Goal: Task Accomplishment & Management: Use online tool/utility

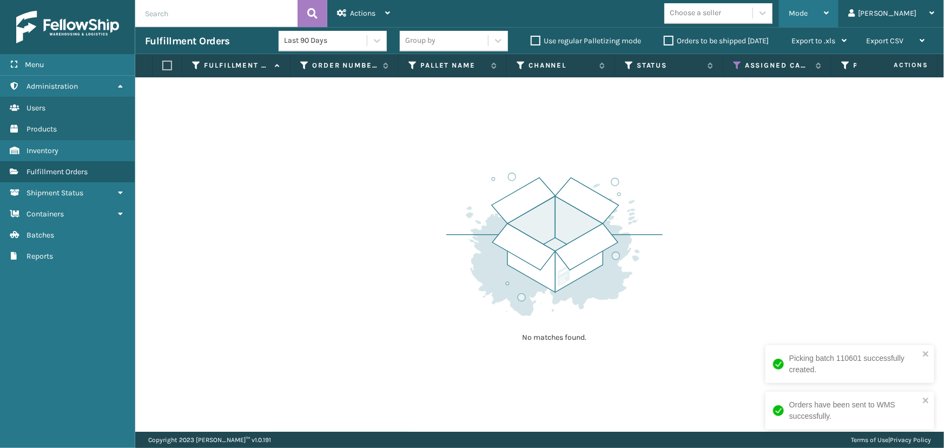
click at [829, 5] on div "Mode" at bounding box center [809, 13] width 40 height 27
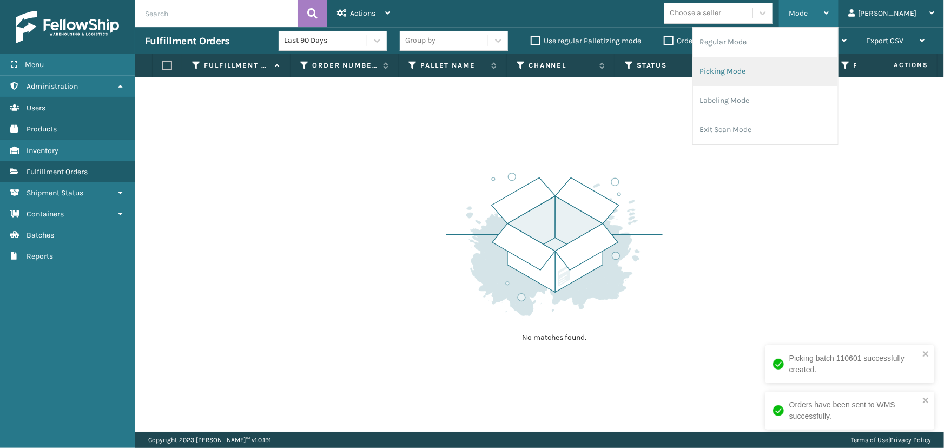
click at [765, 69] on li "Picking Mode" at bounding box center [765, 71] width 145 height 29
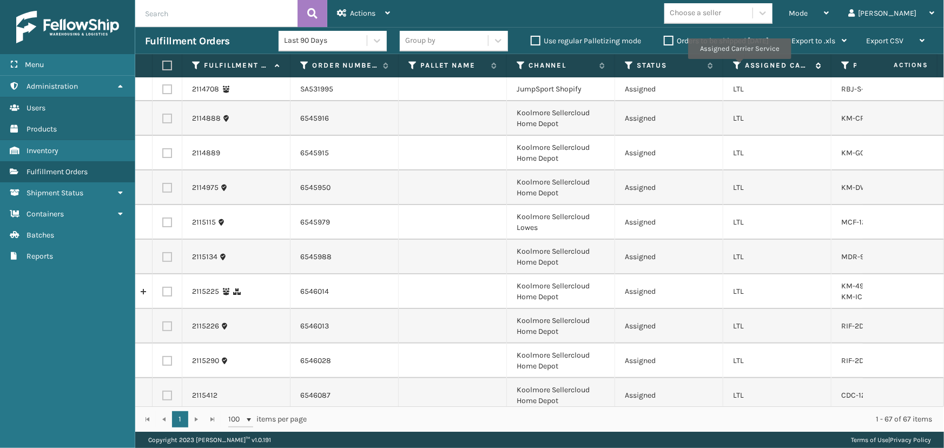
click at [739, 67] on icon at bounding box center [737, 66] width 9 height 10
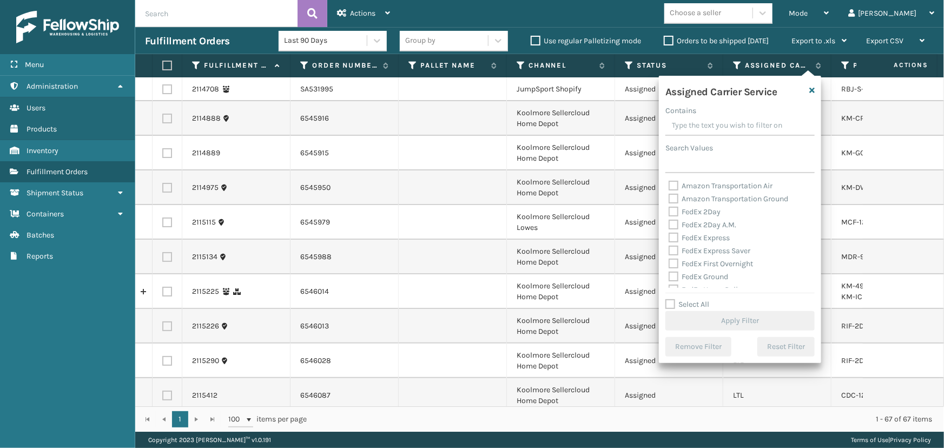
click at [690, 306] on label "Select All" at bounding box center [687, 304] width 44 height 9
click at [690, 299] on input "Select All" at bounding box center [746, 298] width 162 height 1
checkbox input "true"
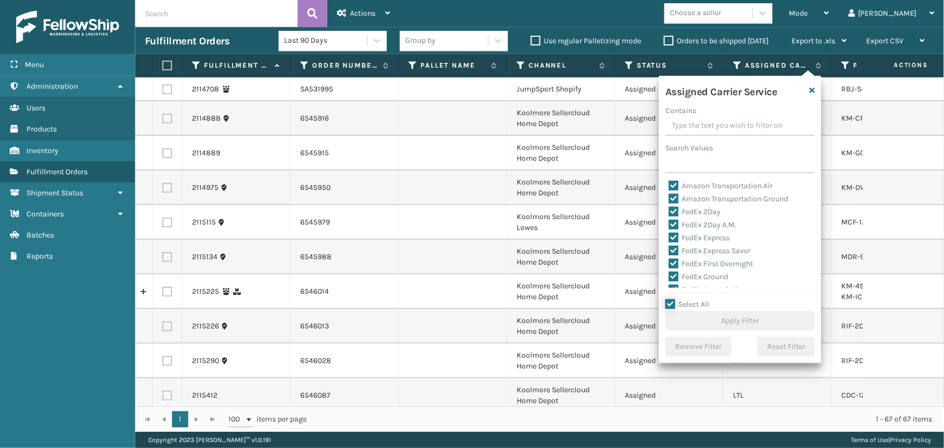
checkbox input "true"
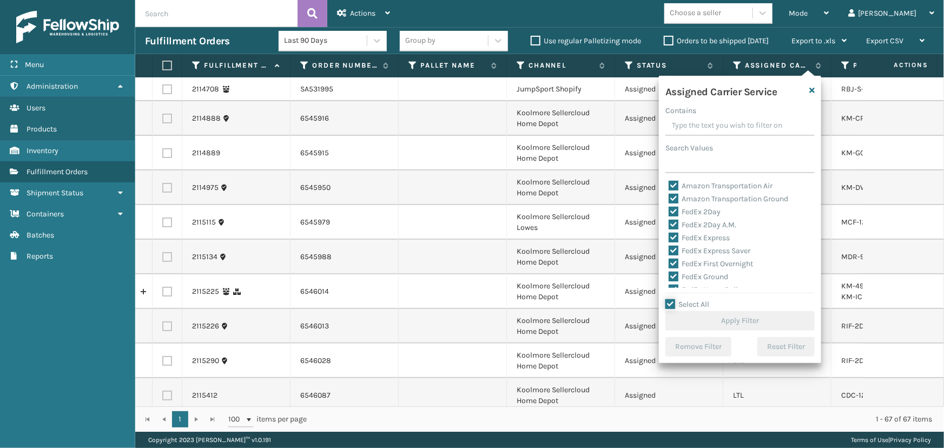
checkbox input "true"
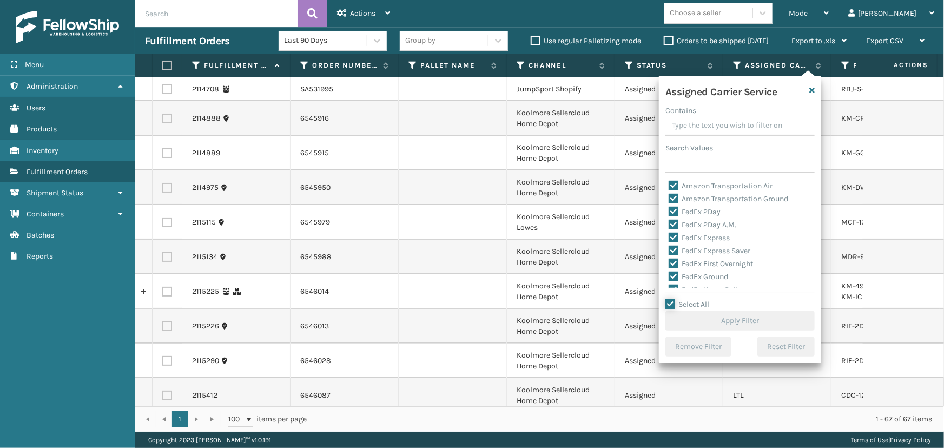
checkbox input "true"
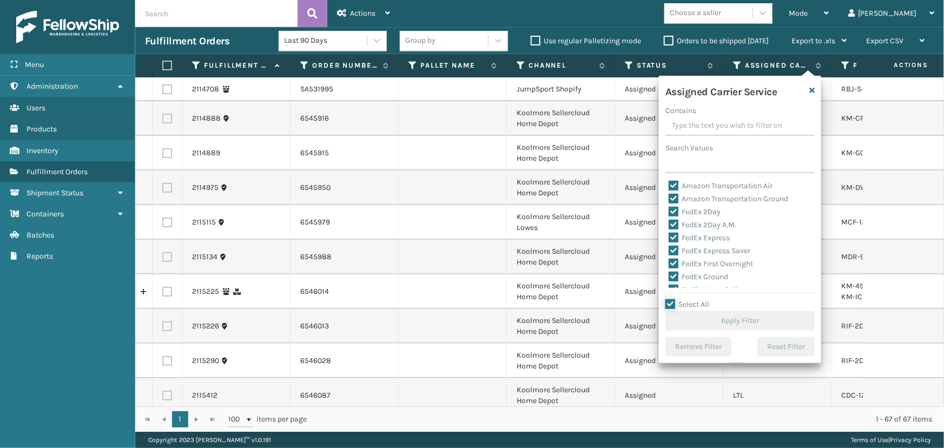
checkbox input "true"
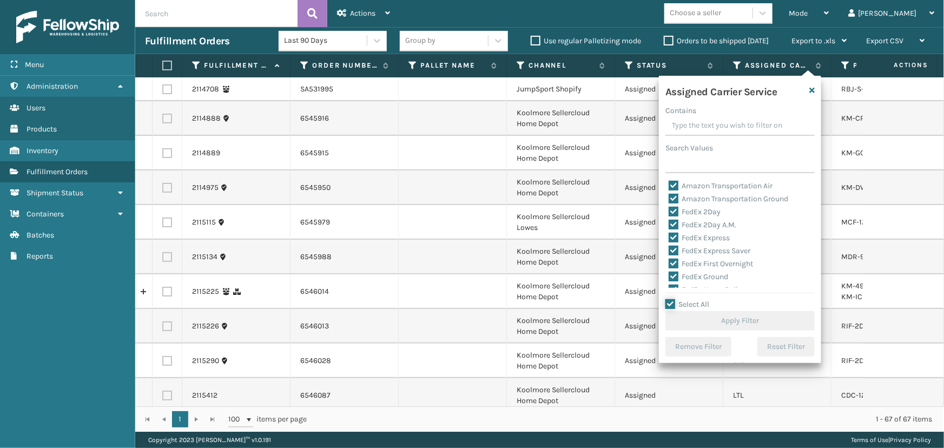
checkbox input "true"
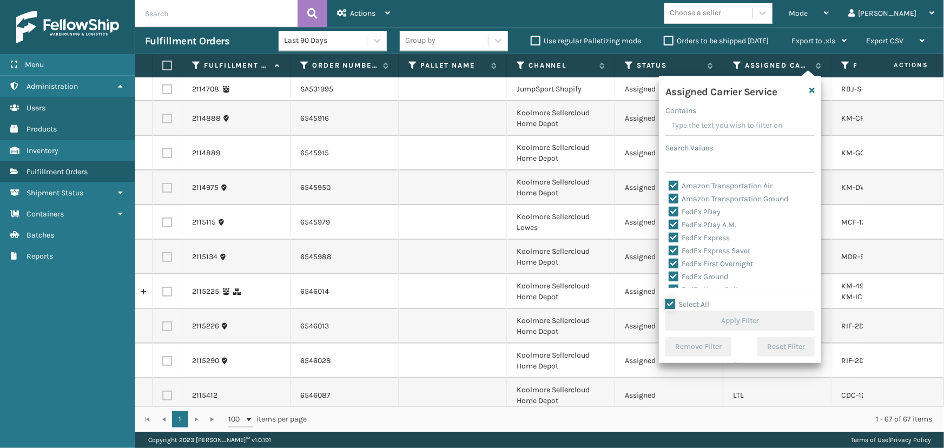
checkbox input "true"
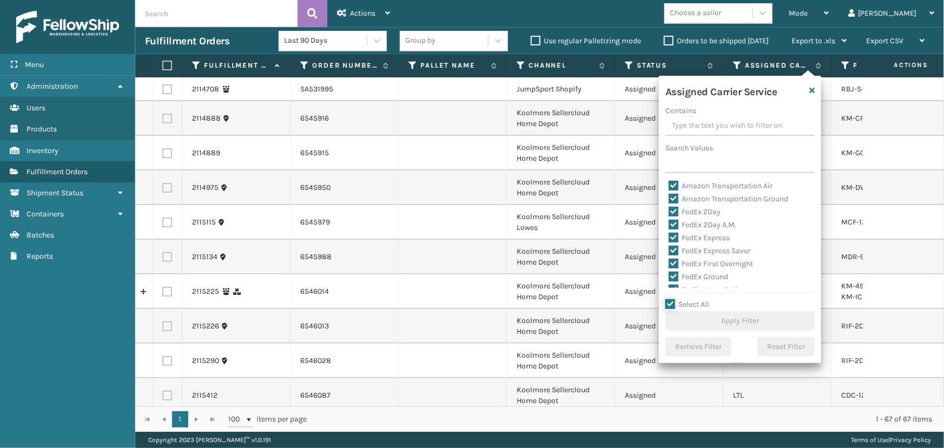
checkbox input "true"
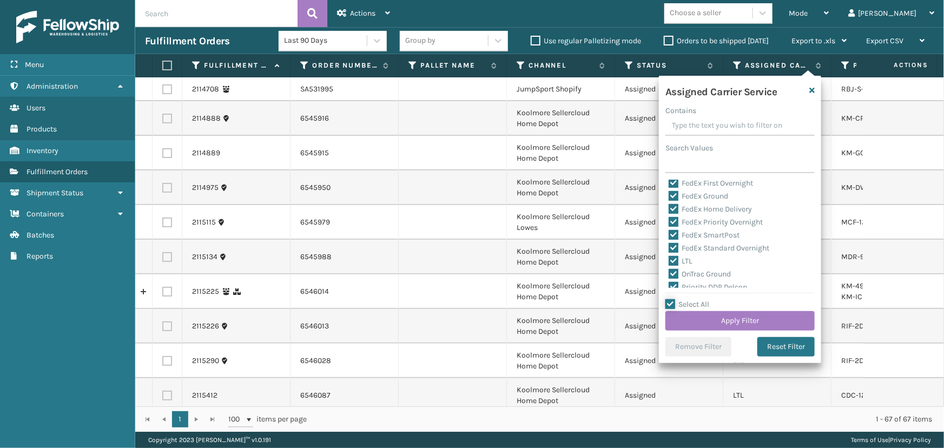
scroll to position [98, 0]
click at [675, 242] on label "LTL" at bounding box center [681, 243] width 24 height 9
click at [669, 242] on input "LTL" at bounding box center [669, 241] width 1 height 7
checkbox input "false"
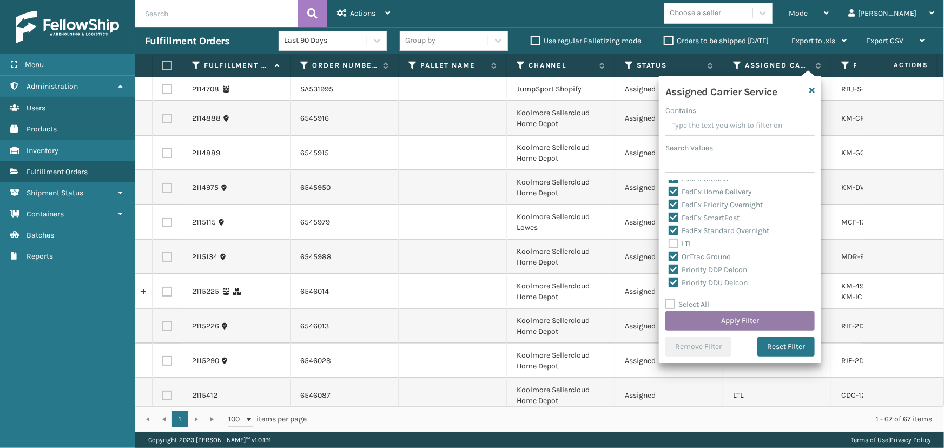
click at [738, 313] on button "Apply Filter" at bounding box center [739, 320] width 149 height 19
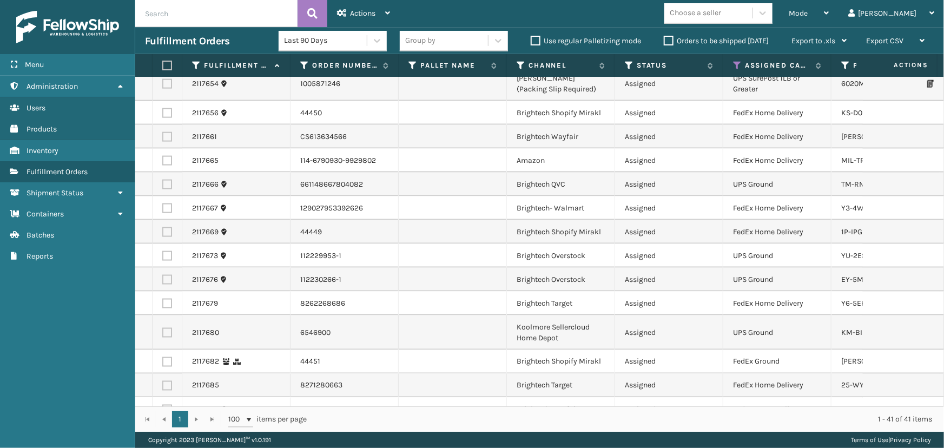
scroll to position [614, 0]
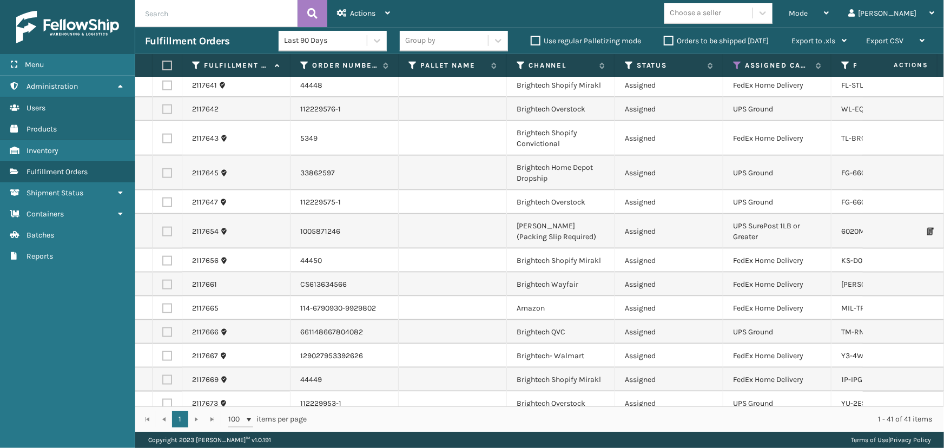
click at [753, 10] on div "Choose a seller" at bounding box center [708, 13] width 88 height 18
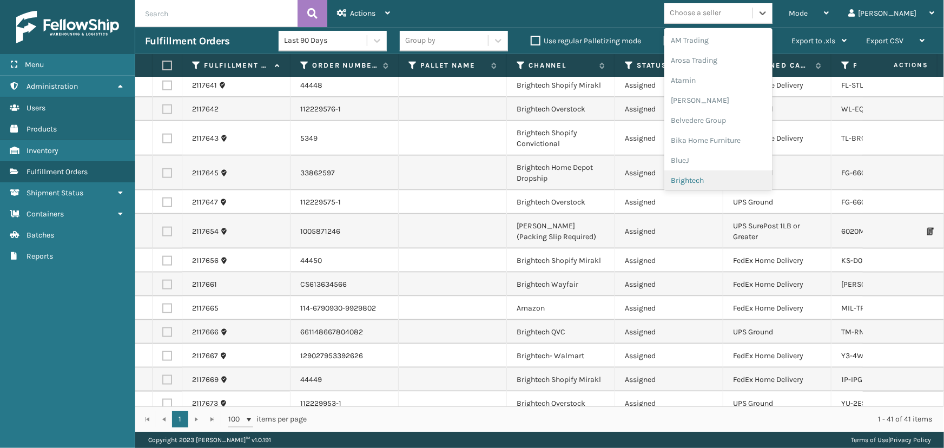
click at [738, 180] on div "Brightech" at bounding box center [718, 180] width 108 height 20
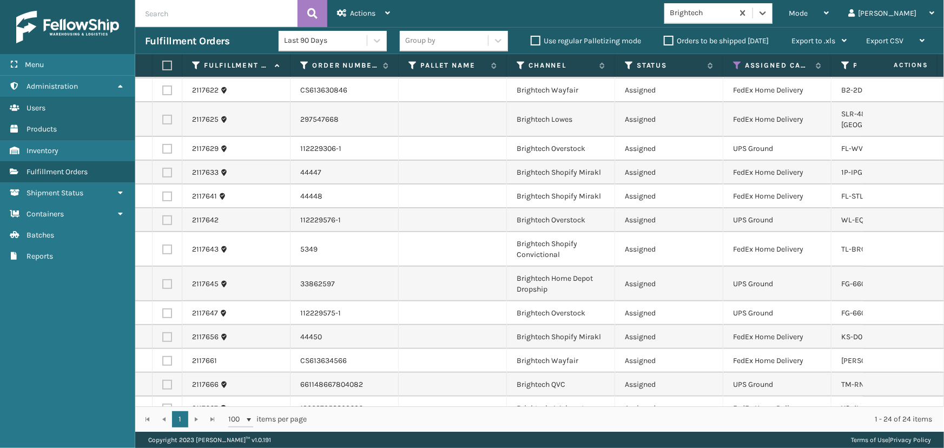
scroll to position [281, 0]
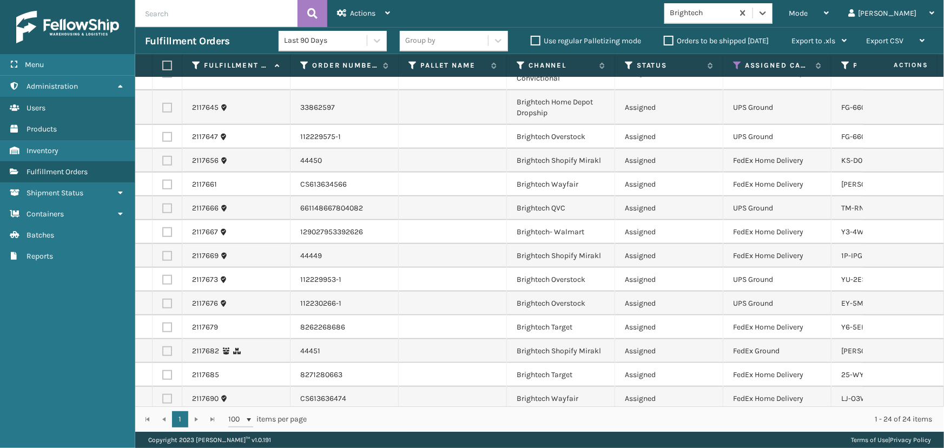
click at [168, 63] on label at bounding box center [165, 66] width 6 height 10
click at [163, 63] on input "checkbox" at bounding box center [162, 65] width 1 height 7
checkbox input "true"
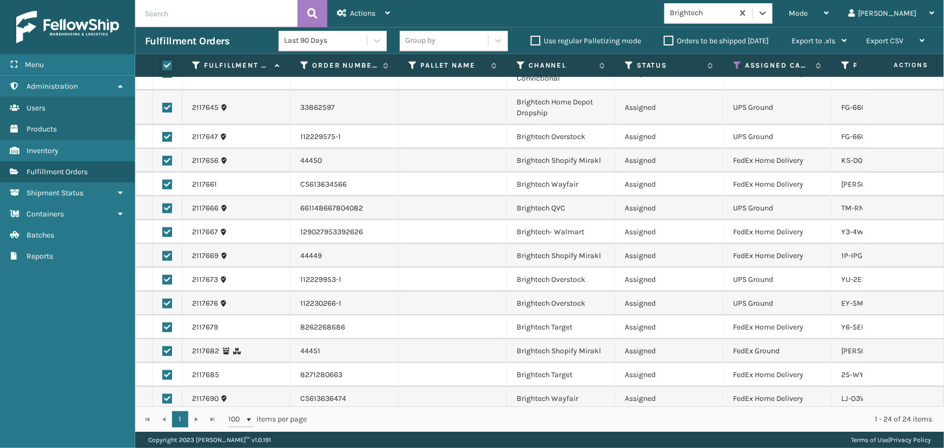
checkbox input "true"
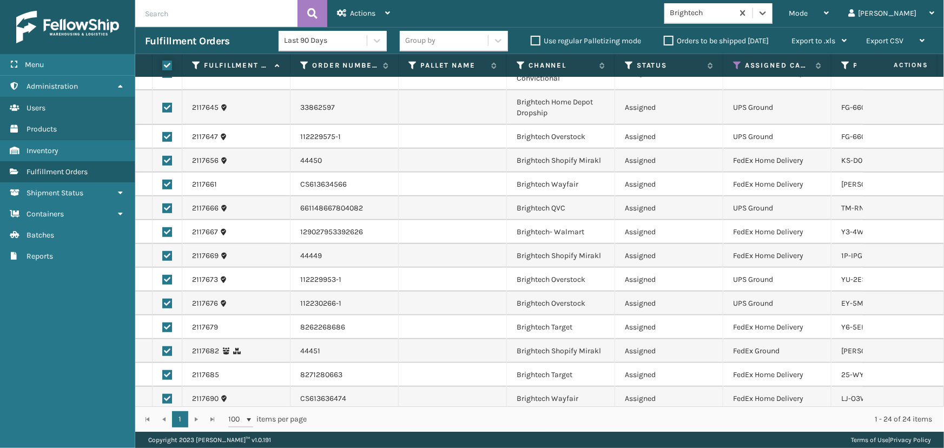
checkbox input "true"
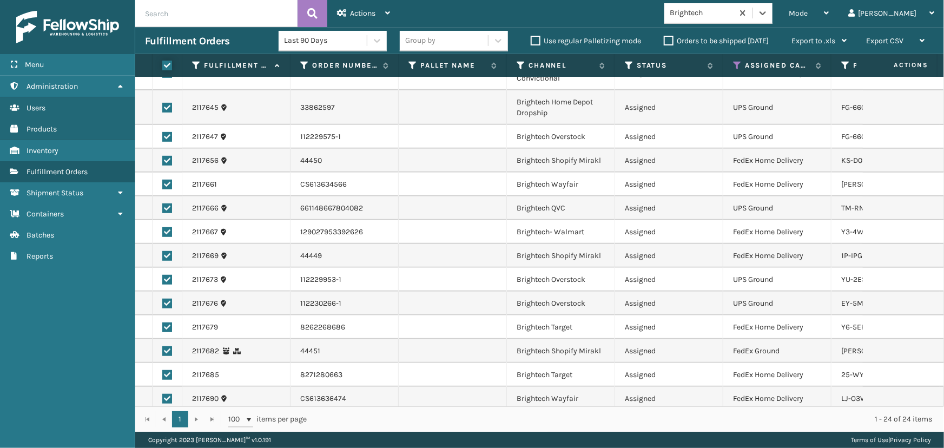
checkbox input "true"
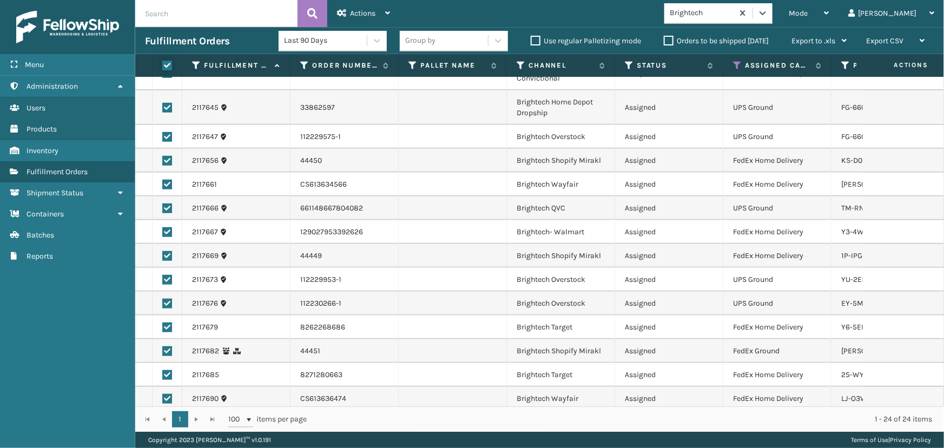
checkbox input "true"
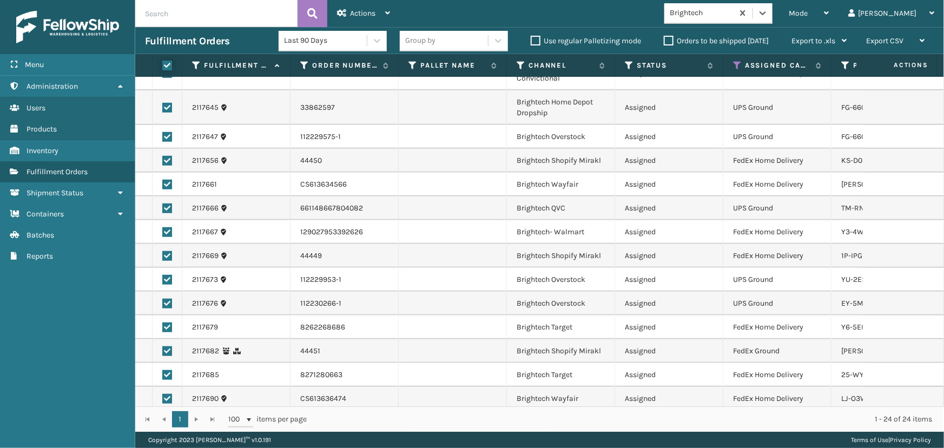
checkbox input "true"
click at [391, 5] on div "Actions Settings Remove All Filters Export Labels Create Picking Batch" at bounding box center [363, 13] width 72 height 27
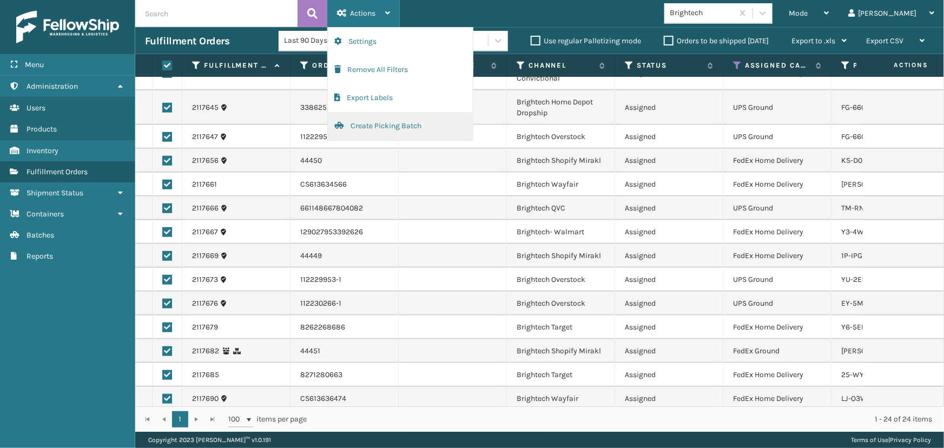
click at [406, 127] on button "Create Picking Batch" at bounding box center [400, 126] width 145 height 28
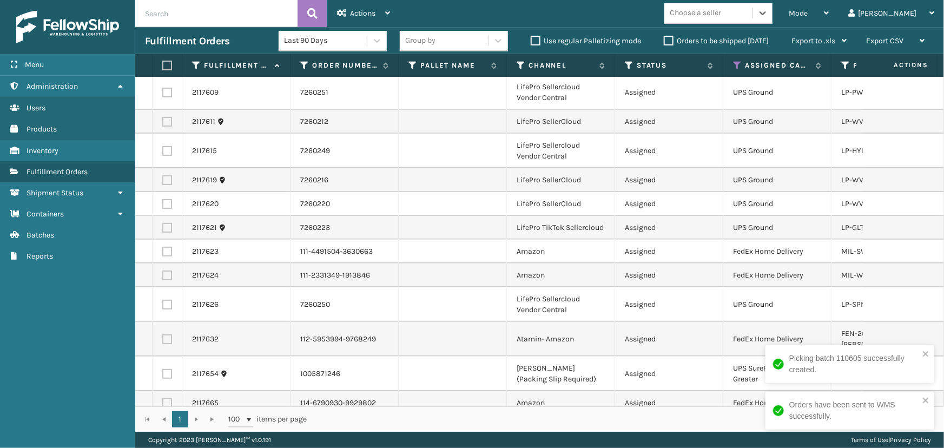
scroll to position [158, 0]
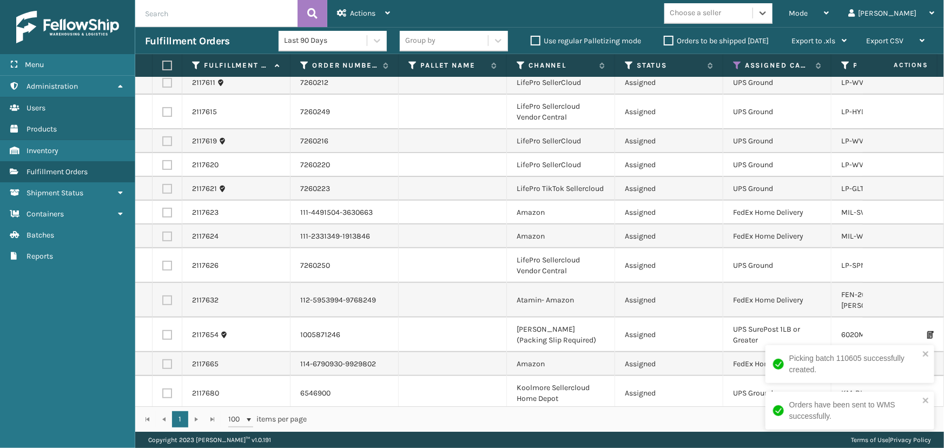
click at [717, 14] on div "Choose a seller" at bounding box center [695, 13] width 51 height 11
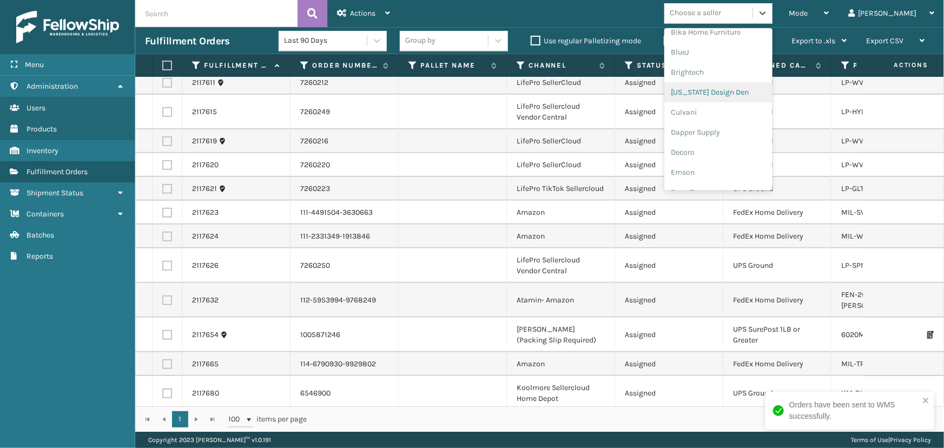
scroll to position [295, 0]
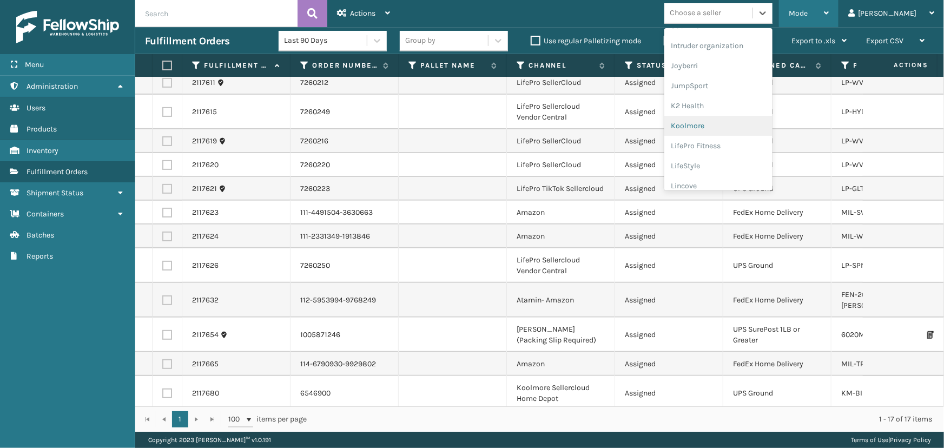
click at [808, 11] on span "Mode" at bounding box center [798, 13] width 19 height 9
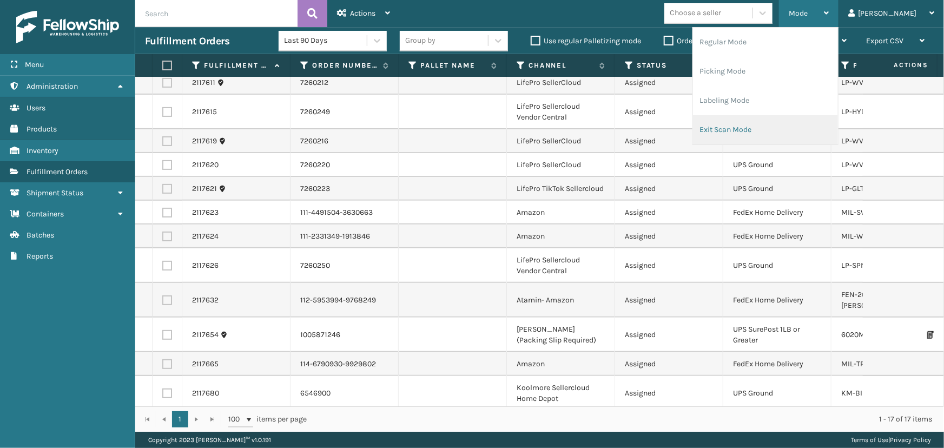
click at [775, 129] on li "Exit Scan Mode" at bounding box center [765, 129] width 145 height 29
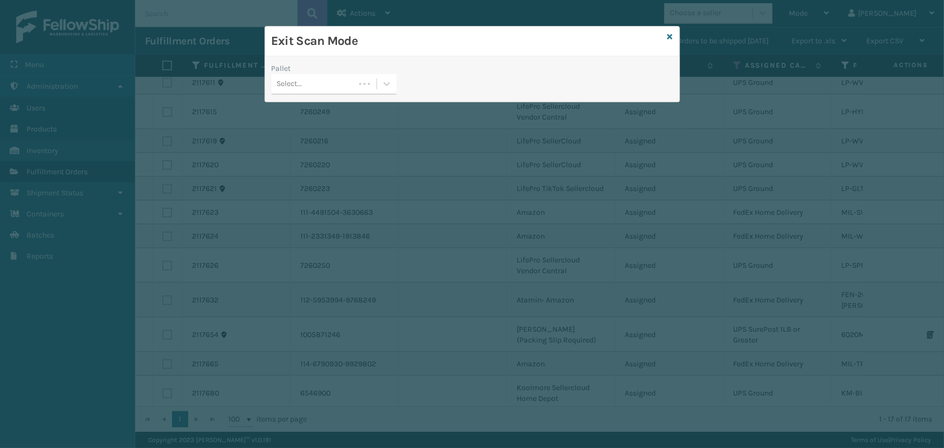
click at [298, 82] on div "Select..." at bounding box center [289, 83] width 25 height 11
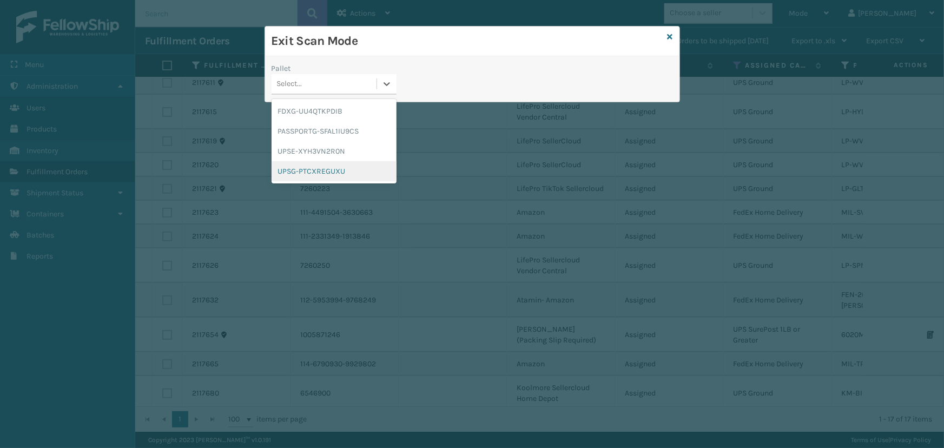
click at [332, 166] on div "UPSG-PTCXREGUXU" at bounding box center [334, 171] width 125 height 20
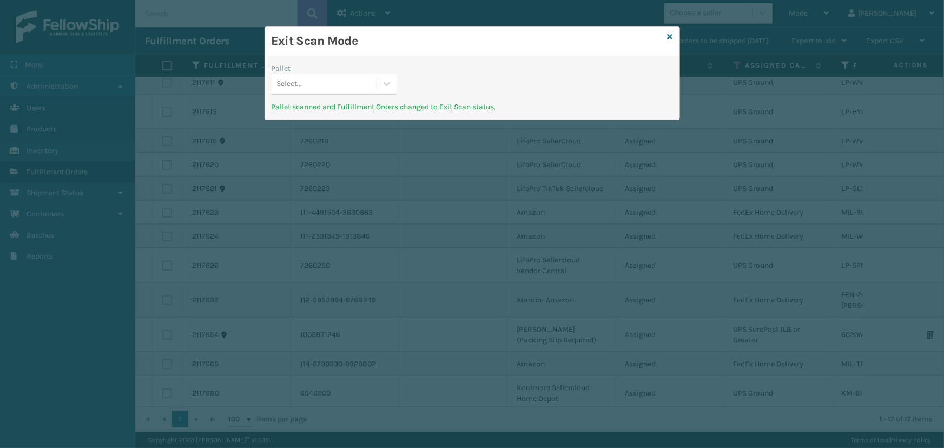
click at [665, 33] on div "Exit Scan Mode" at bounding box center [472, 42] width 414 height 30
click at [671, 36] on icon at bounding box center [670, 37] width 5 height 8
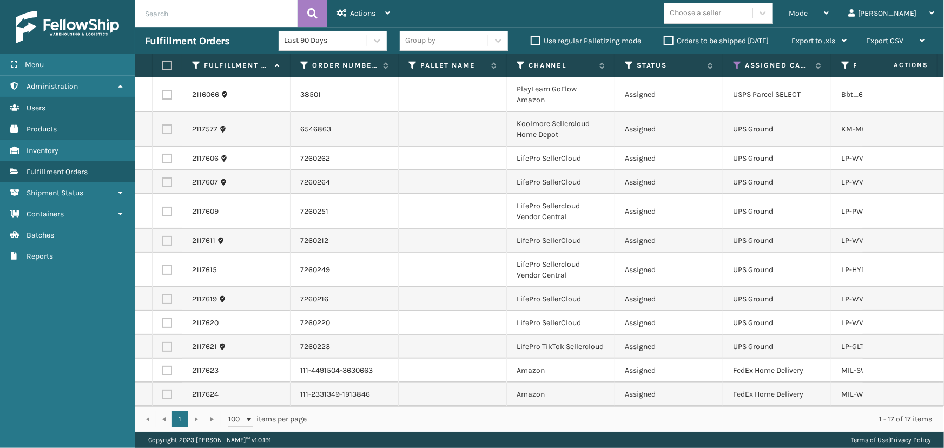
click at [721, 16] on div "Choose a seller" at bounding box center [695, 13] width 51 height 11
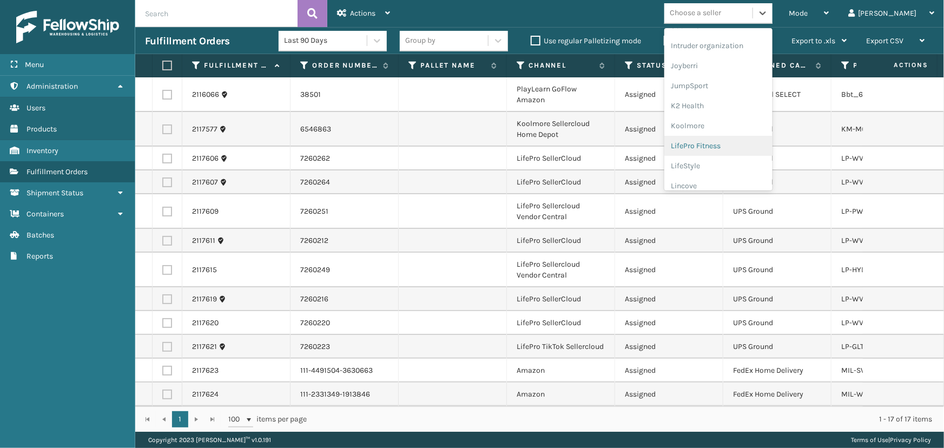
click at [754, 139] on div "LifePro Fitness" at bounding box center [718, 146] width 108 height 20
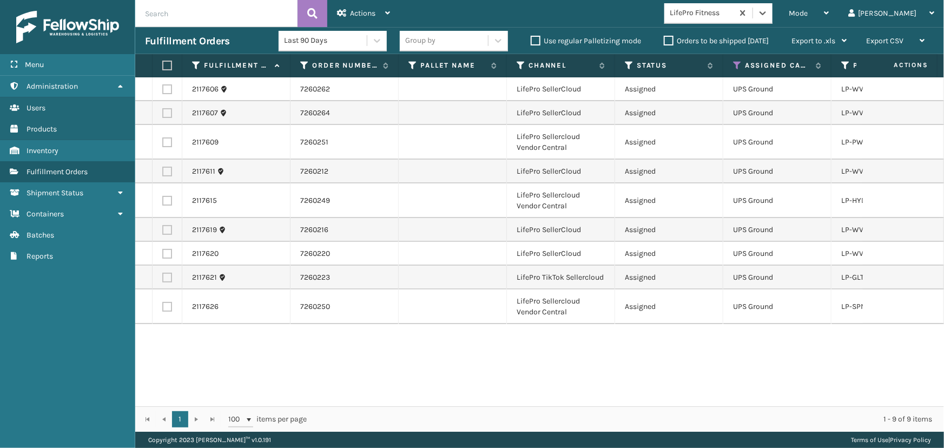
click at [169, 62] on label at bounding box center [165, 66] width 6 height 10
click at [163, 62] on input "checkbox" at bounding box center [162, 65] width 1 height 7
checkbox input "true"
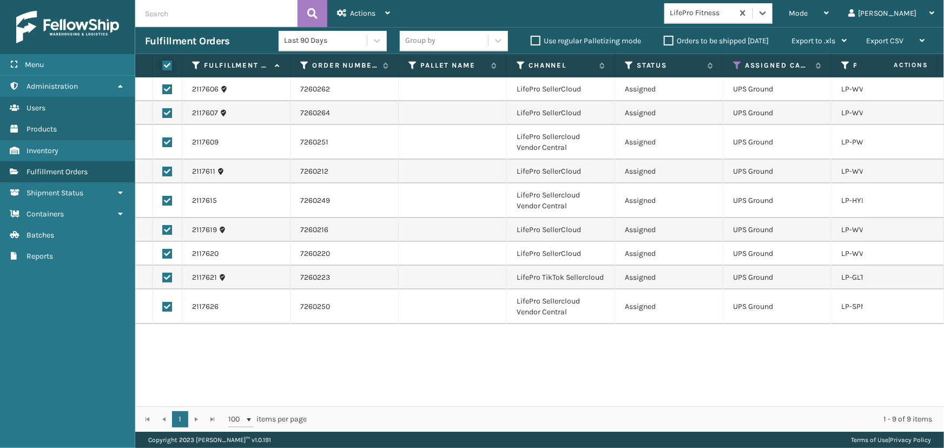
checkbox input "true"
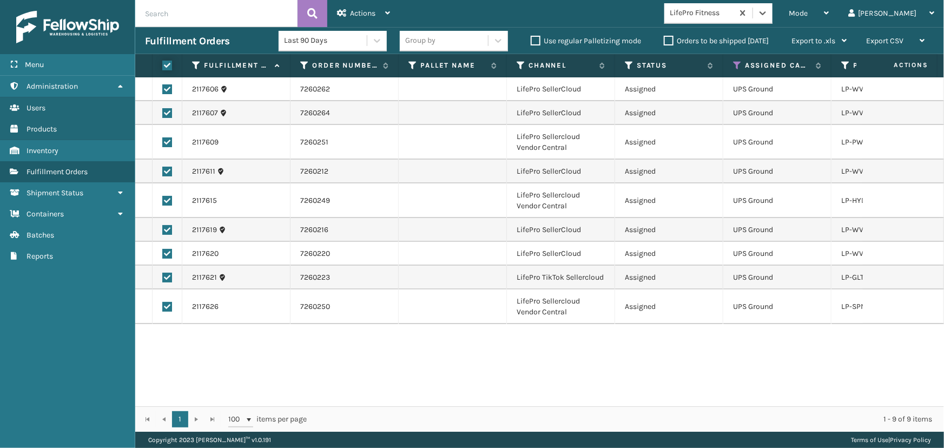
checkbox input "true"
click at [359, 11] on span "Actions" at bounding box center [362, 13] width 25 height 9
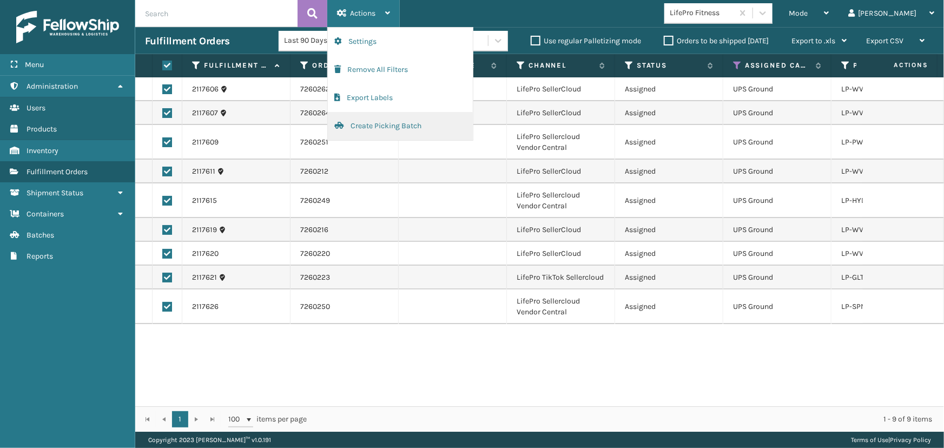
click at [408, 129] on button "Create Picking Batch" at bounding box center [400, 126] width 145 height 28
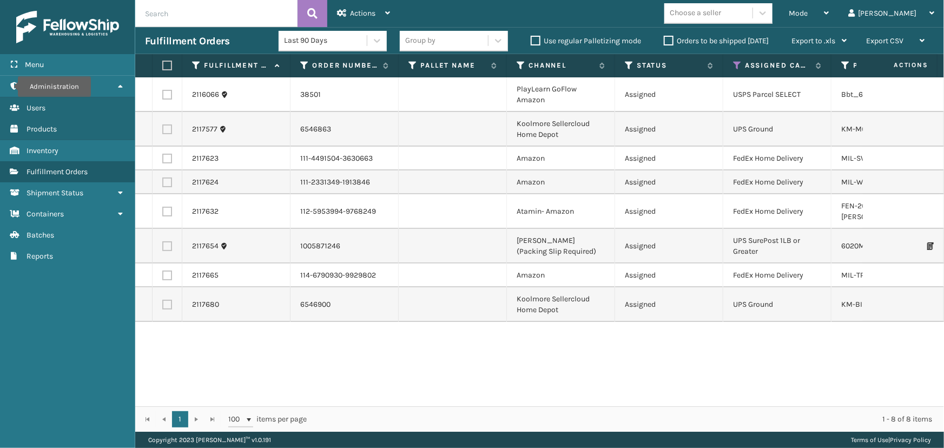
drag, startPoint x: 166, startPoint y: 62, endPoint x: 286, endPoint y: 35, distance: 122.6
click at [166, 62] on label at bounding box center [165, 66] width 6 height 10
click at [163, 62] on input "checkbox" at bounding box center [162, 65] width 1 height 7
checkbox input "true"
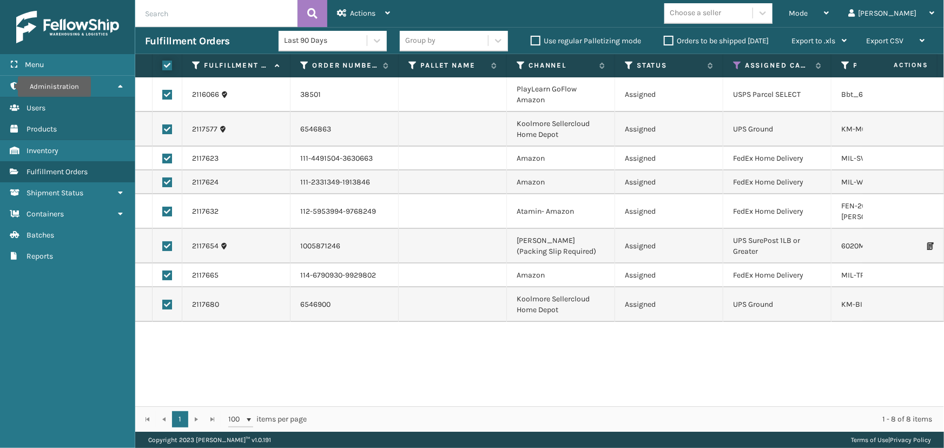
checkbox input "true"
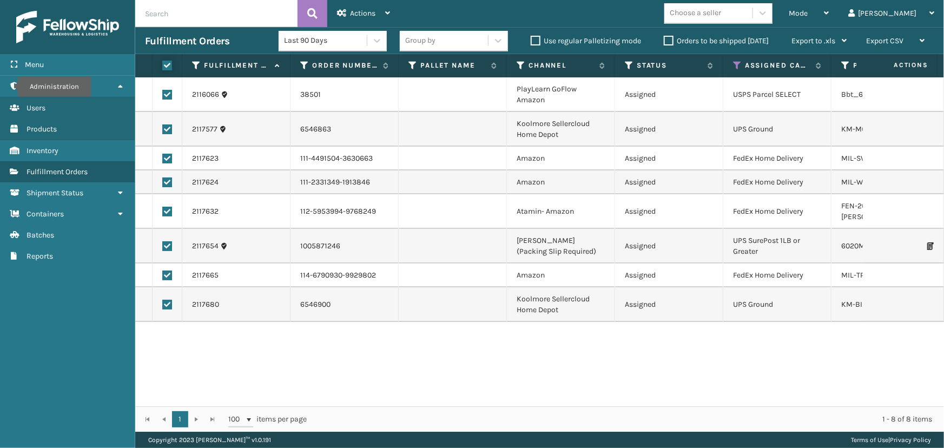
checkbox input "true"
click at [354, 14] on span "Actions" at bounding box center [362, 13] width 25 height 9
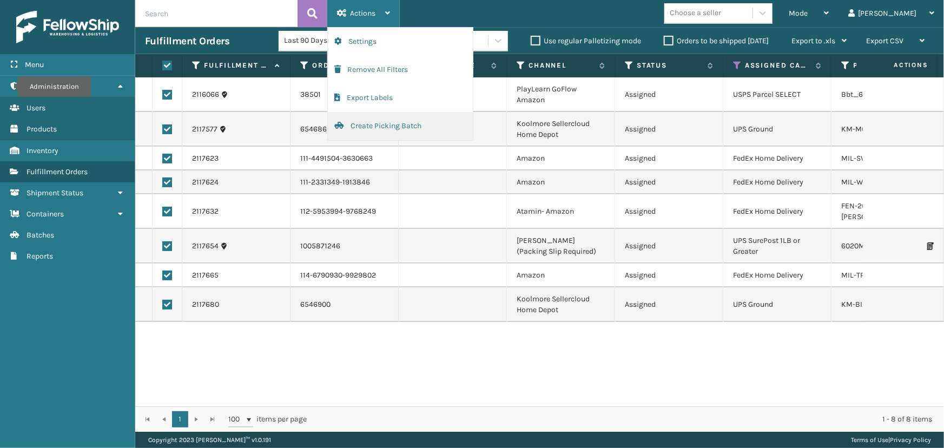
click at [384, 128] on button "Create Picking Batch" at bounding box center [400, 126] width 145 height 28
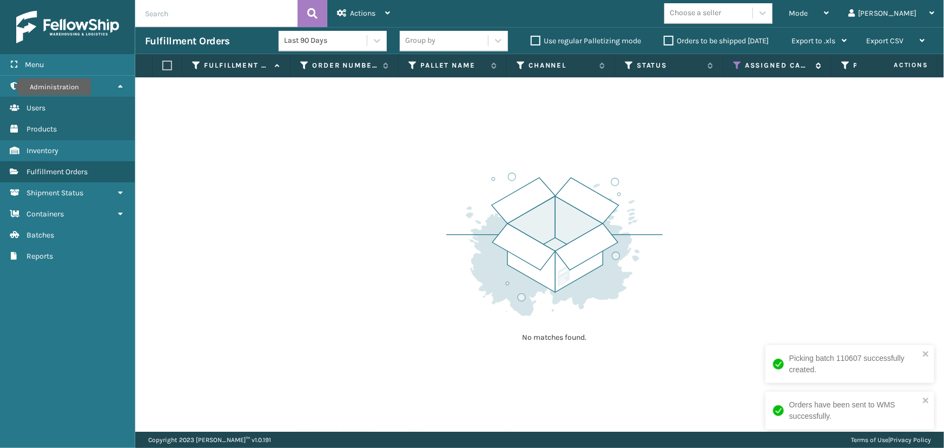
click at [738, 62] on icon at bounding box center [737, 66] width 9 height 10
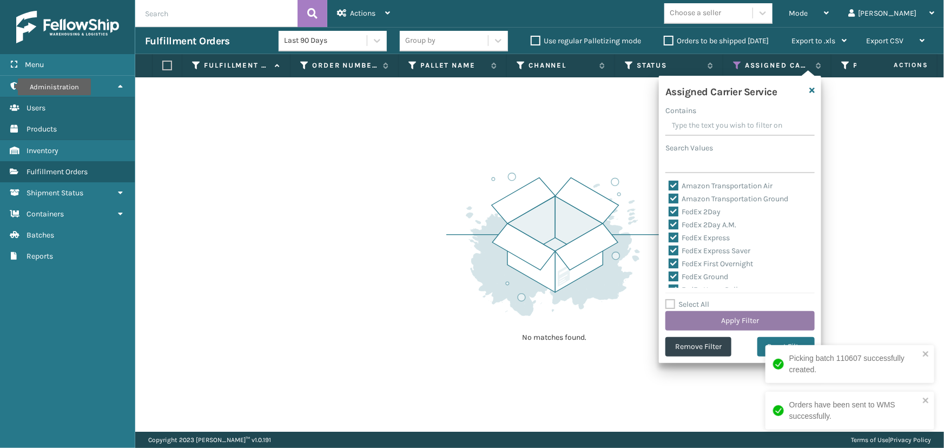
click at [753, 319] on button "Apply Filter" at bounding box center [739, 320] width 149 height 19
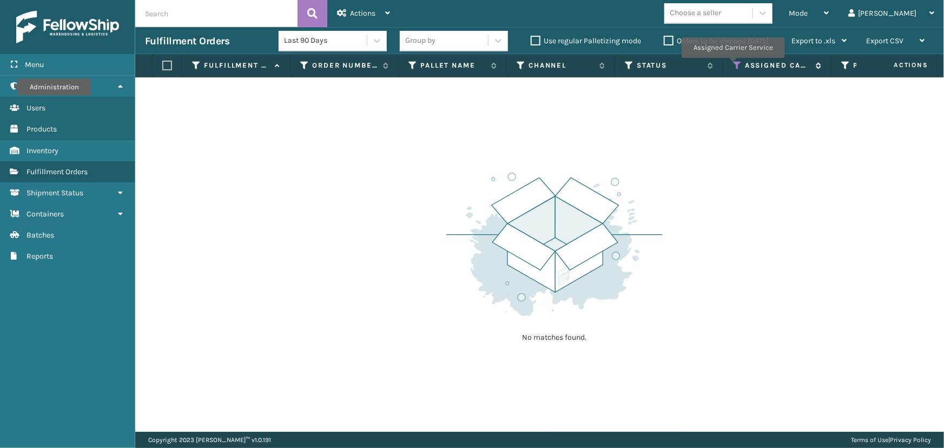
click at [733, 65] on icon at bounding box center [737, 66] width 9 height 10
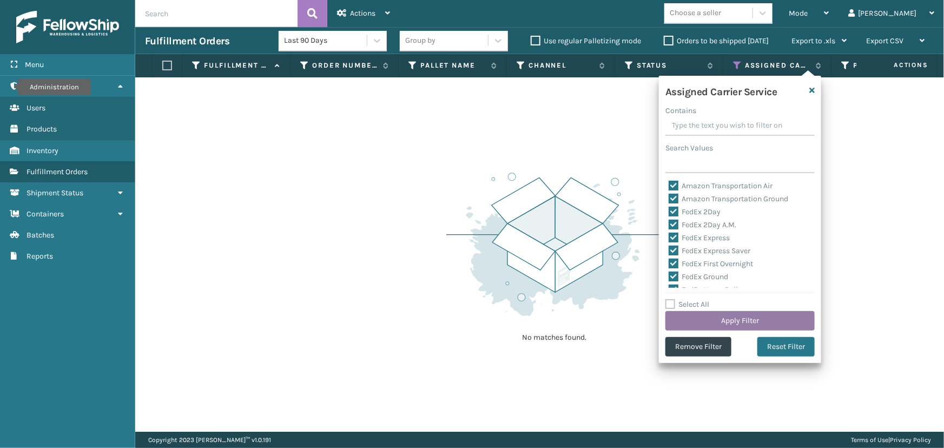
click at [730, 316] on button "Apply Filter" at bounding box center [739, 320] width 149 height 19
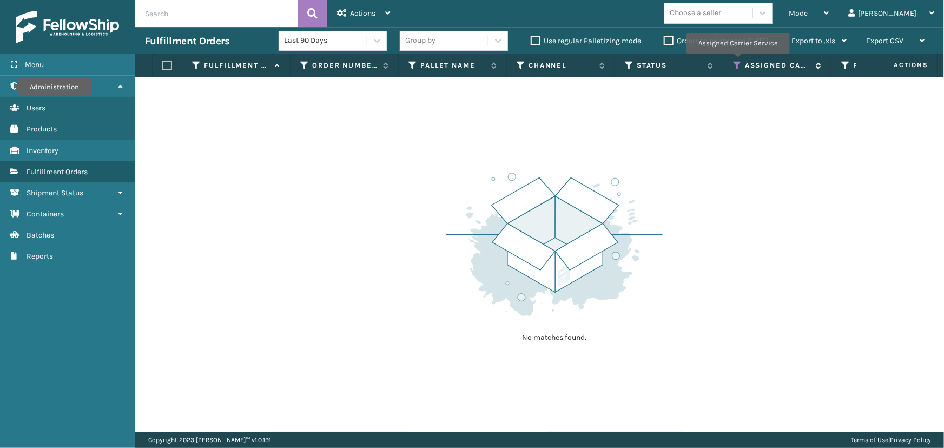
click at [737, 61] on icon at bounding box center [737, 66] width 9 height 10
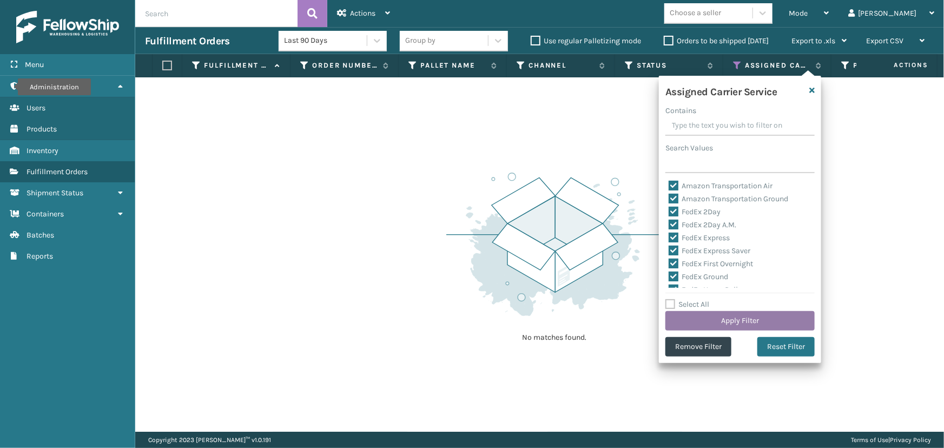
click at [711, 322] on button "Apply Filter" at bounding box center [739, 320] width 149 height 19
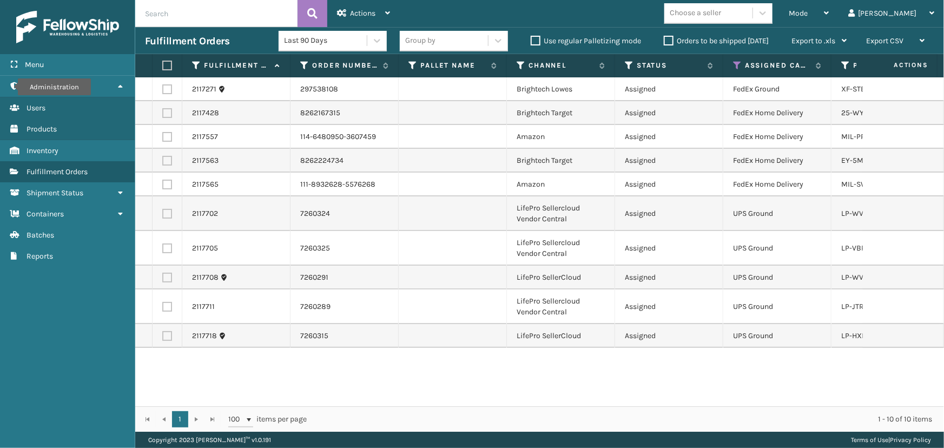
click at [167, 65] on label at bounding box center [165, 66] width 6 height 10
click at [163, 65] on input "checkbox" at bounding box center [162, 65] width 1 height 7
checkbox input "true"
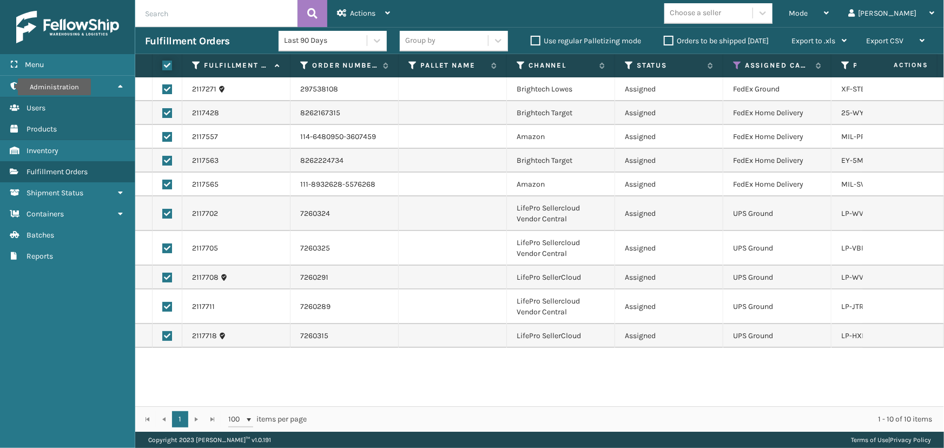
checkbox input "true"
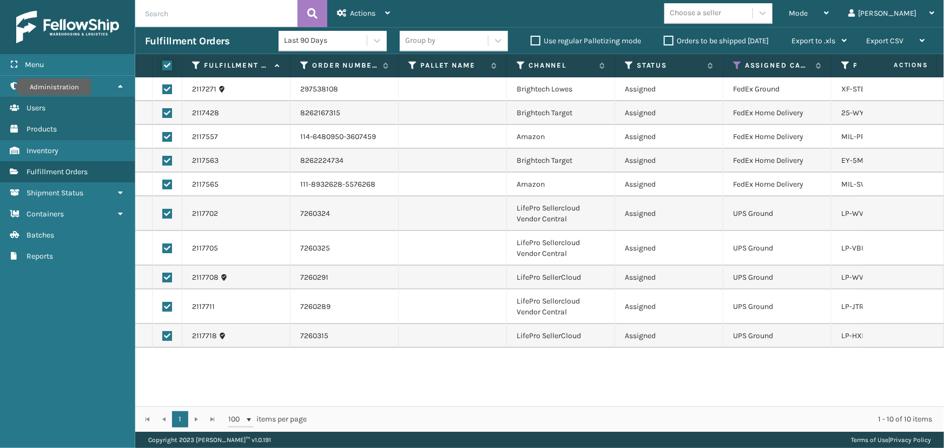
checkbox input "true"
click at [167, 184] on label at bounding box center [167, 185] width 10 height 10
click at [163, 184] on input "checkbox" at bounding box center [162, 183] width 1 height 7
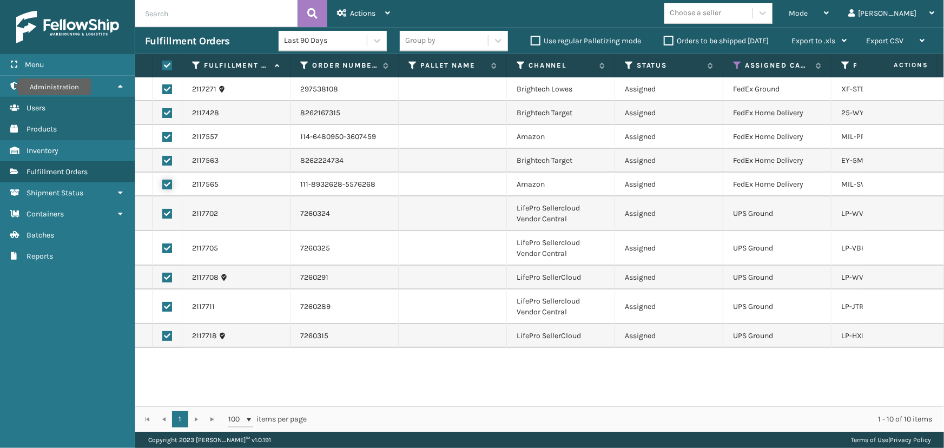
checkbox input "false"
click at [168, 162] on label at bounding box center [167, 161] width 10 height 10
click at [163, 162] on input "checkbox" at bounding box center [162, 159] width 1 height 7
checkbox input "false"
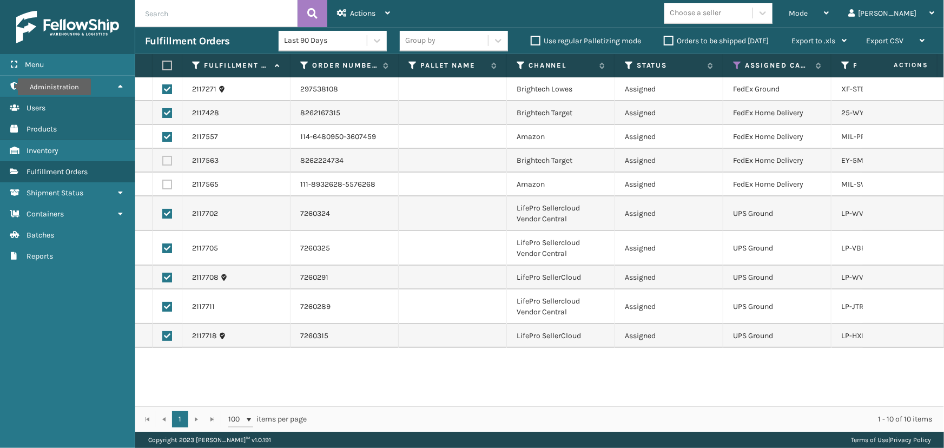
click at [166, 129] on td at bounding box center [168, 137] width 30 height 24
click at [168, 133] on label at bounding box center [167, 137] width 10 height 10
click at [163, 133] on input "checkbox" at bounding box center [162, 135] width 1 height 7
checkbox input "false"
click at [166, 113] on label at bounding box center [167, 113] width 10 height 10
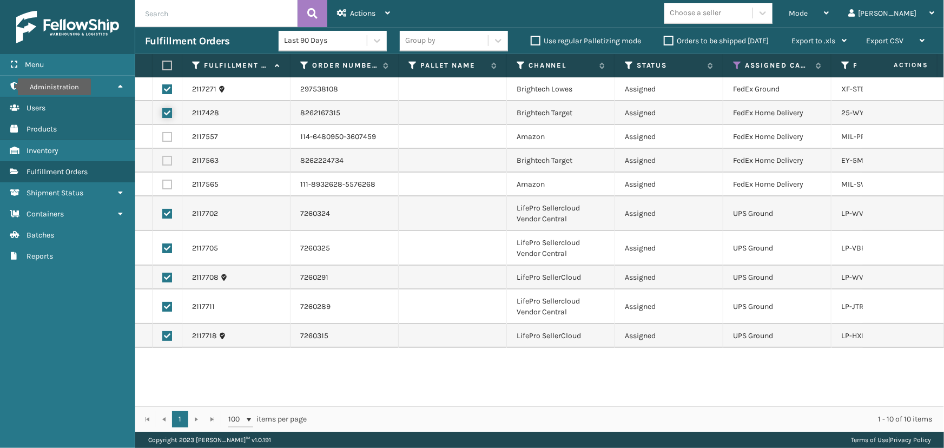
click at [163, 113] on input "checkbox" at bounding box center [162, 111] width 1 height 7
checkbox input "false"
click at [165, 93] on label at bounding box center [167, 89] width 10 height 10
click at [163, 91] on input "checkbox" at bounding box center [162, 87] width 1 height 7
checkbox input "false"
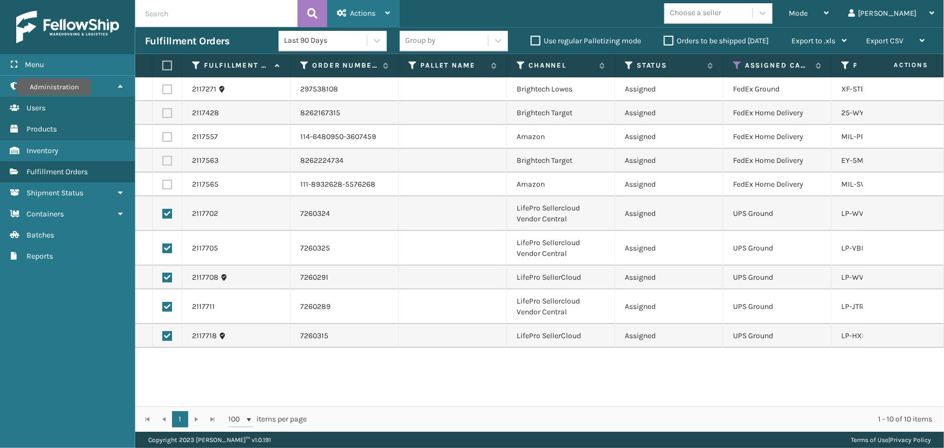
click at [368, 14] on span "Actions" at bounding box center [362, 13] width 25 height 9
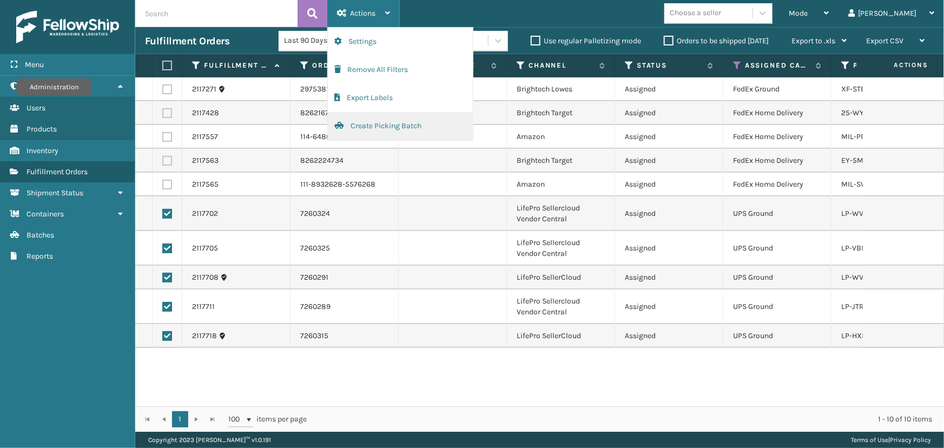
click at [380, 121] on button "Create Picking Batch" at bounding box center [400, 126] width 145 height 28
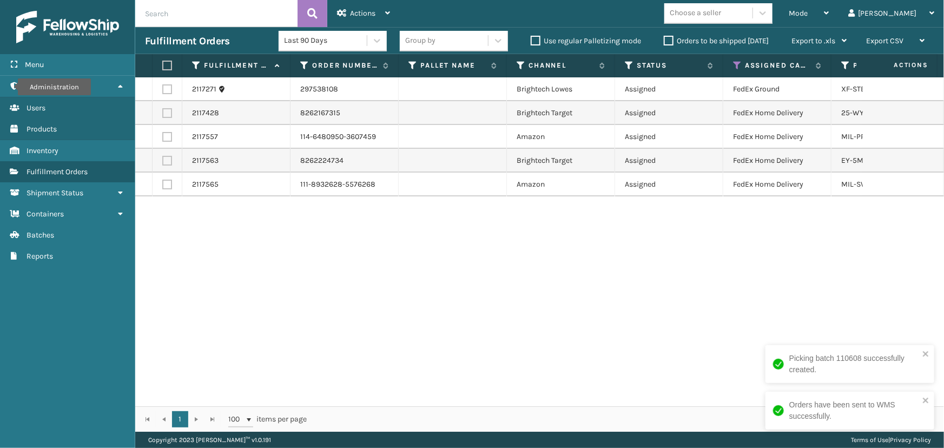
click at [159, 71] on th at bounding box center [168, 65] width 30 height 23
click at [167, 69] on label at bounding box center [165, 66] width 6 height 10
click at [163, 69] on input "checkbox" at bounding box center [162, 65] width 1 height 7
checkbox input "true"
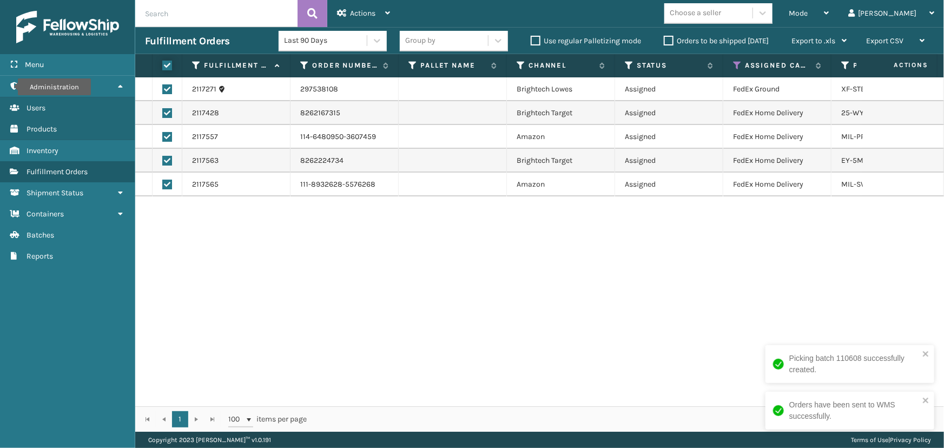
checkbox input "true"
click at [368, 6] on div "Actions" at bounding box center [363, 13] width 53 height 27
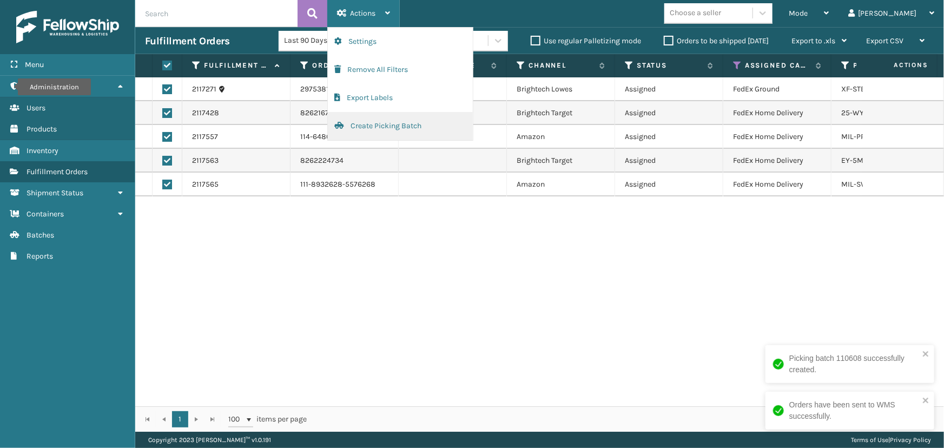
click at [387, 134] on button "Create Picking Batch" at bounding box center [400, 126] width 145 height 28
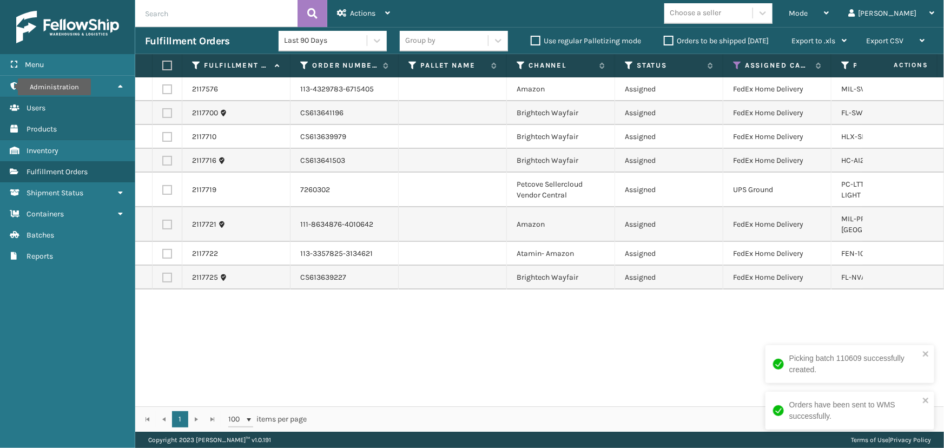
click at [164, 64] on label at bounding box center [165, 66] width 6 height 10
click at [163, 64] on input "checkbox" at bounding box center [162, 65] width 1 height 7
checkbox input "true"
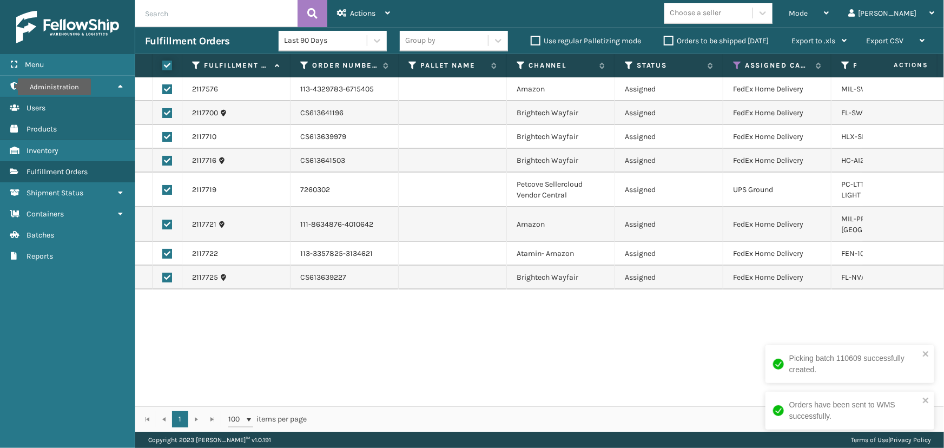
checkbox input "true"
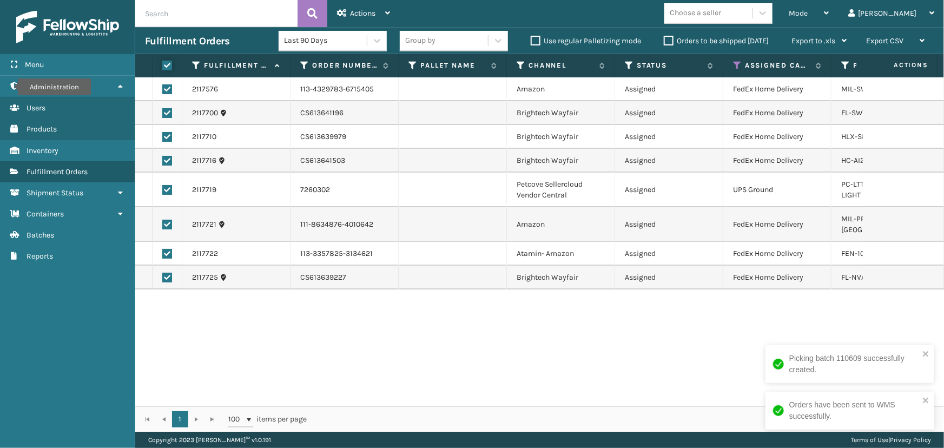
checkbox input "true"
click at [355, 14] on span "Actions" at bounding box center [362, 13] width 25 height 9
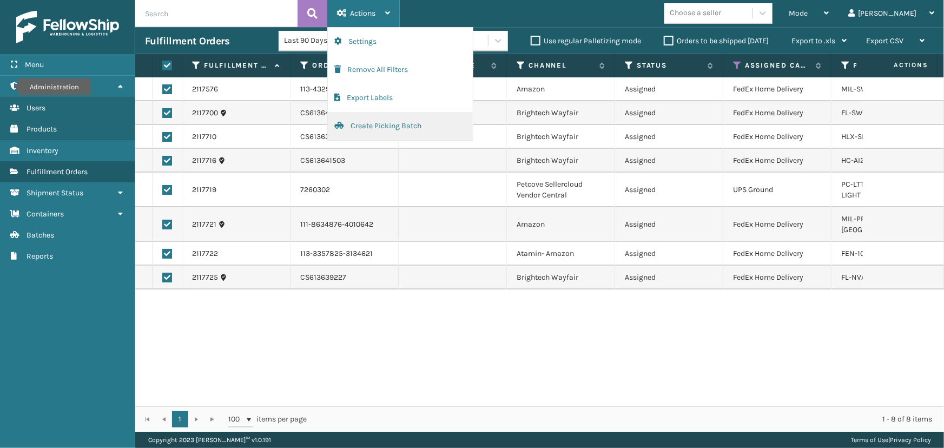
click at [377, 128] on button "Create Picking Batch" at bounding box center [400, 126] width 145 height 28
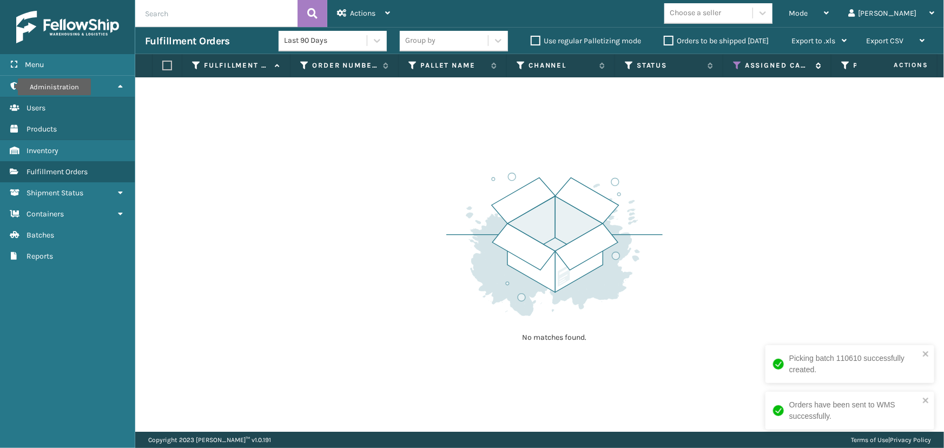
click at [734, 67] on icon at bounding box center [737, 66] width 9 height 10
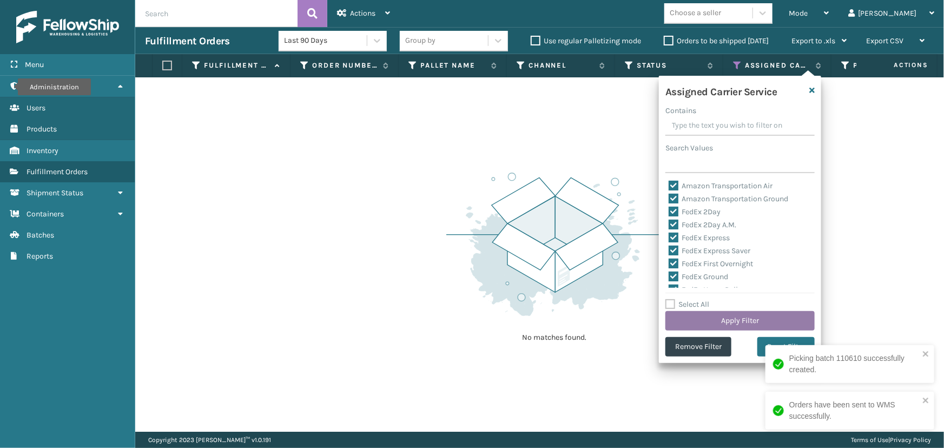
click at [695, 323] on button "Apply Filter" at bounding box center [739, 320] width 149 height 19
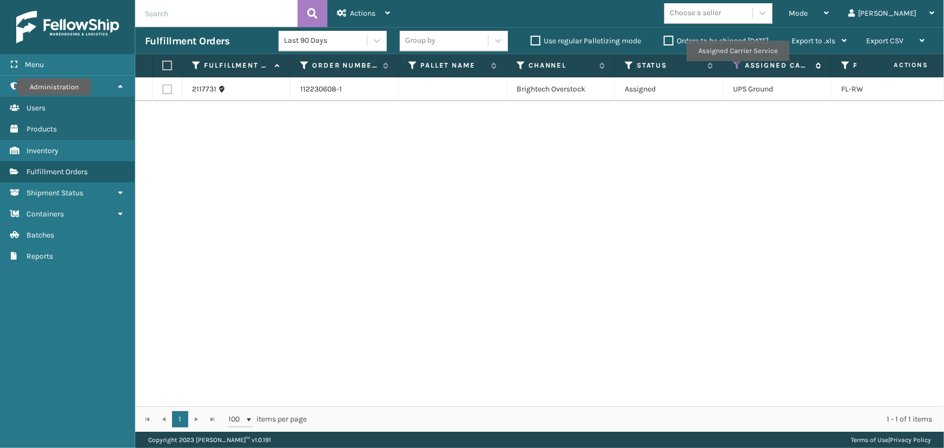
click at [736, 69] on icon at bounding box center [737, 66] width 9 height 10
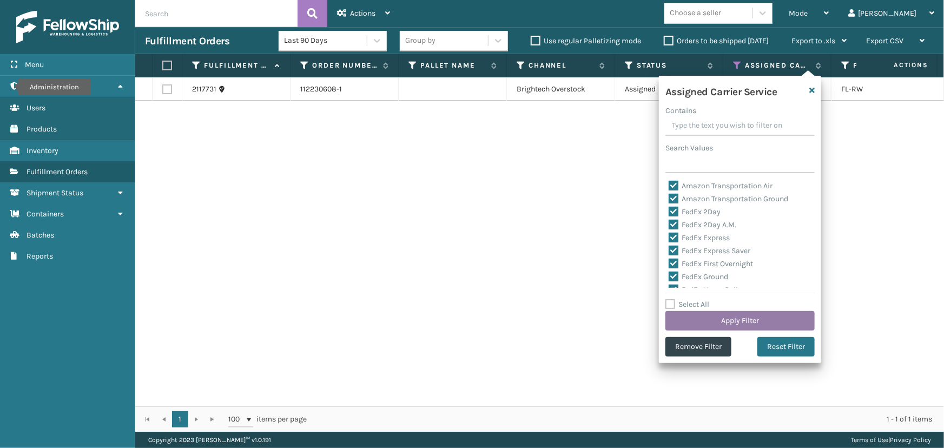
click at [722, 317] on button "Apply Filter" at bounding box center [739, 320] width 149 height 19
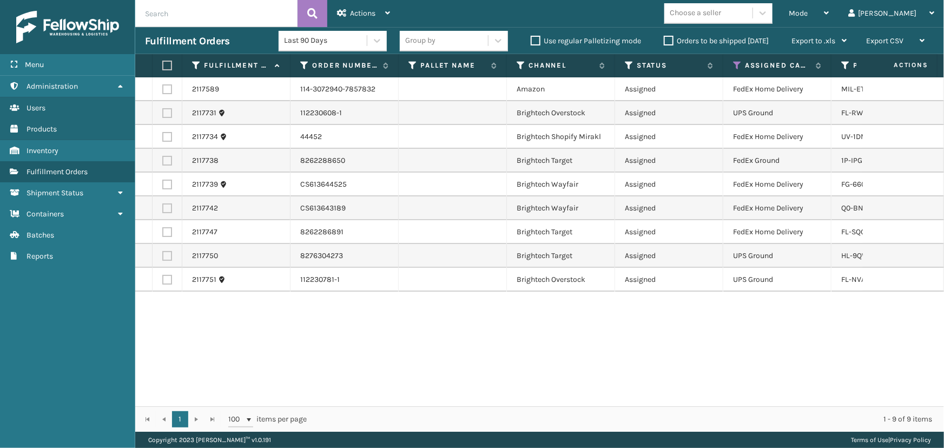
click at [169, 66] on label at bounding box center [165, 66] width 6 height 10
click at [163, 66] on input "checkbox" at bounding box center [162, 65] width 1 height 7
checkbox input "true"
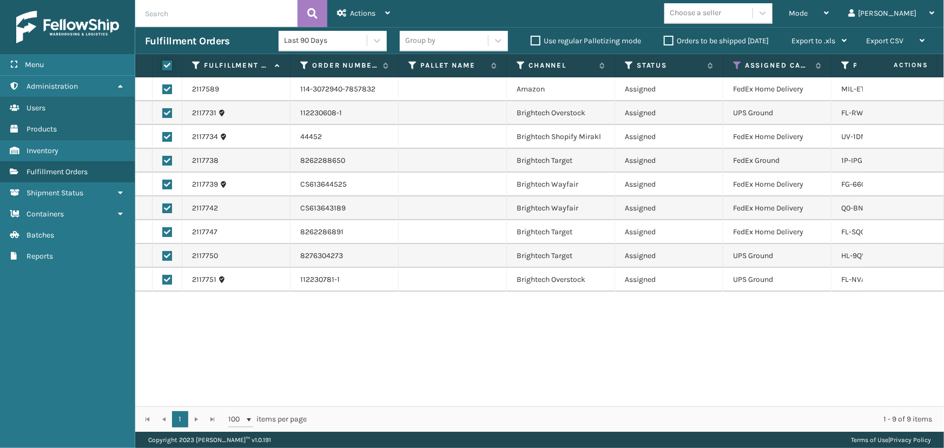
checkbox input "true"
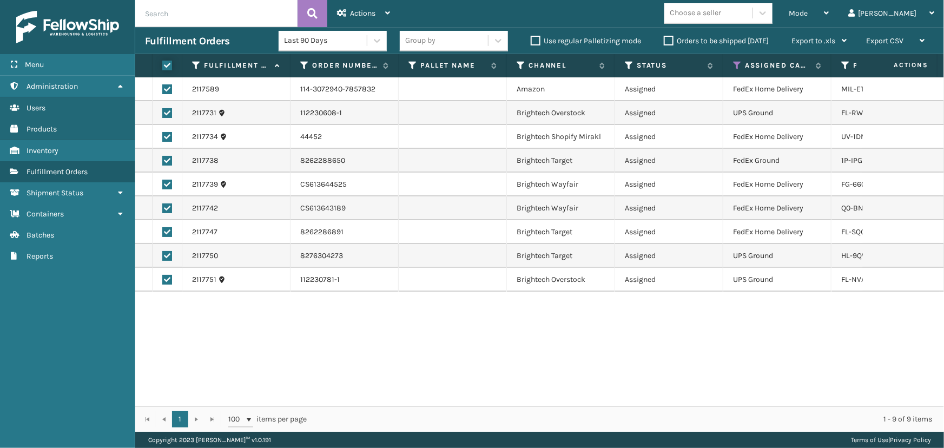
checkbox input "true"
click at [362, 11] on span "Actions" at bounding box center [362, 13] width 25 height 9
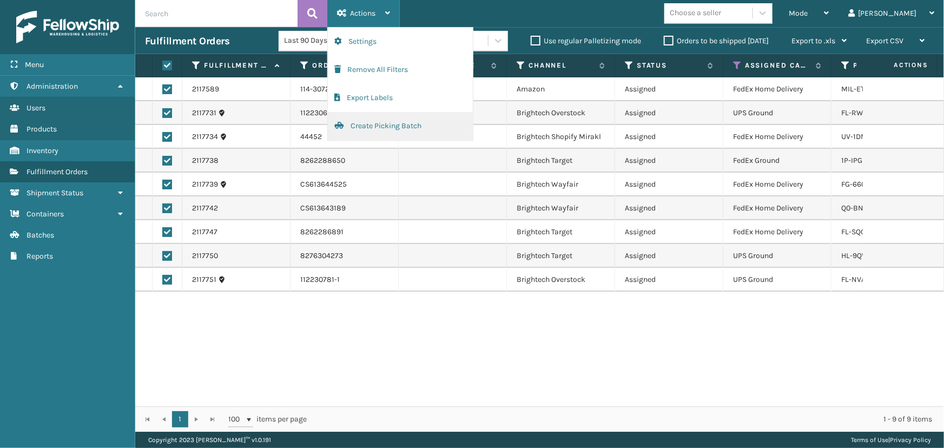
click at [379, 123] on button "Create Picking Batch" at bounding box center [400, 126] width 145 height 28
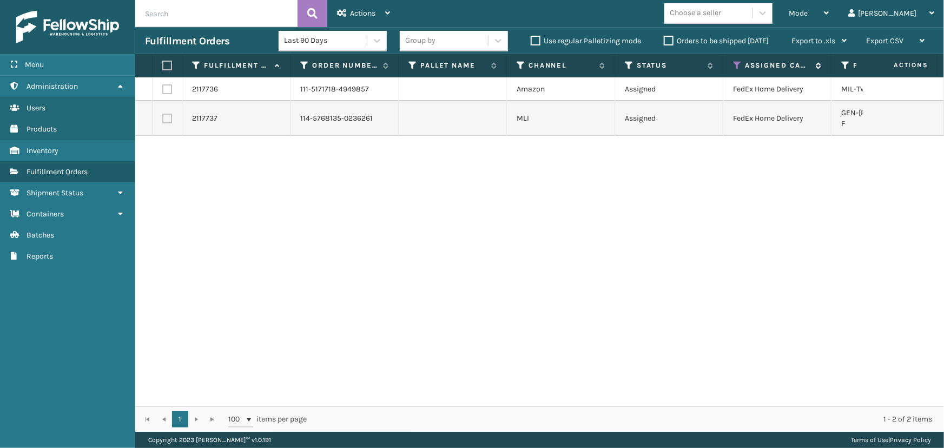
click at [736, 64] on icon at bounding box center [737, 66] width 9 height 10
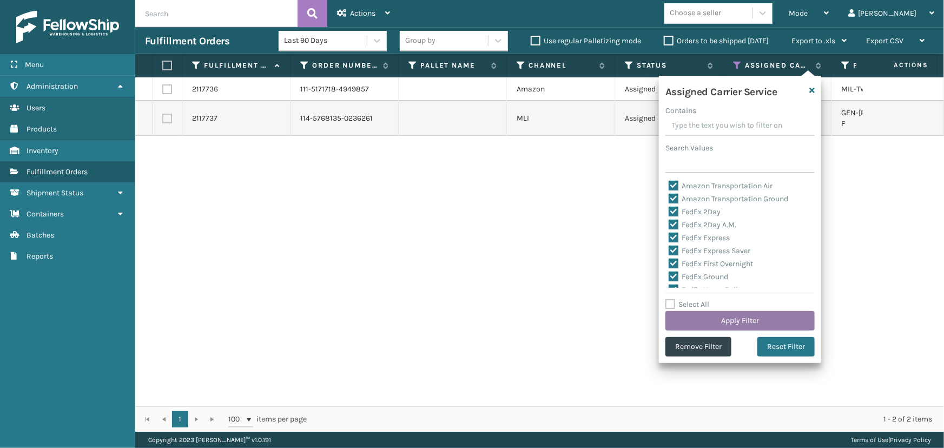
click at [722, 317] on button "Apply Filter" at bounding box center [739, 320] width 149 height 19
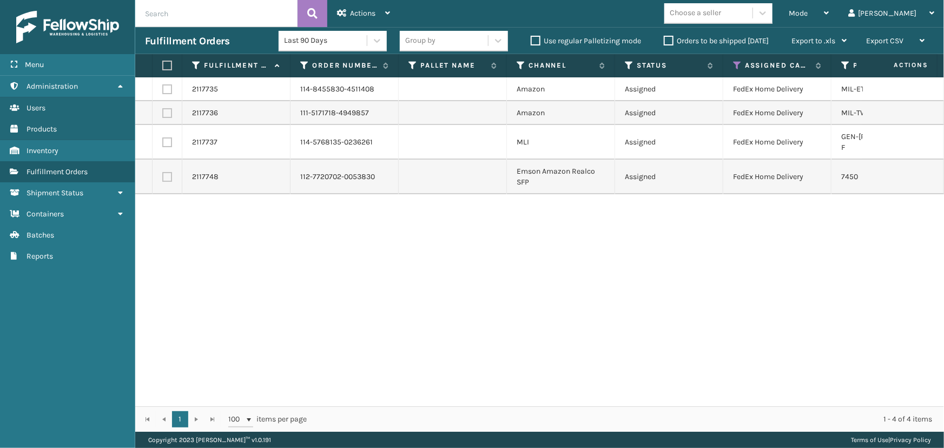
click at [167, 64] on label at bounding box center [165, 66] width 6 height 10
click at [163, 64] on input "checkbox" at bounding box center [162, 65] width 1 height 7
checkbox input "true"
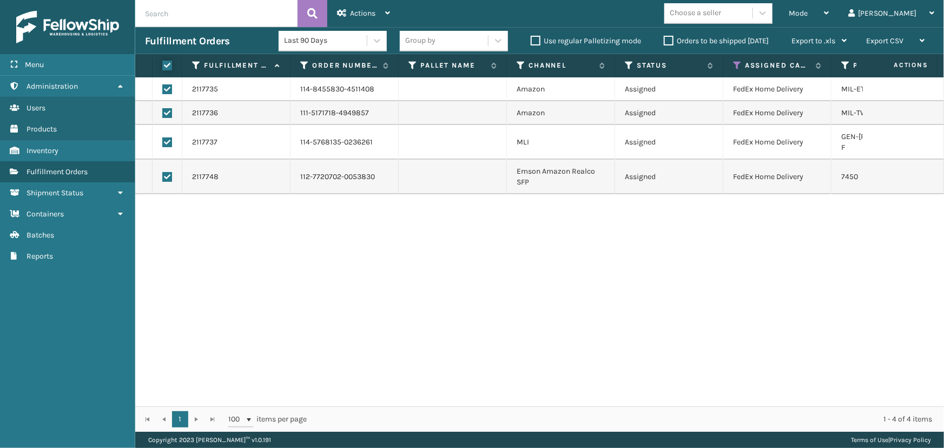
checkbox input "true"
click at [362, 12] on span "Actions" at bounding box center [362, 13] width 25 height 9
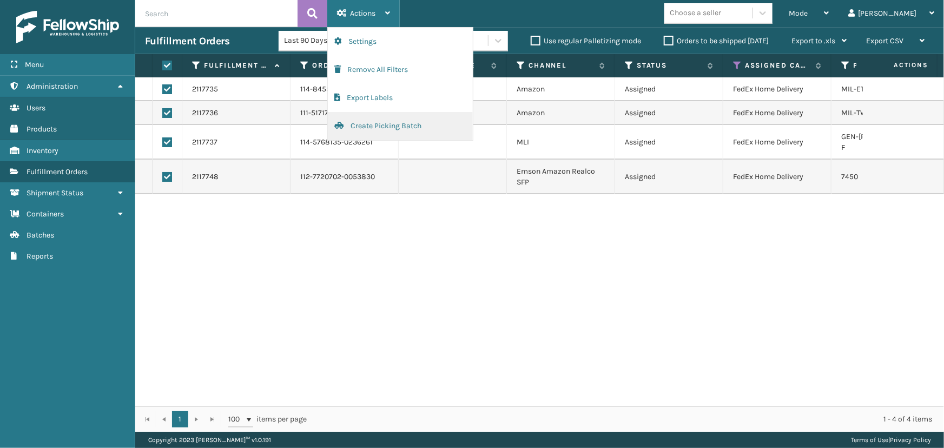
click at [399, 126] on button "Create Picking Batch" at bounding box center [400, 126] width 145 height 28
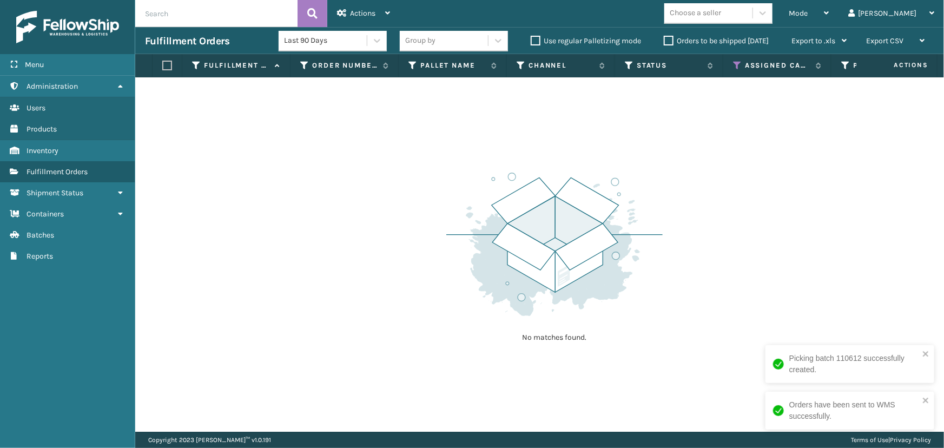
drag, startPoint x: 594, startPoint y: 219, endPoint x: 588, endPoint y: 211, distance: 10.1
click at [594, 217] on img at bounding box center [554, 244] width 216 height 150
click at [733, 65] on icon at bounding box center [737, 66] width 9 height 10
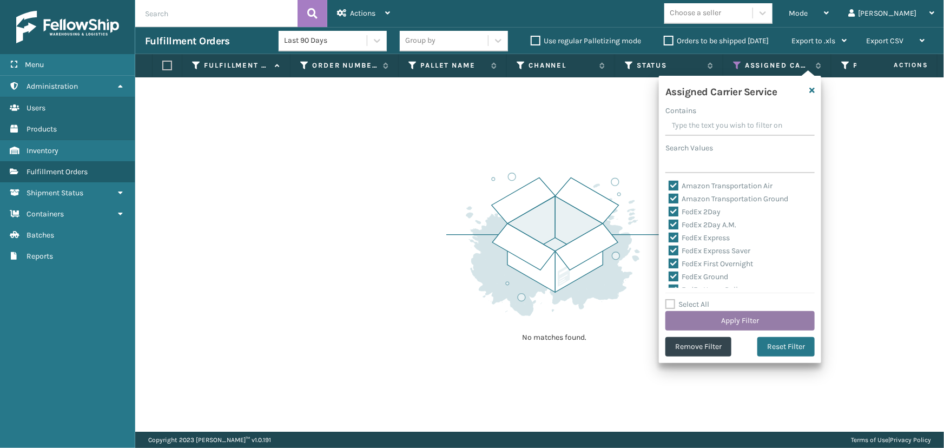
click at [715, 312] on button "Apply Filter" at bounding box center [739, 320] width 149 height 19
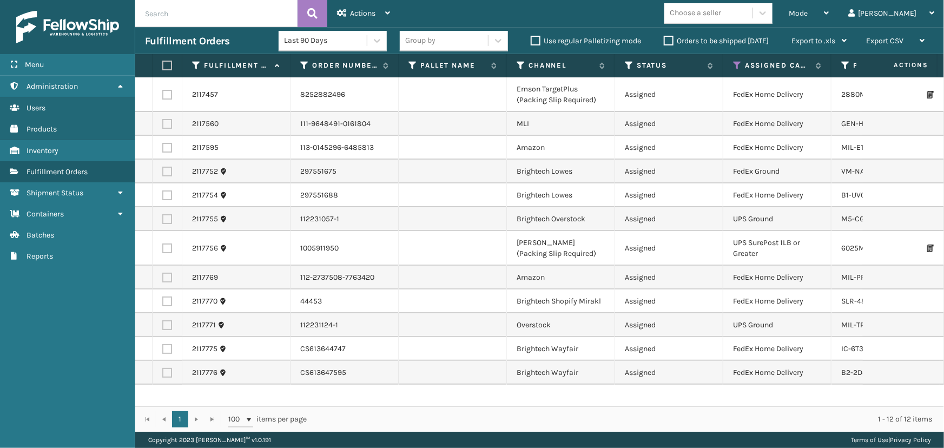
click at [166, 63] on label at bounding box center [165, 66] width 6 height 10
click at [163, 63] on input "checkbox" at bounding box center [162, 65] width 1 height 7
checkbox input "true"
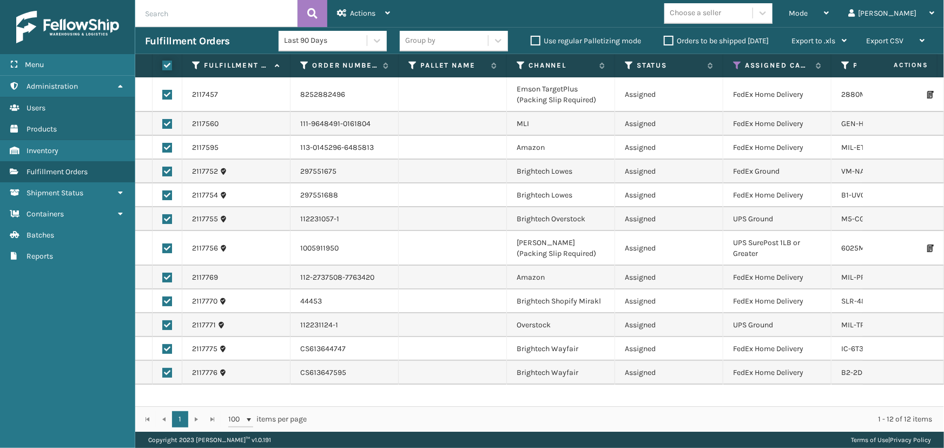
checkbox input "true"
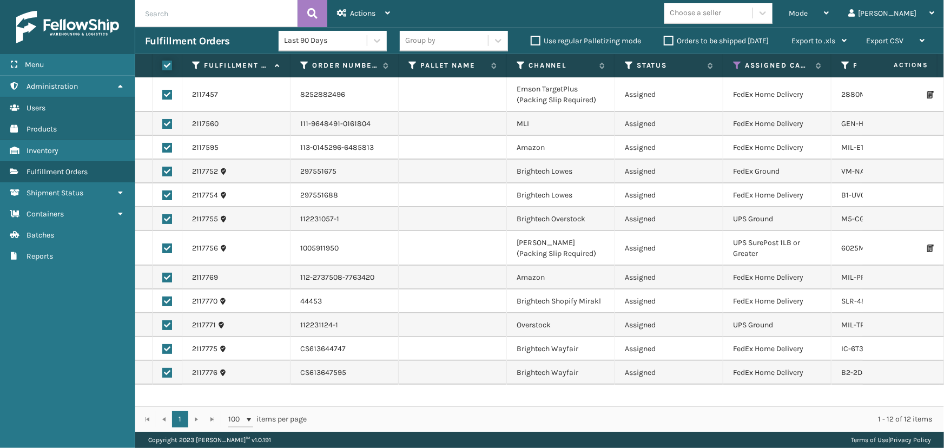
checkbox input "true"
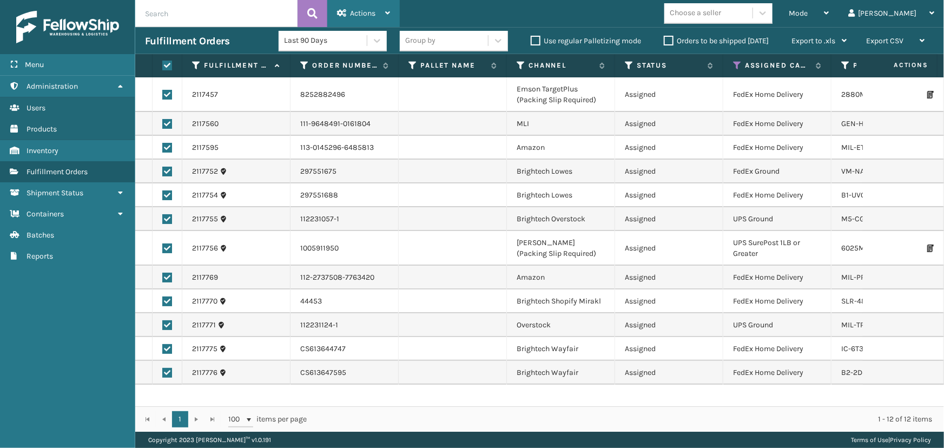
click at [361, 5] on div "Actions" at bounding box center [363, 13] width 53 height 27
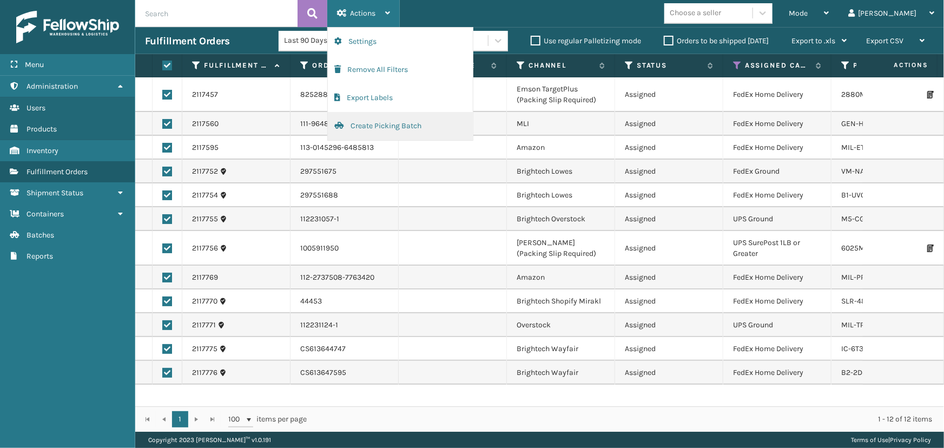
click at [384, 133] on button "Create Picking Batch" at bounding box center [400, 126] width 145 height 28
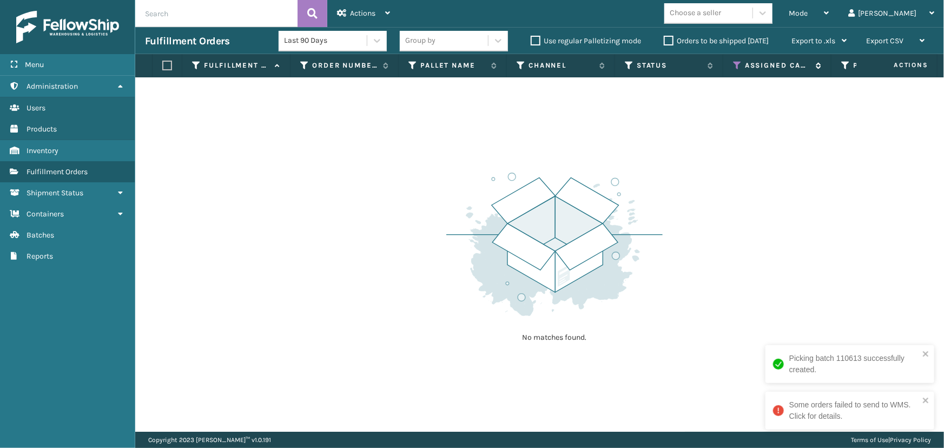
click at [733, 61] on icon at bounding box center [737, 66] width 9 height 10
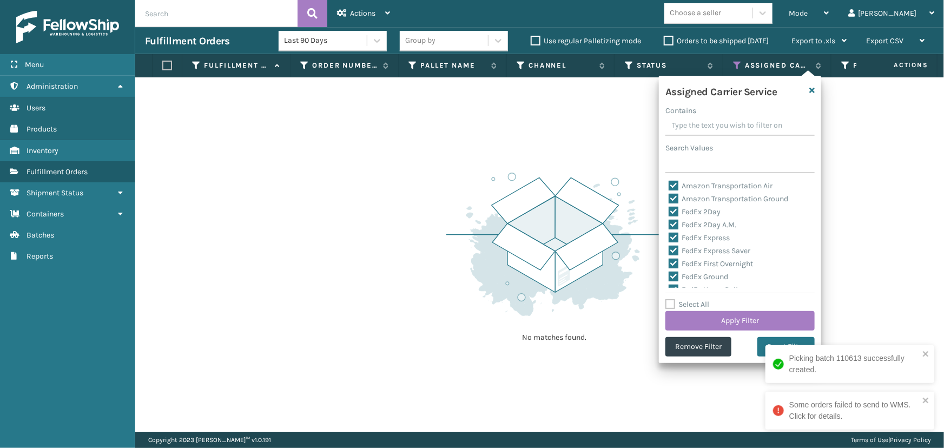
click at [711, 308] on div "Select All Apply Filter" at bounding box center [739, 314] width 149 height 32
click at [720, 318] on button "Apply Filter" at bounding box center [739, 320] width 149 height 19
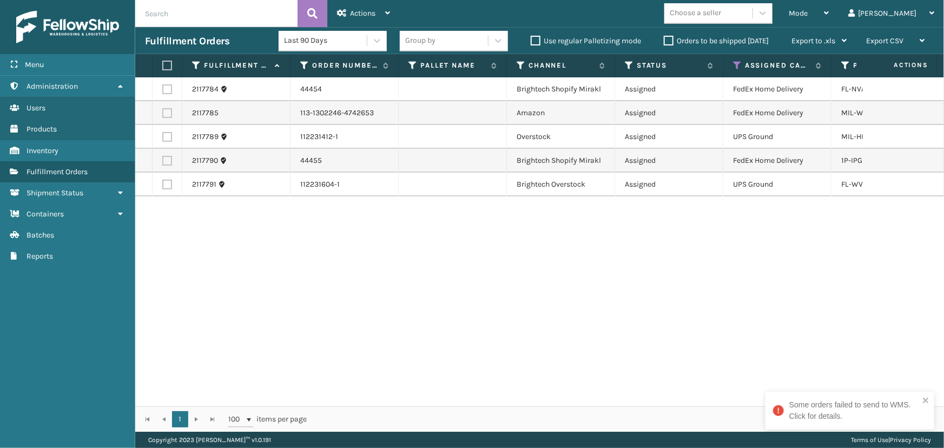
click at [163, 65] on label at bounding box center [165, 66] width 6 height 10
click at [163, 65] on input "checkbox" at bounding box center [162, 65] width 1 height 7
checkbox input "true"
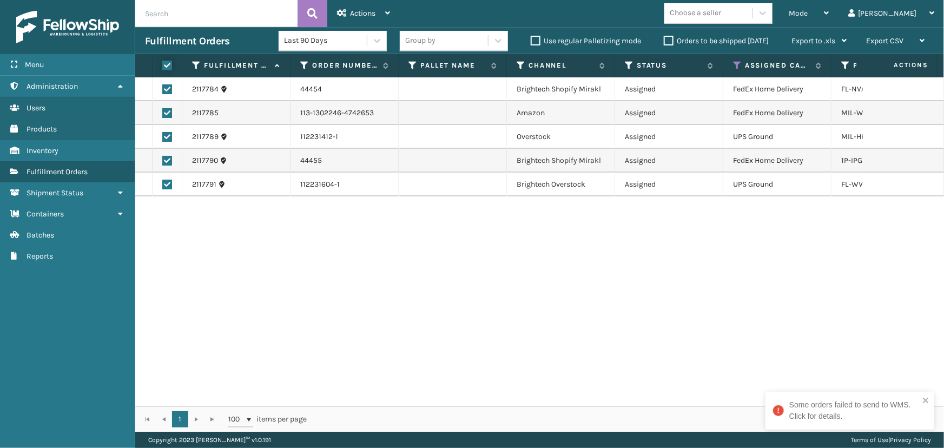
checkbox input "true"
click at [359, 4] on div "Actions" at bounding box center [363, 13] width 53 height 27
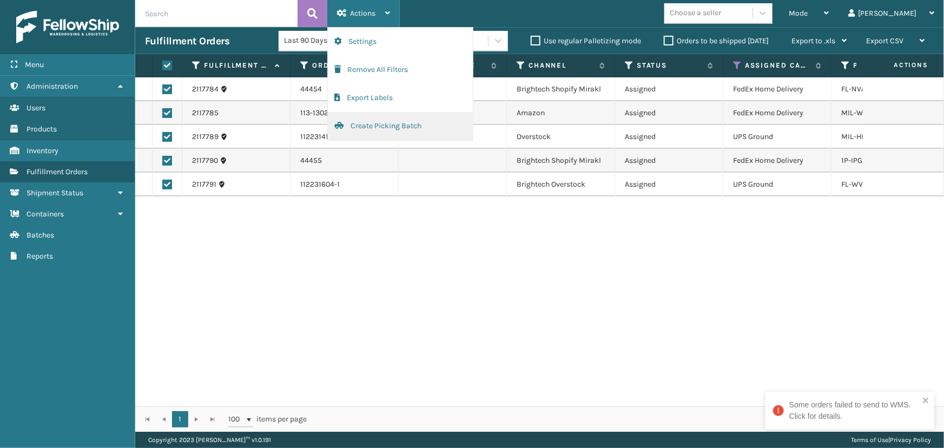
click at [401, 127] on button "Create Picking Batch" at bounding box center [400, 126] width 145 height 28
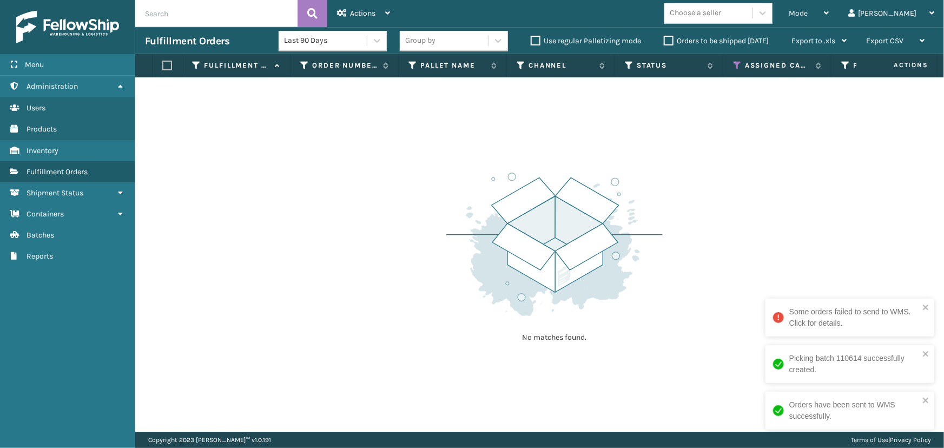
click at [713, 202] on div "No matches found." at bounding box center [539, 254] width 809 height 354
click at [736, 67] on icon at bounding box center [737, 66] width 9 height 10
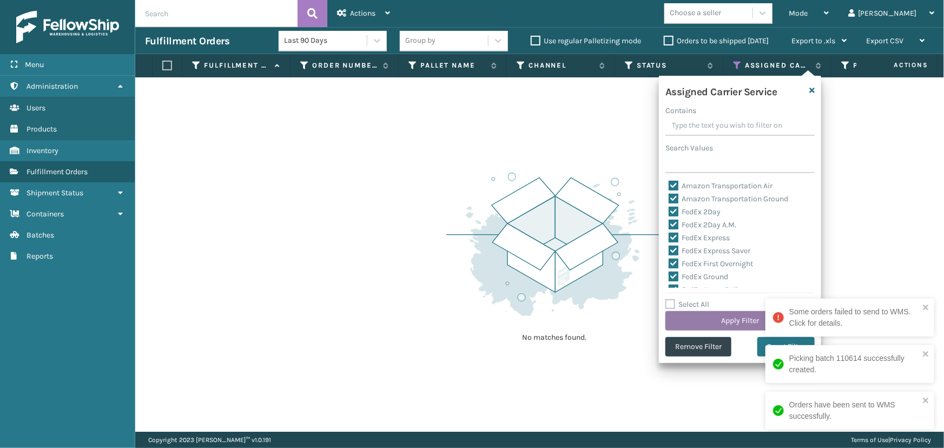
click at [711, 322] on button "Apply Filter" at bounding box center [739, 320] width 149 height 19
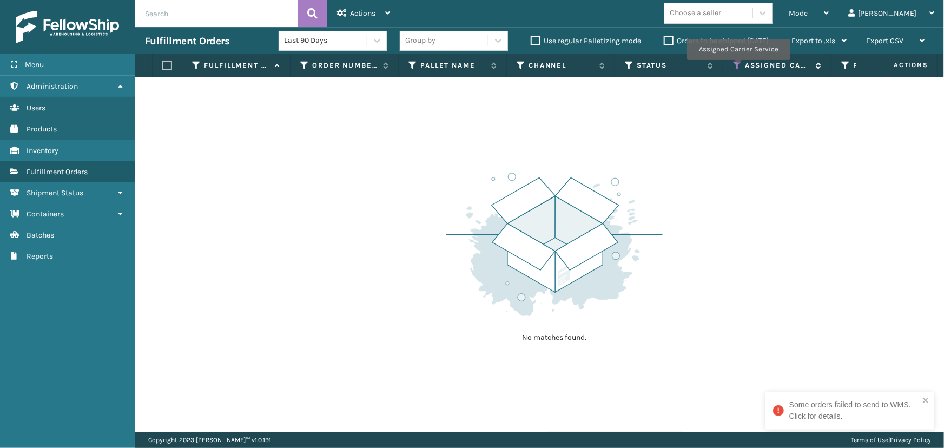
click at [737, 66] on icon at bounding box center [737, 66] width 9 height 10
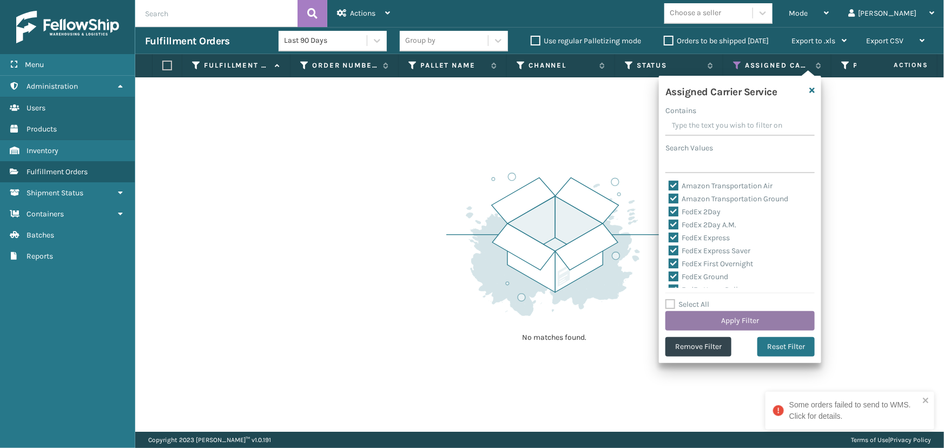
click at [725, 319] on button "Apply Filter" at bounding box center [739, 320] width 149 height 19
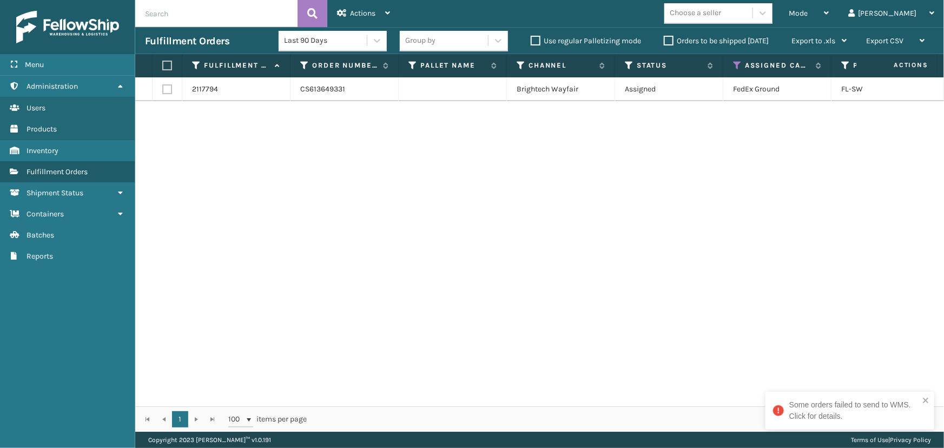
drag, startPoint x: 167, startPoint y: 63, endPoint x: 175, endPoint y: 61, distance: 9.1
click at [167, 63] on label at bounding box center [165, 66] width 6 height 10
click at [163, 63] on input "checkbox" at bounding box center [162, 65] width 1 height 7
checkbox input "true"
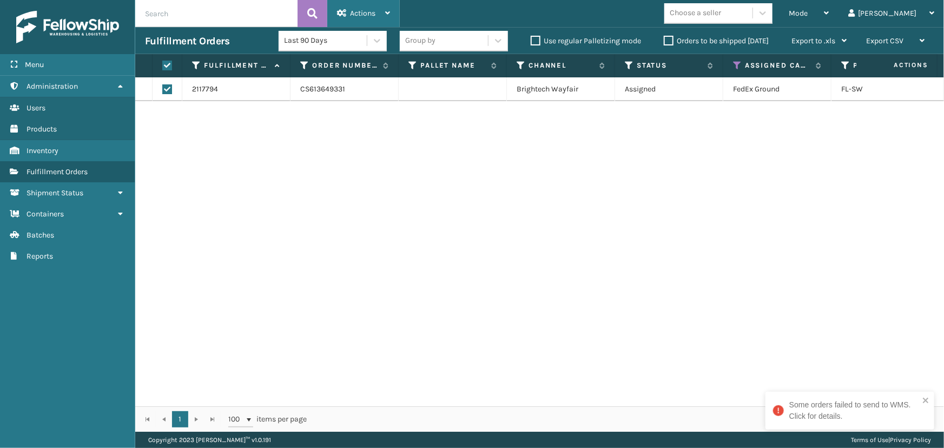
click at [365, 14] on span "Actions" at bounding box center [362, 13] width 25 height 9
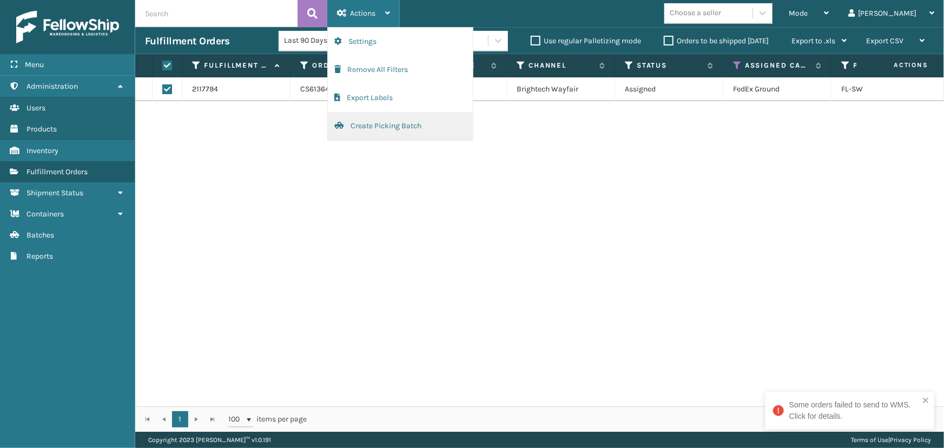
click at [381, 128] on button "Create Picking Batch" at bounding box center [400, 126] width 145 height 28
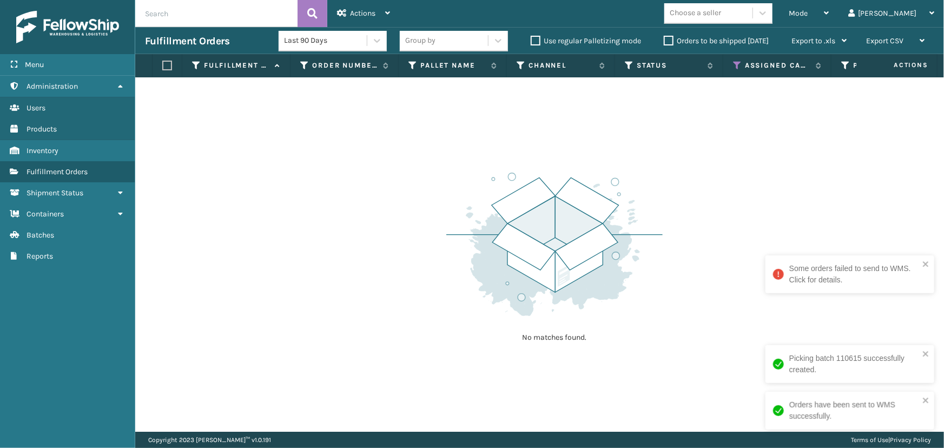
click at [638, 254] on img at bounding box center [554, 244] width 216 height 150
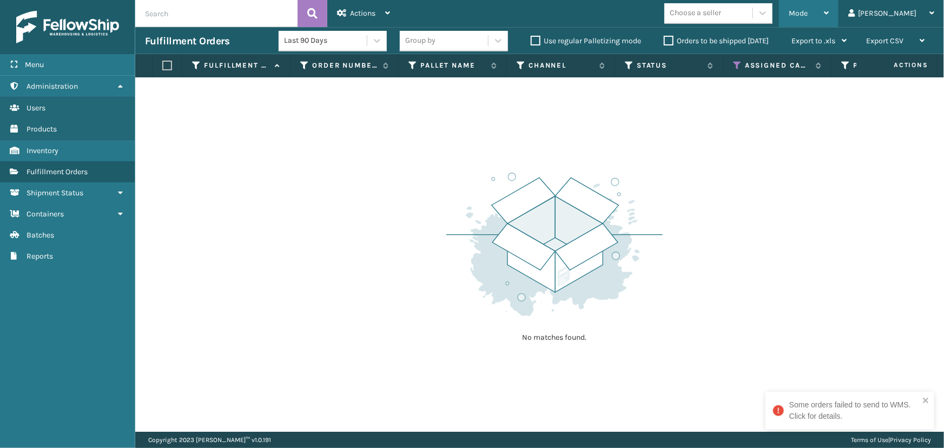
click at [829, 8] on div "Mode" at bounding box center [809, 13] width 40 height 27
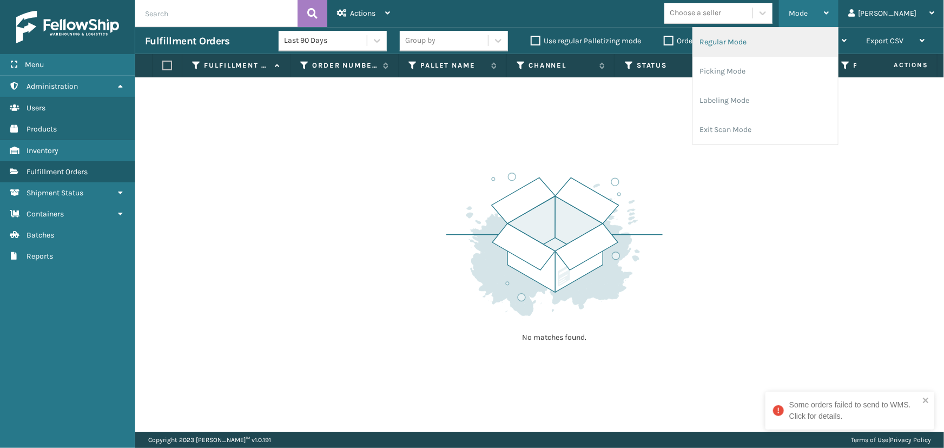
click at [796, 47] on li "Regular Mode" at bounding box center [765, 42] width 145 height 29
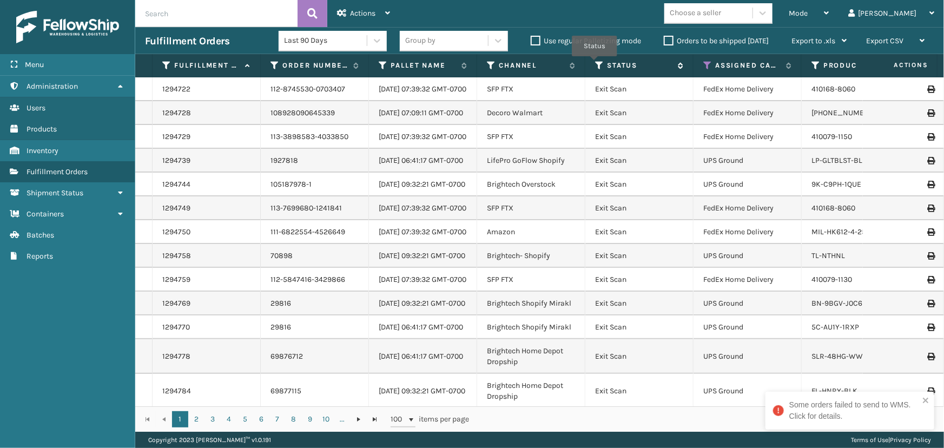
click at [596, 63] on icon at bounding box center [599, 66] width 9 height 10
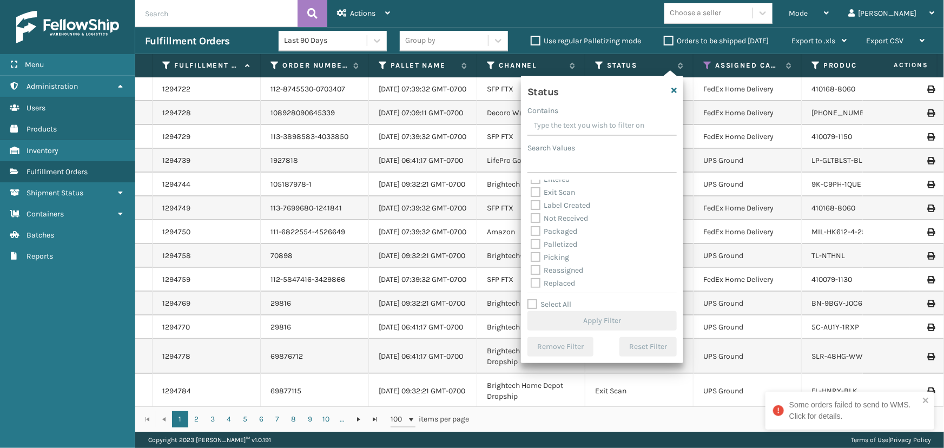
scroll to position [49, 0]
drag, startPoint x: 558, startPoint y: 243, endPoint x: 583, endPoint y: 281, distance: 45.8
click at [558, 243] on label "Picking" at bounding box center [550, 240] width 38 height 9
click at [531, 242] on input "Picking" at bounding box center [531, 238] width 1 height 7
checkbox input "true"
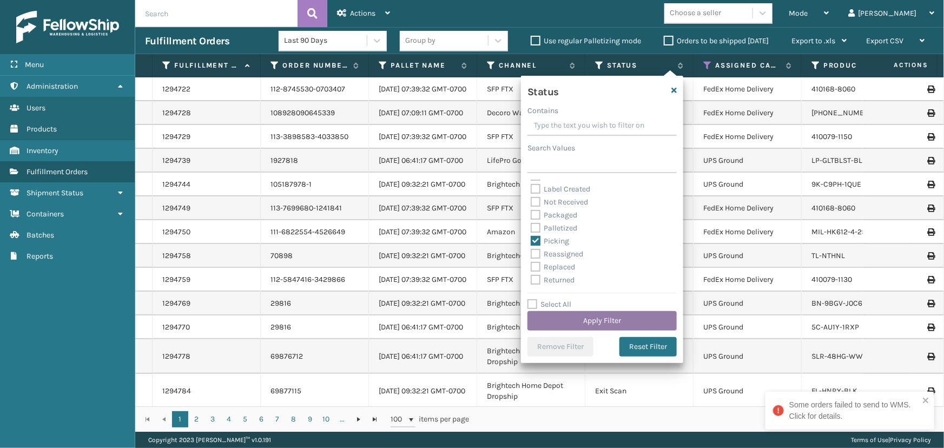
click at [602, 319] on button "Apply Filter" at bounding box center [601, 320] width 149 height 19
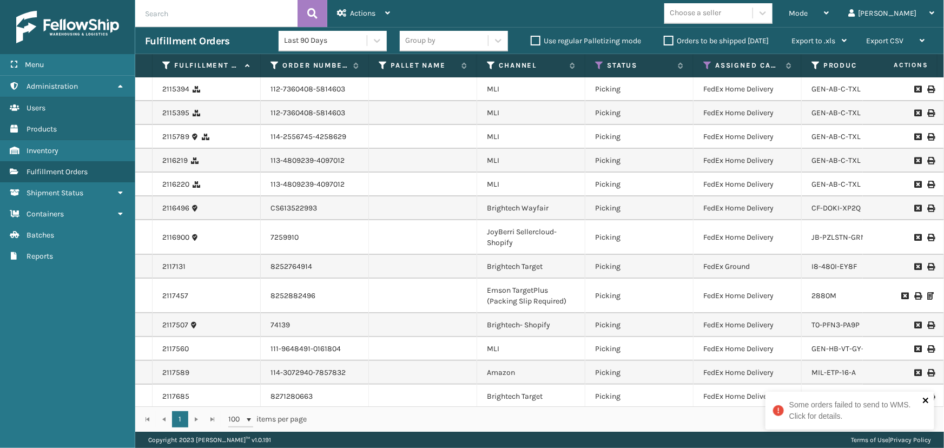
drag, startPoint x: 927, startPoint y: 400, endPoint x: 922, endPoint y: 390, distance: 11.7
click at [927, 400] on icon "close" at bounding box center [926, 400] width 8 height 9
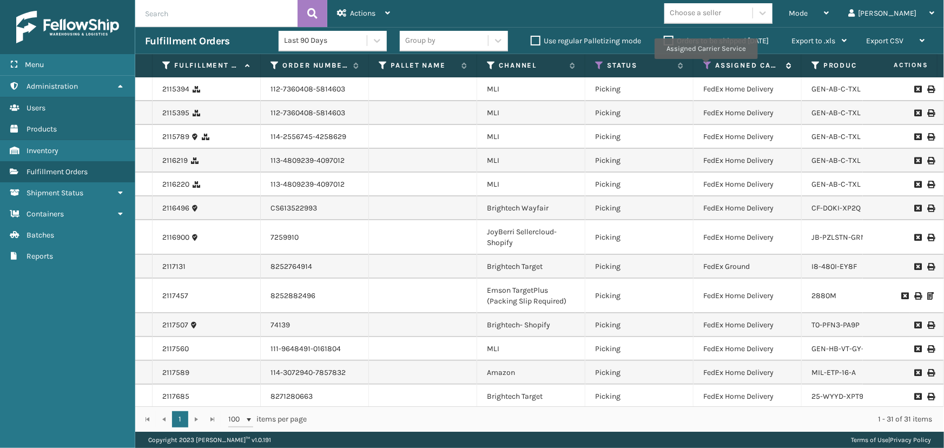
click at [705, 67] on icon at bounding box center [707, 66] width 9 height 10
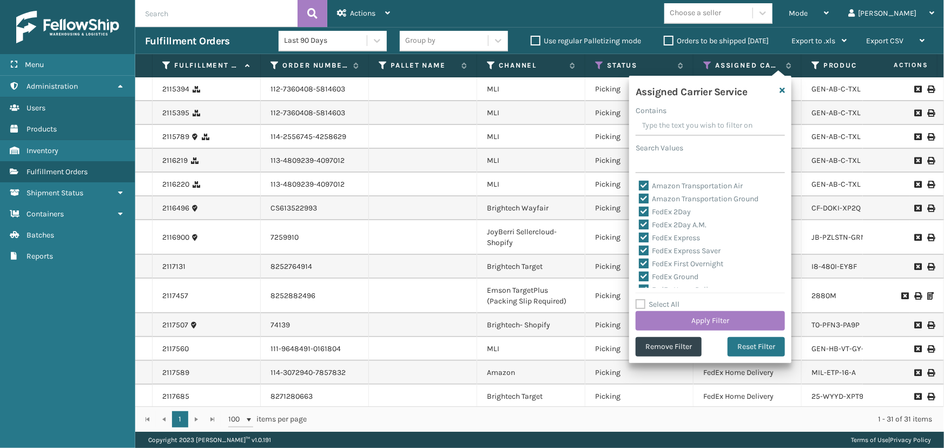
click at [660, 306] on label "Select All" at bounding box center [658, 304] width 44 height 9
click at [660, 299] on input "Select All" at bounding box center [717, 298] width 162 height 1
checkbox input "true"
click at [660, 306] on label "Select All" at bounding box center [658, 304] width 44 height 9
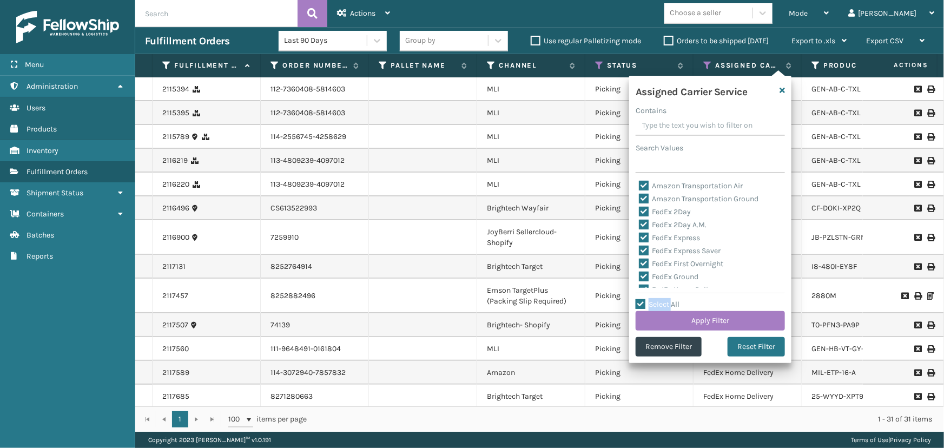
click at [660, 299] on input "Select All" at bounding box center [717, 298] width 162 height 1
checkbox input "false"
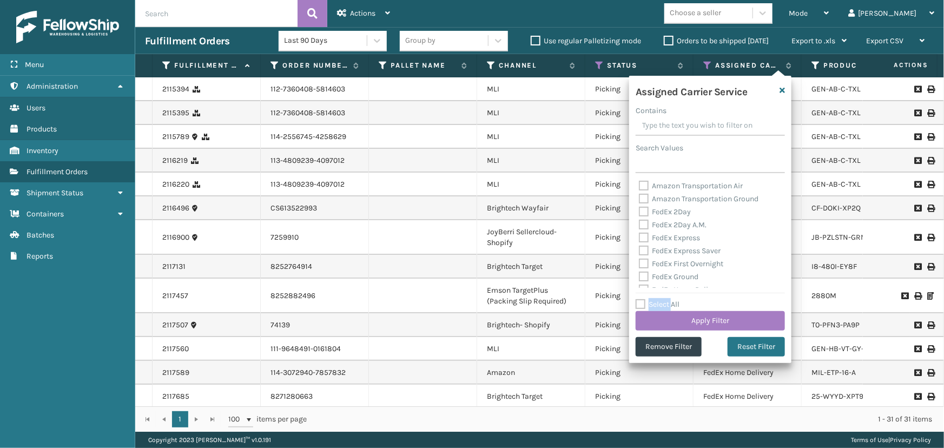
checkbox input "false"
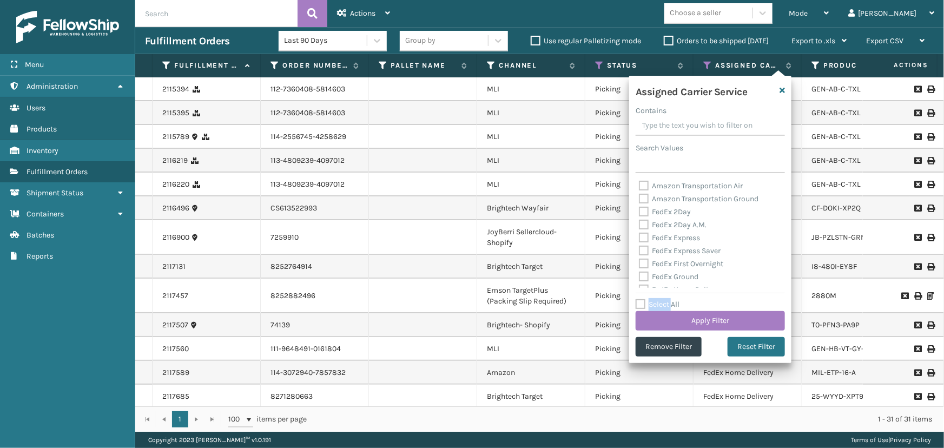
checkbox input "false"
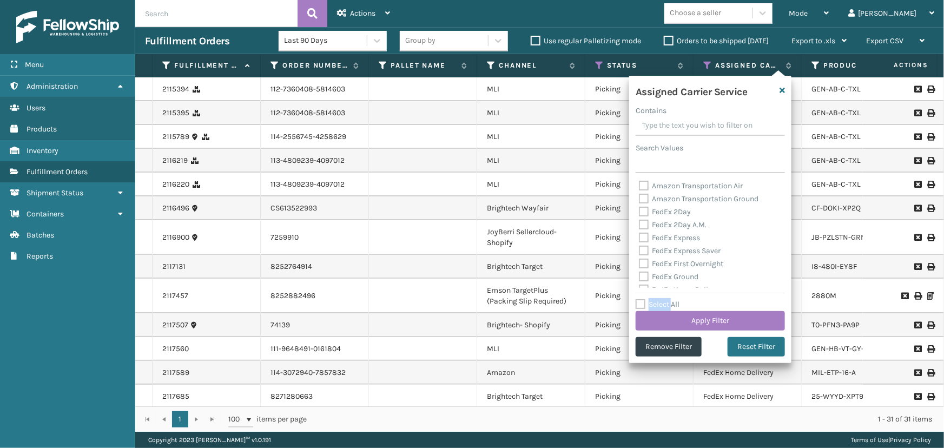
checkbox input "false"
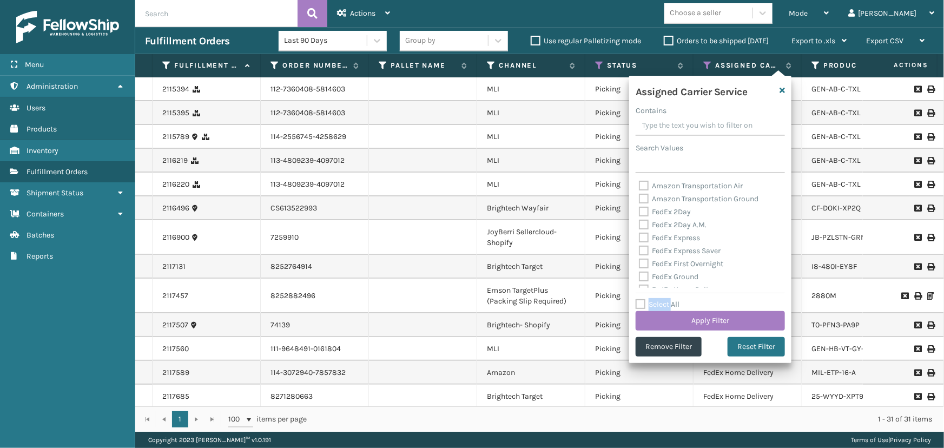
checkbox input "false"
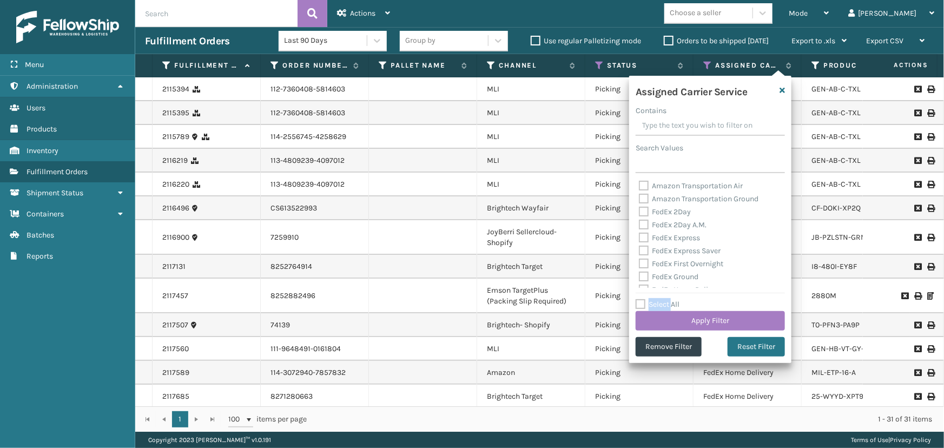
checkbox input "false"
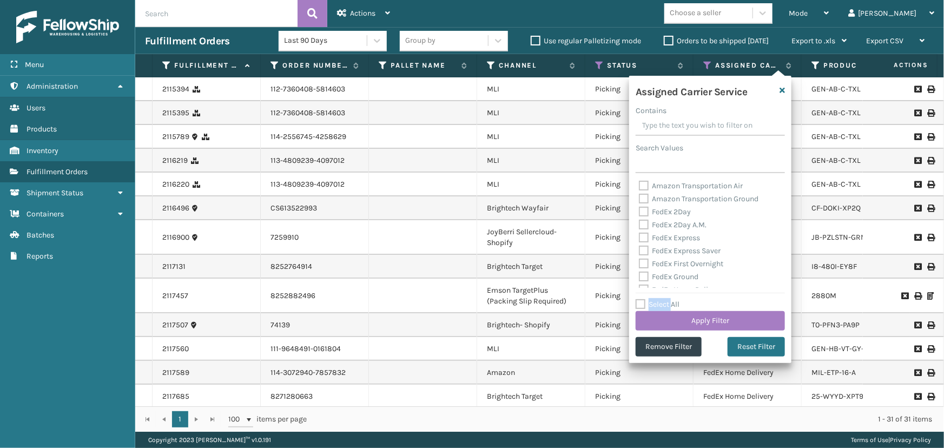
checkbox input "false"
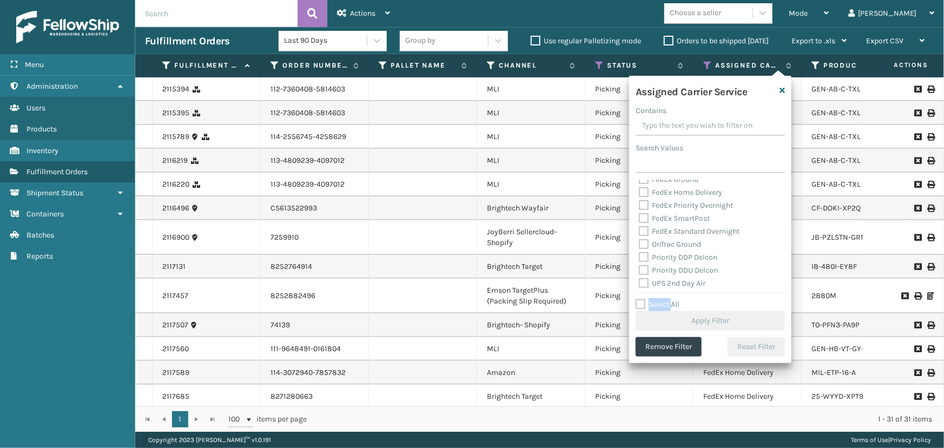
scroll to position [98, 0]
click at [673, 306] on label "Select All" at bounding box center [658, 304] width 44 height 9
click at [673, 299] on input "Select All" at bounding box center [717, 298] width 162 height 1
checkbox input "true"
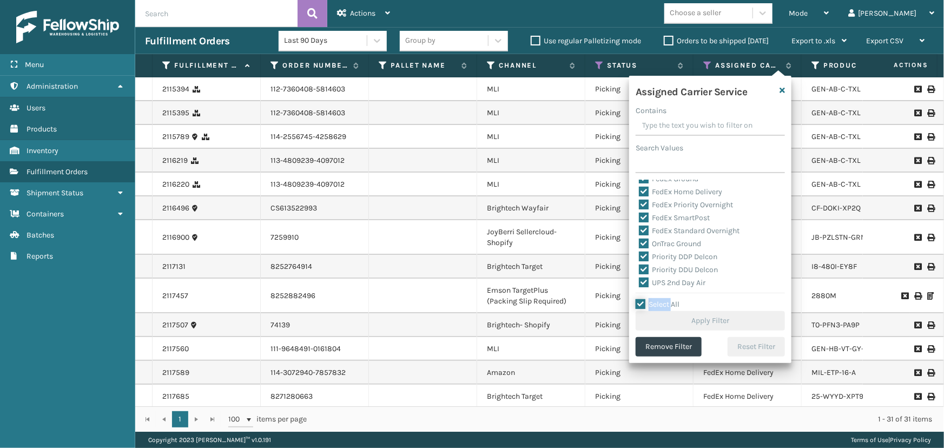
checkbox input "true"
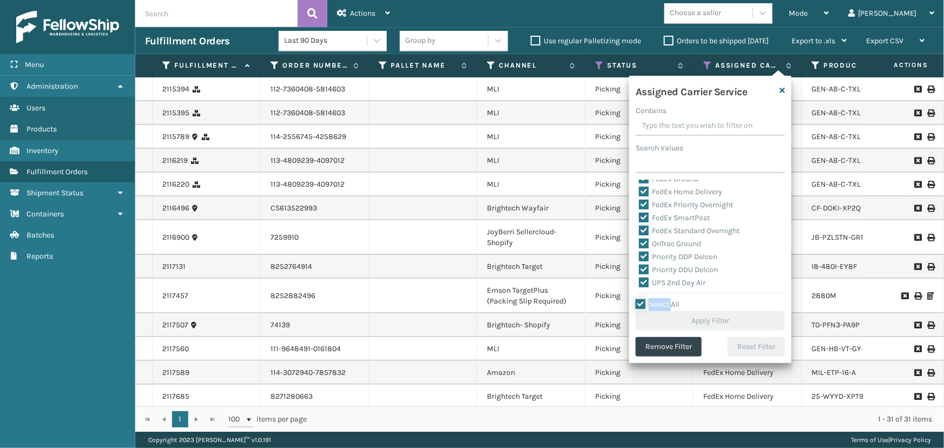
checkbox input "true"
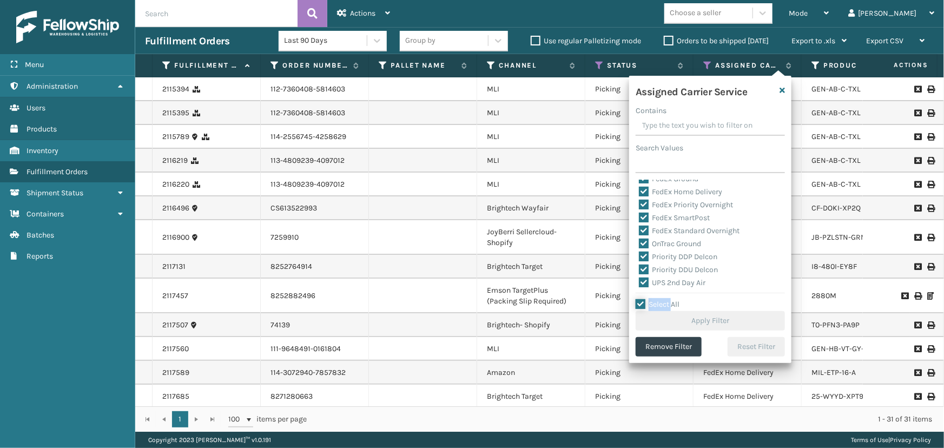
checkbox input "true"
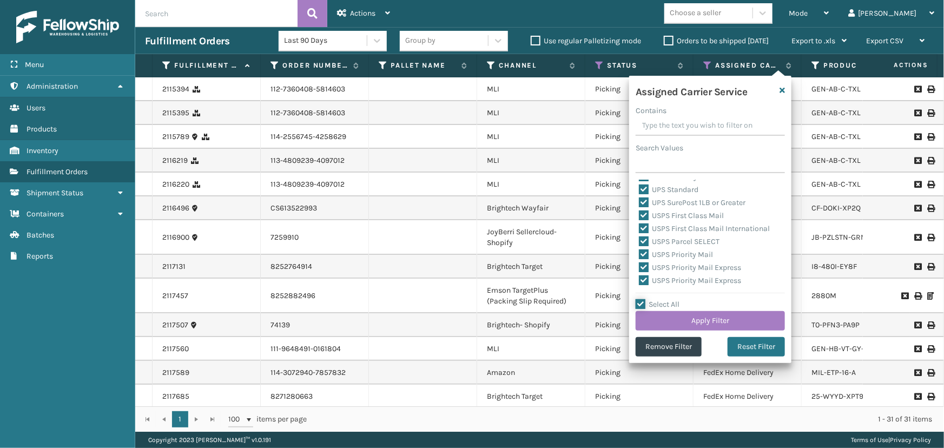
scroll to position [333, 0]
click at [655, 280] on label "LTL" at bounding box center [651, 280] width 24 height 9
click at [639, 280] on input "LTL" at bounding box center [639, 278] width 1 height 7
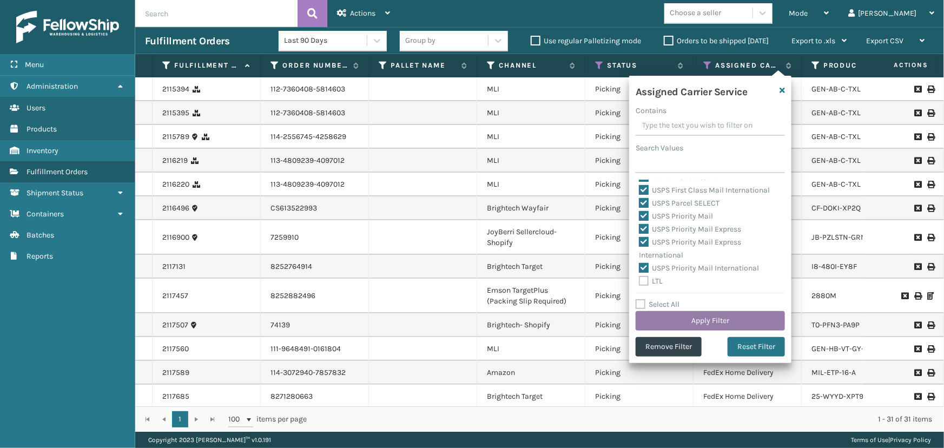
click at [684, 319] on button "Apply Filter" at bounding box center [710, 320] width 149 height 19
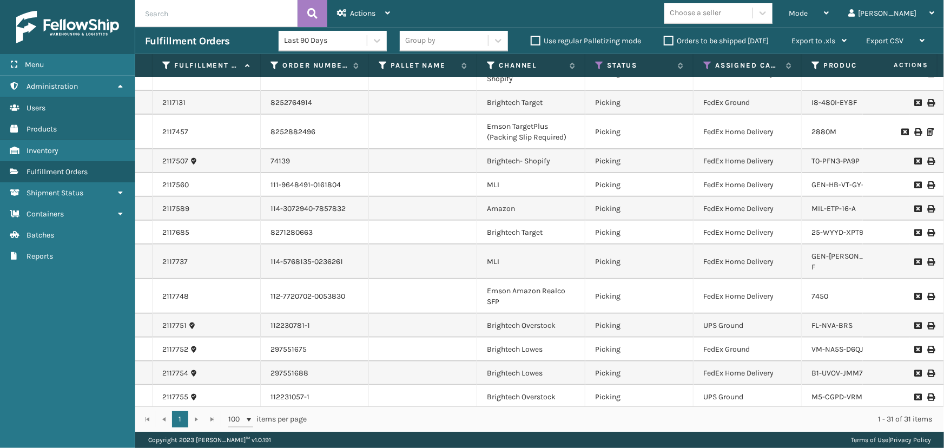
scroll to position [0, 0]
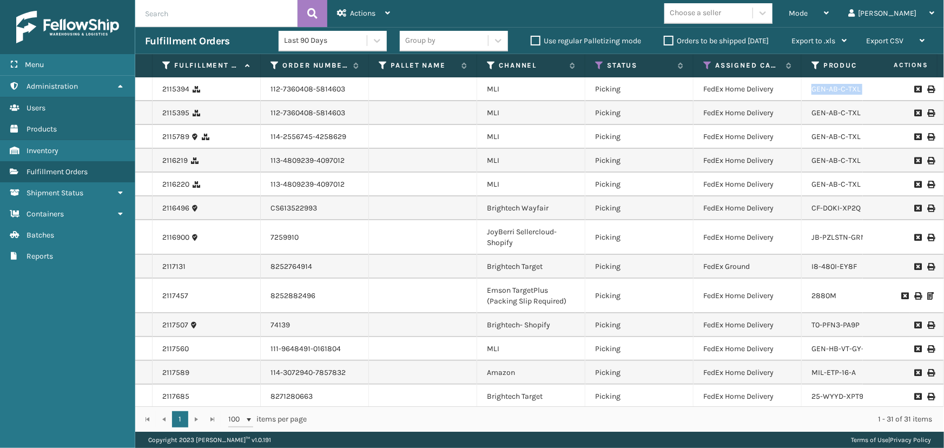
drag, startPoint x: 862, startPoint y: 88, endPoint x: 795, endPoint y: 88, distance: 66.5
click at [795, 88] on tr "2115394 112-7360408-5814603 MLI Picking FedEx Home Delivery GEN-AB-C-TXL [DATE]…" at bounding box center [941, 89] width 1613 height 24
copy tr "GEN-AB-C-TXL [DATE] 1 Fellowship - West 884901112610 [US_STATE] 94539-4667"
click at [829, 2] on div "Mode" at bounding box center [809, 13] width 40 height 27
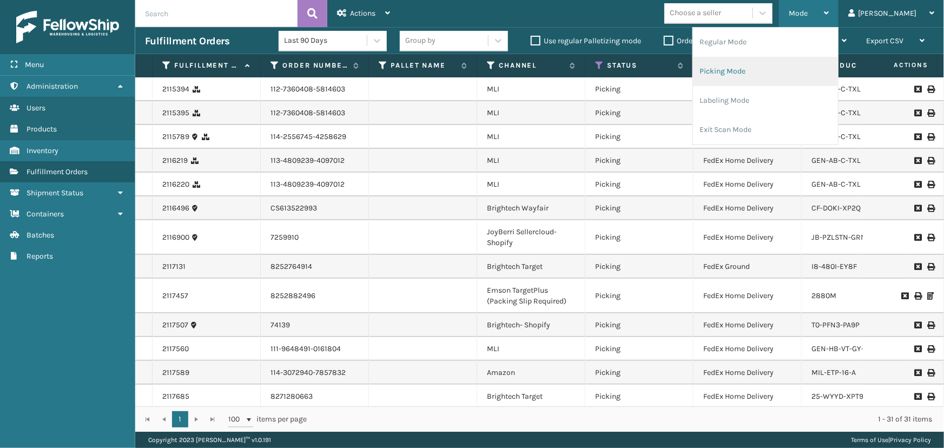
click at [796, 76] on li "Picking Mode" at bounding box center [765, 71] width 145 height 29
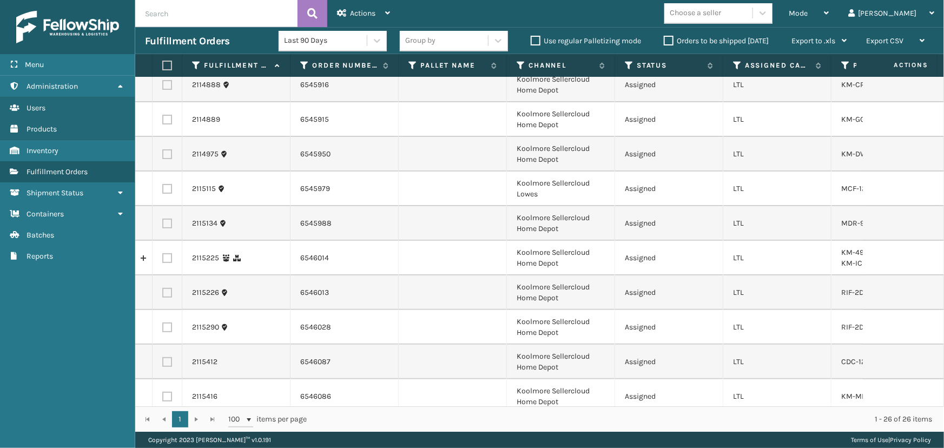
scroll to position [49, 0]
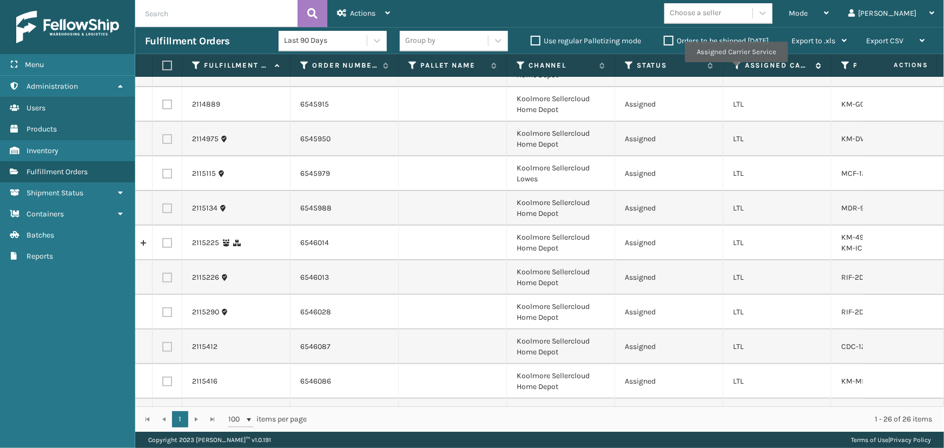
click at [737, 66] on icon at bounding box center [737, 66] width 9 height 10
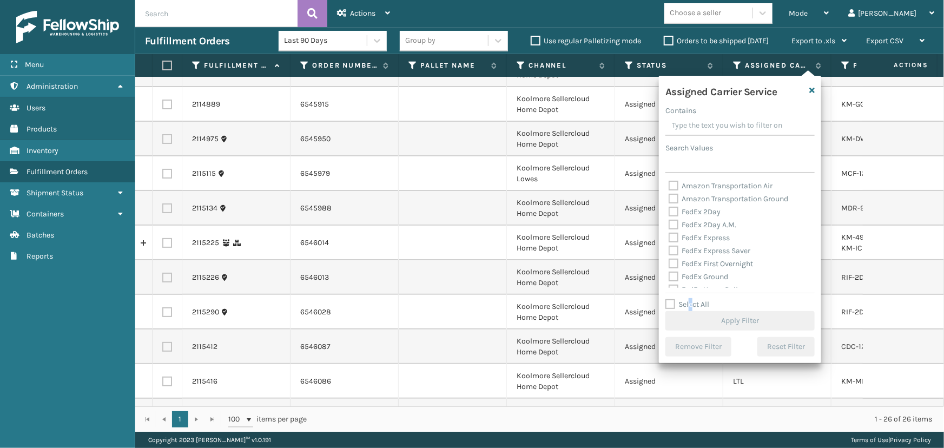
click at [691, 309] on div "Select All Apply Filter" at bounding box center [739, 314] width 149 height 32
click at [702, 299] on div "Select All Apply Filter" at bounding box center [739, 314] width 149 height 32
click at [702, 301] on label "Select All" at bounding box center [687, 304] width 44 height 9
click at [702, 299] on input "Select All" at bounding box center [746, 298] width 162 height 1
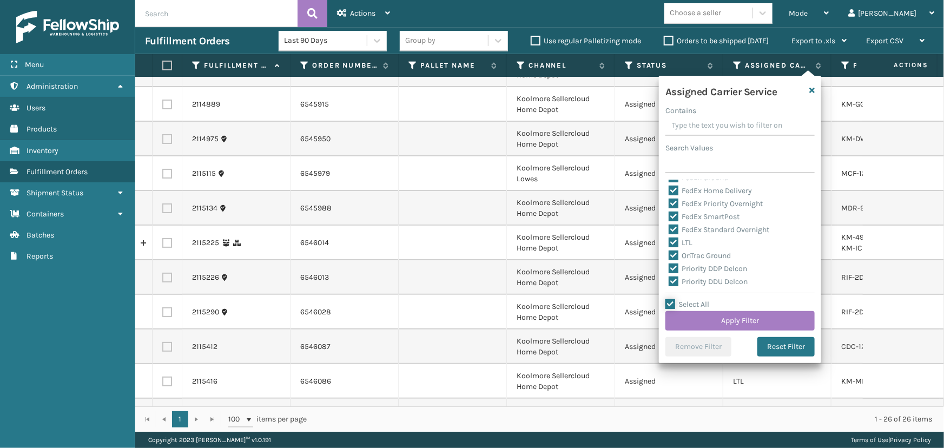
scroll to position [147, 0]
click at [684, 195] on label "LTL" at bounding box center [681, 194] width 24 height 9
click at [669, 195] on input "LTL" at bounding box center [669, 191] width 1 height 7
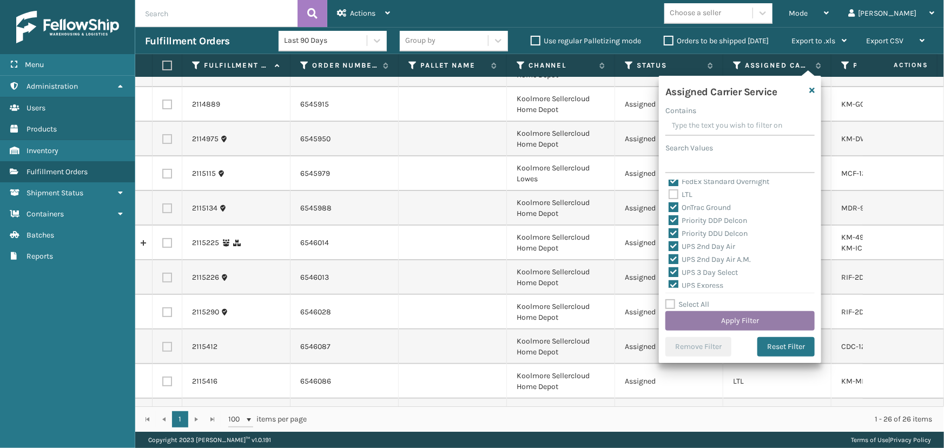
click at [734, 317] on button "Apply Filter" at bounding box center [739, 320] width 149 height 19
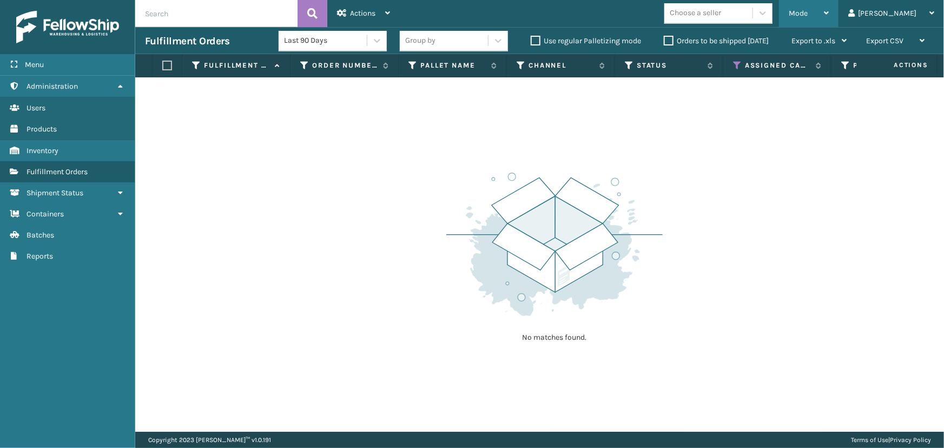
click at [829, 16] on div "Mode" at bounding box center [809, 13] width 40 height 27
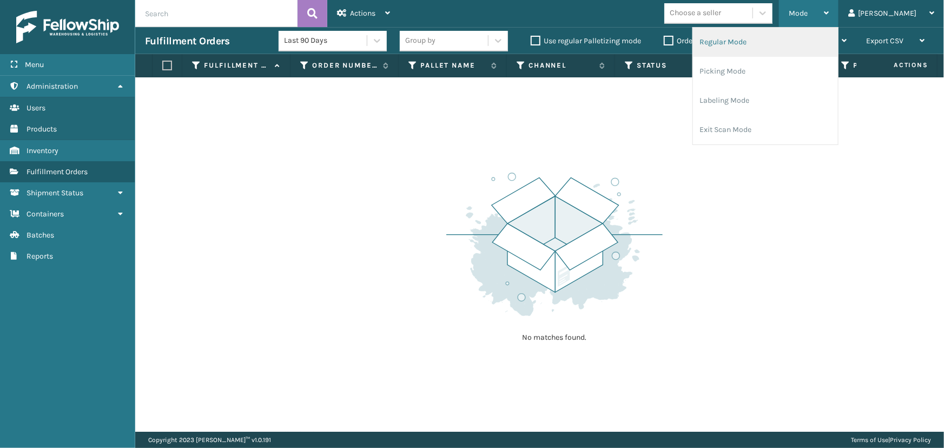
click at [793, 47] on li "Regular Mode" at bounding box center [765, 42] width 145 height 29
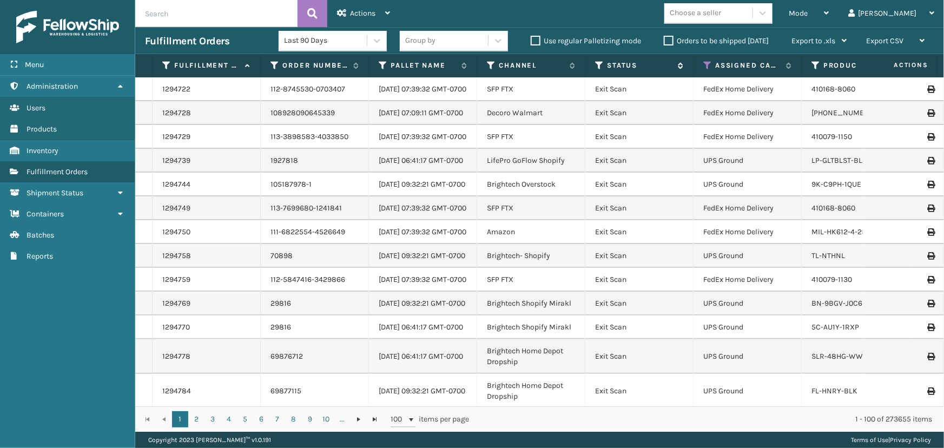
click at [595, 68] on icon at bounding box center [599, 66] width 9 height 10
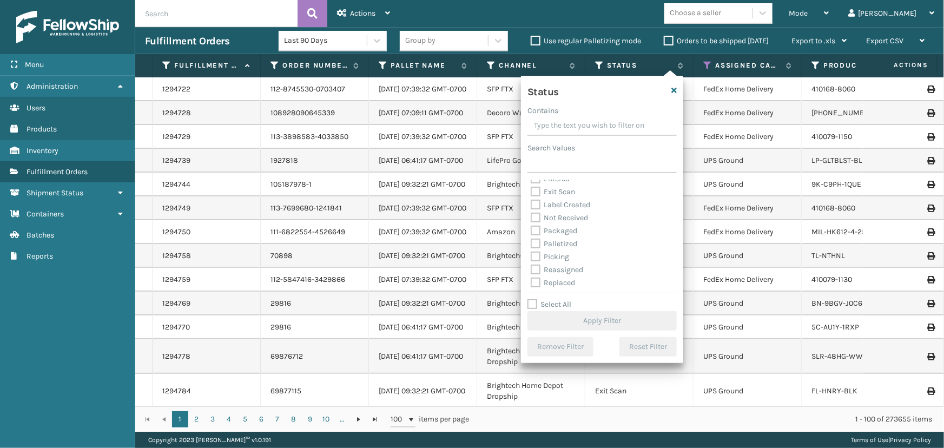
scroll to position [49, 0]
click at [558, 242] on label "Picking" at bounding box center [550, 240] width 38 height 9
click at [531, 242] on input "Picking" at bounding box center [531, 238] width 1 height 7
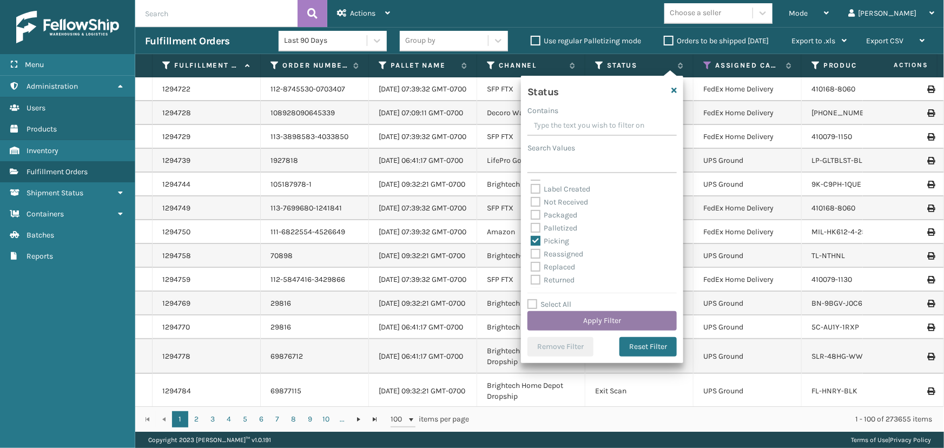
click at [612, 325] on button "Apply Filter" at bounding box center [601, 320] width 149 height 19
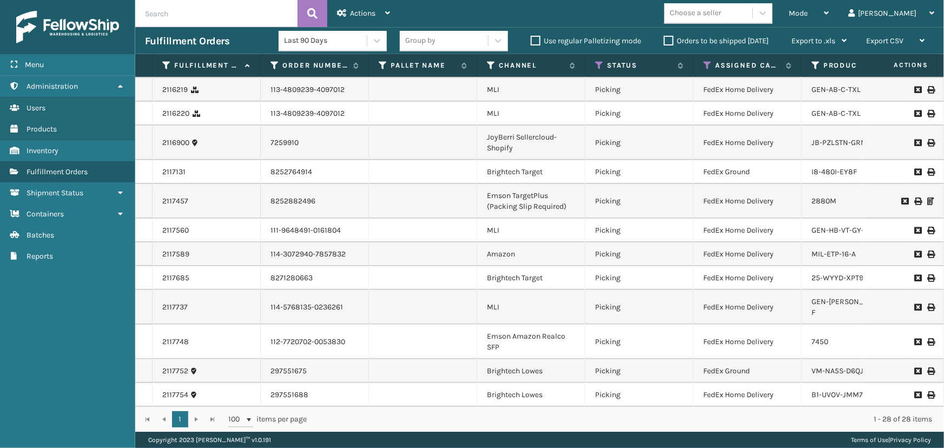
scroll to position [0, 0]
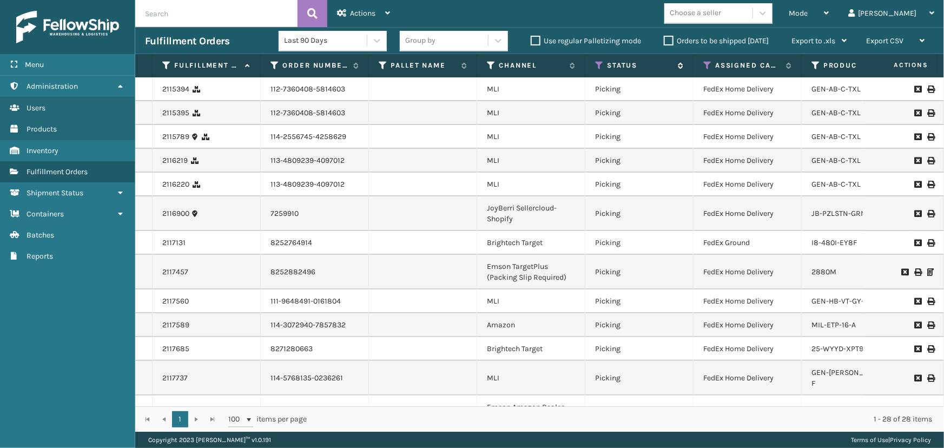
click at [595, 62] on icon at bounding box center [599, 66] width 9 height 10
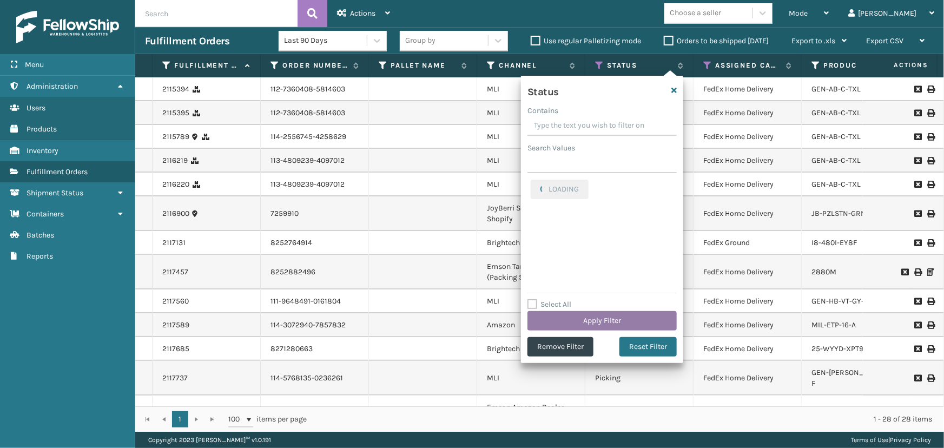
click at [595, 318] on button "Apply Filter" at bounding box center [601, 320] width 149 height 19
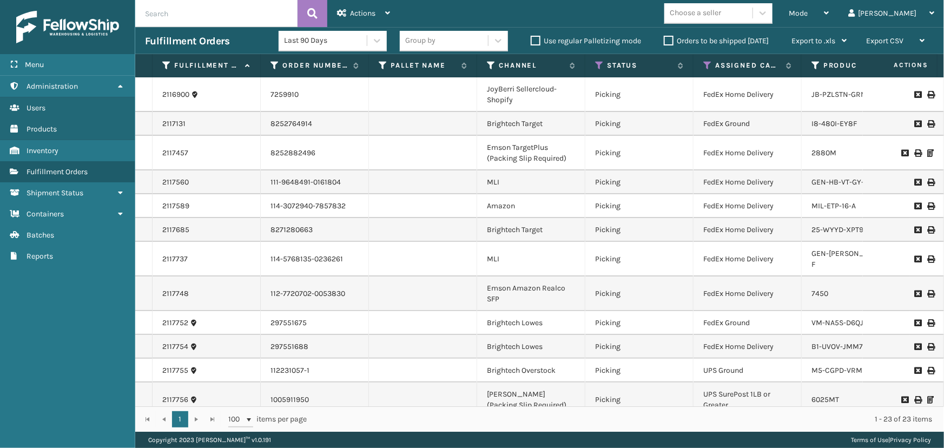
click at [440, 50] on div "Group by" at bounding box center [454, 41] width 108 height 21
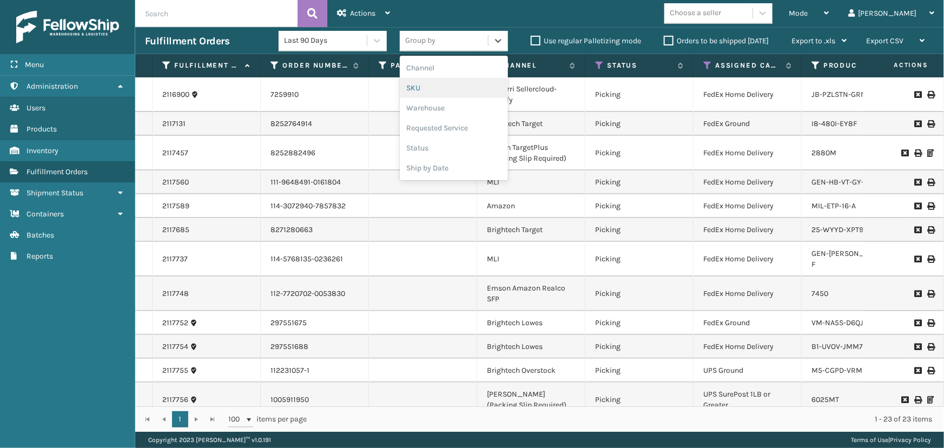
click at [420, 87] on div "SKU" at bounding box center [454, 88] width 108 height 20
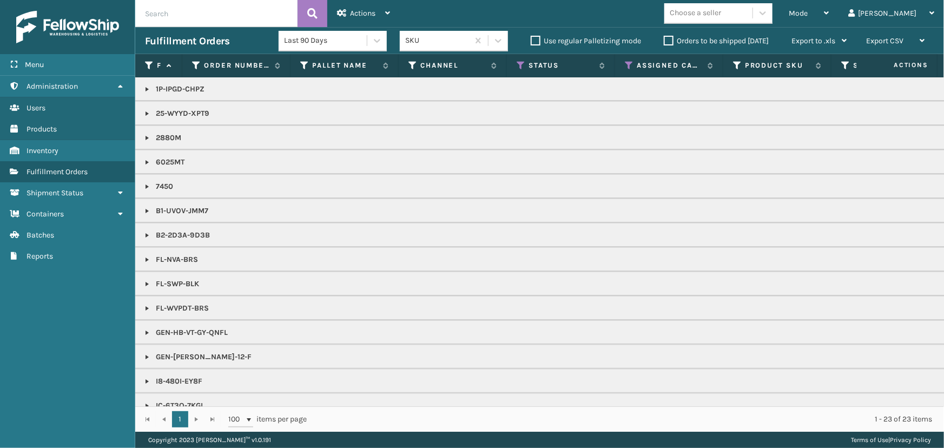
click at [146, 87] on link at bounding box center [147, 89] width 9 height 9
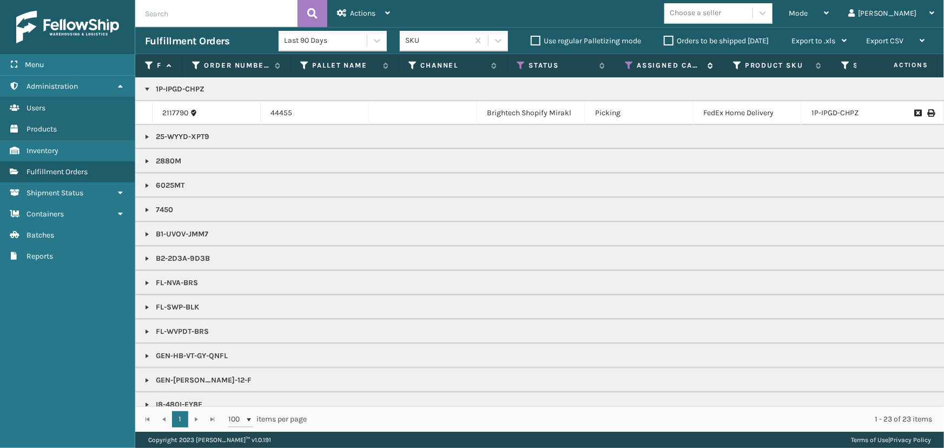
drag, startPoint x: 629, startPoint y: 61, endPoint x: 631, endPoint y: 68, distance: 7.4
click at [629, 61] on icon at bounding box center [629, 66] width 9 height 10
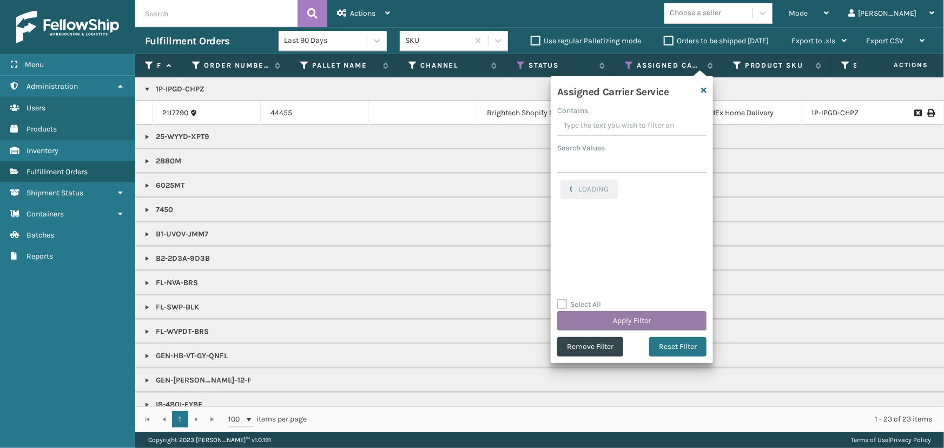
click at [628, 319] on button "Apply Filter" at bounding box center [631, 320] width 149 height 19
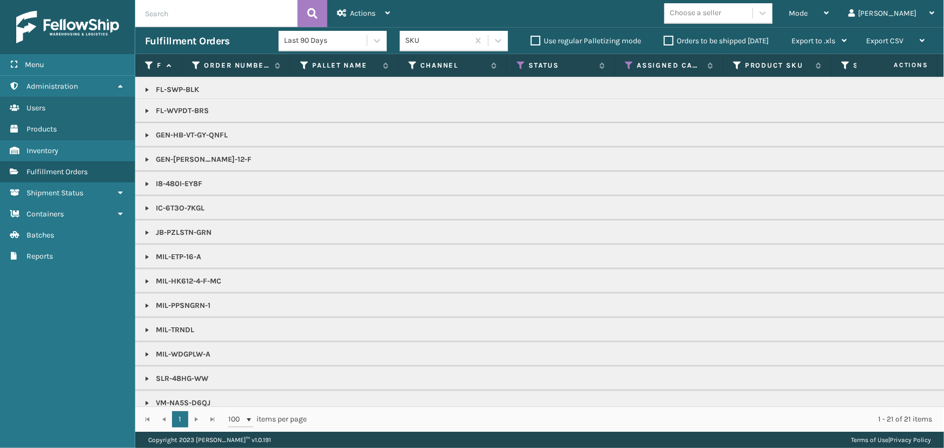
scroll to position [211, 0]
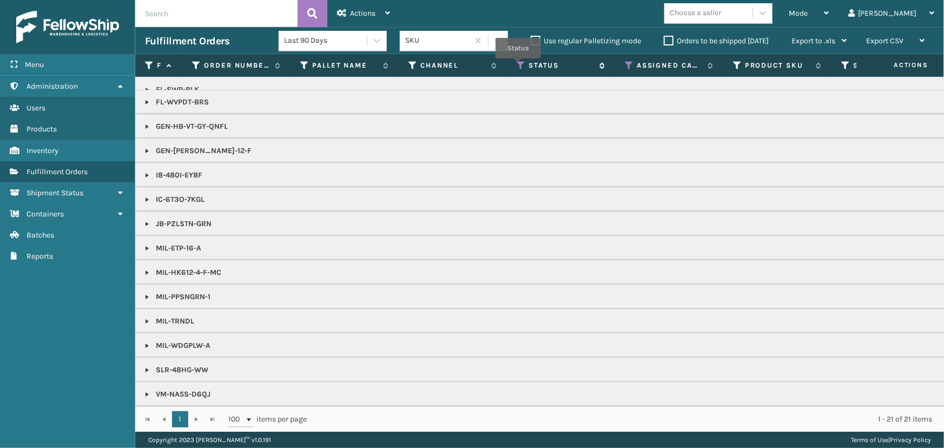
click at [518, 65] on icon at bounding box center [521, 66] width 9 height 10
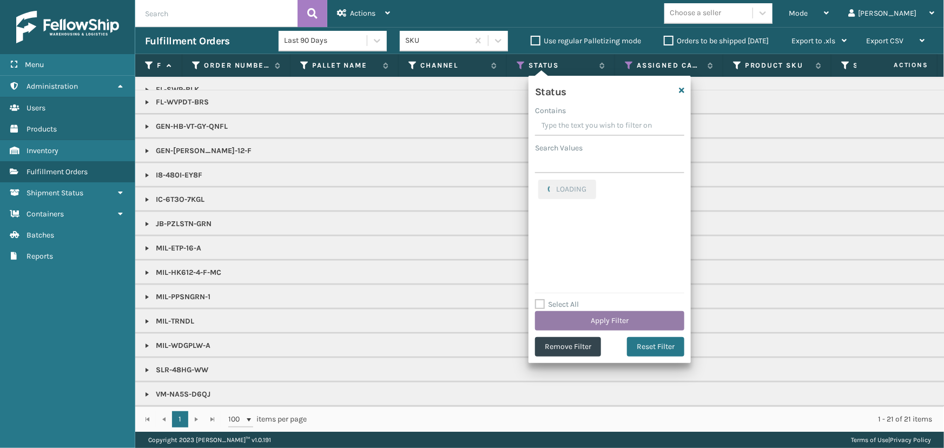
click at [570, 324] on button "Apply Filter" at bounding box center [609, 320] width 149 height 19
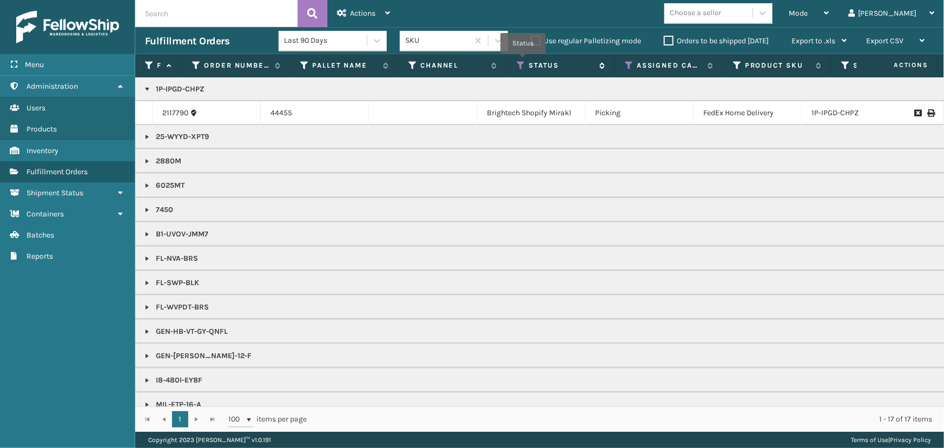
click at [523, 61] on icon at bounding box center [521, 66] width 9 height 10
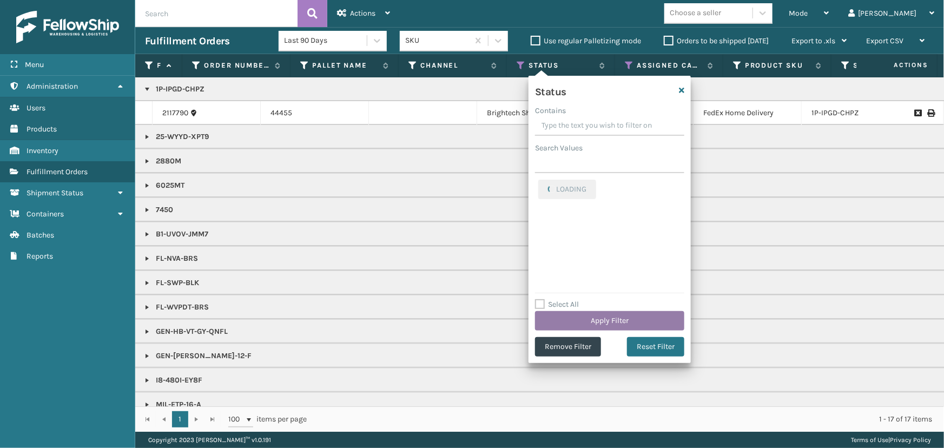
click at [604, 321] on button "Apply Filter" at bounding box center [609, 320] width 149 height 19
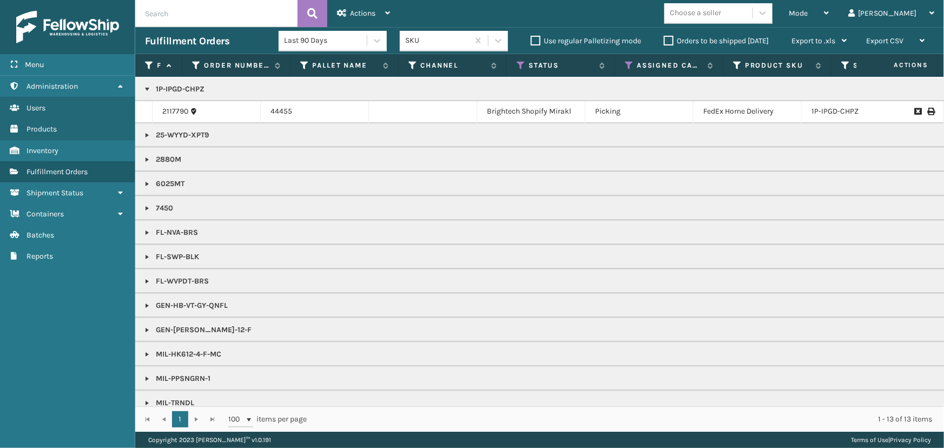
scroll to position [0, 0]
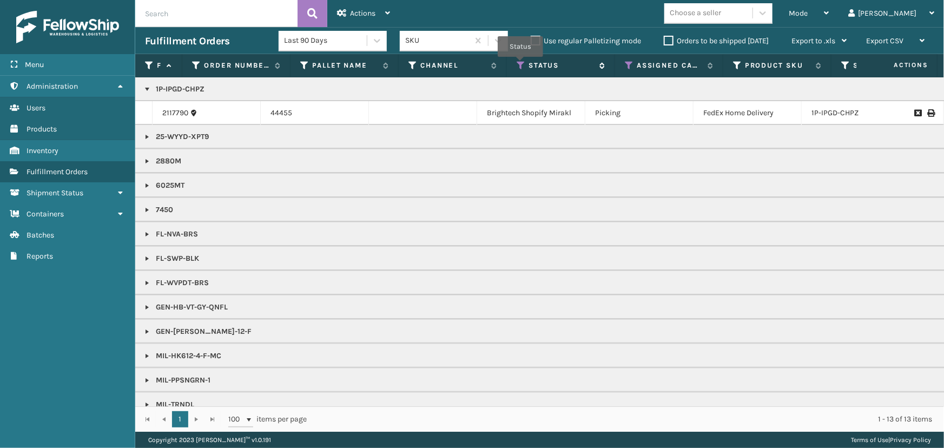
click at [520, 64] on icon at bounding box center [521, 66] width 9 height 10
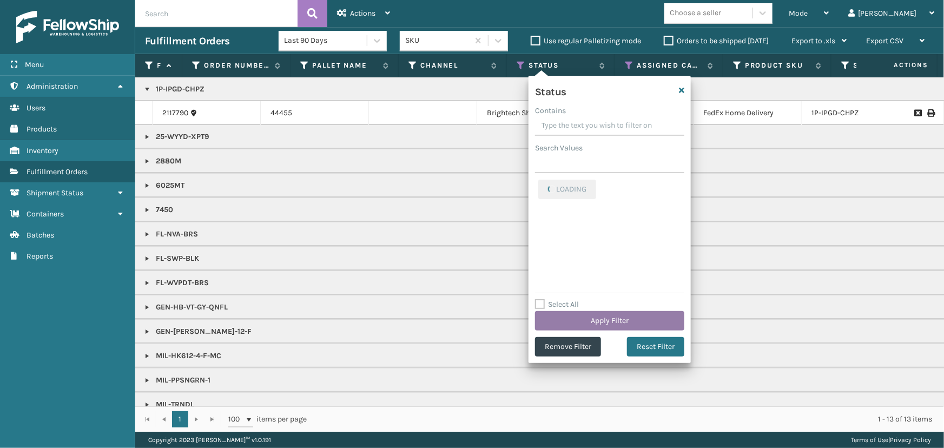
click at [572, 314] on button "Apply Filter" at bounding box center [609, 320] width 149 height 19
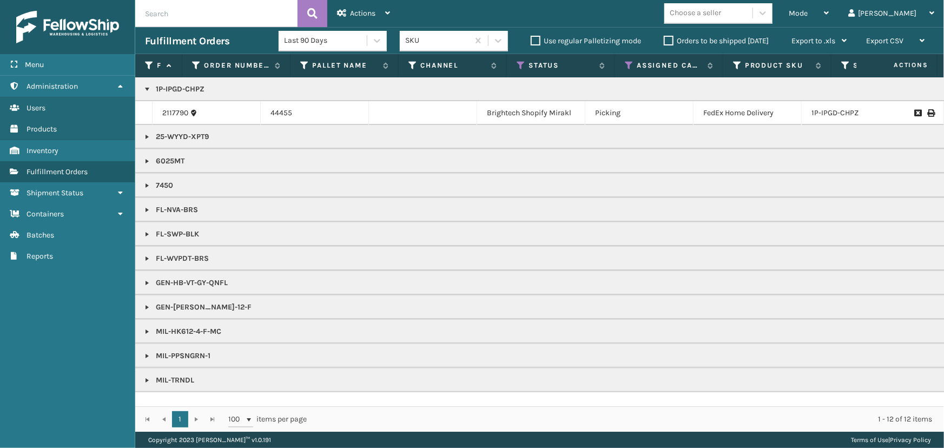
click at [146, 283] on link at bounding box center [147, 283] width 9 height 9
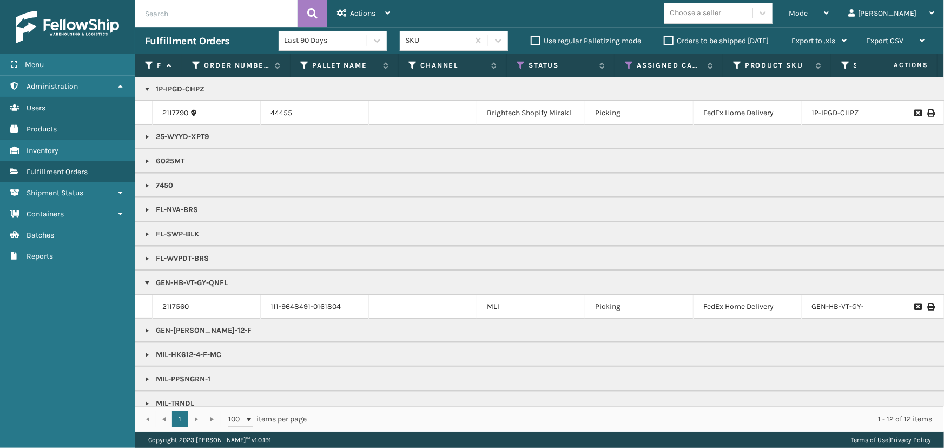
click at [147, 328] on link at bounding box center [147, 330] width 9 height 9
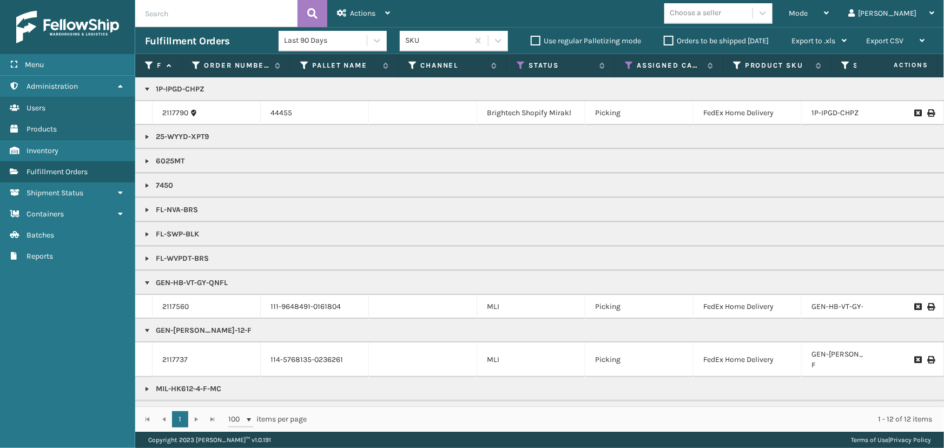
scroll to position [39, 0]
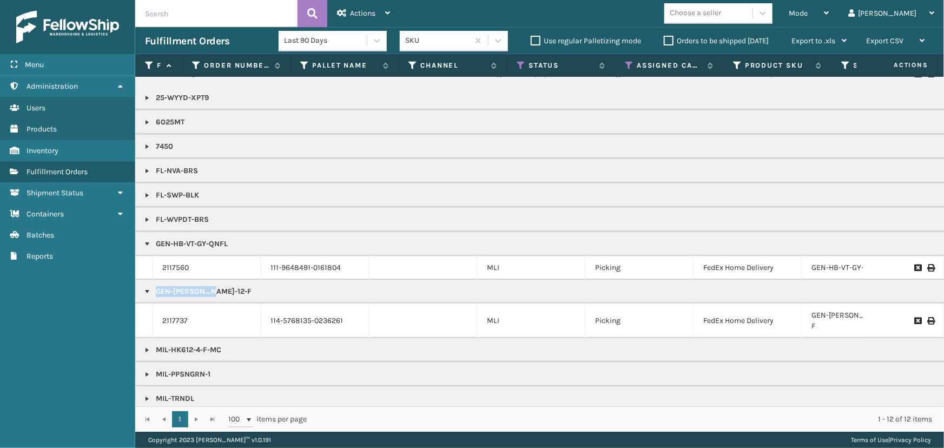
drag, startPoint x: 222, startPoint y: 293, endPoint x: 227, endPoint y: 297, distance: 6.9
click at [227, 297] on td "GEN-[PERSON_NAME]-12-F" at bounding box center [941, 292] width 1613 height 24
copy p "GEN-[PERSON_NAME]-12-F"
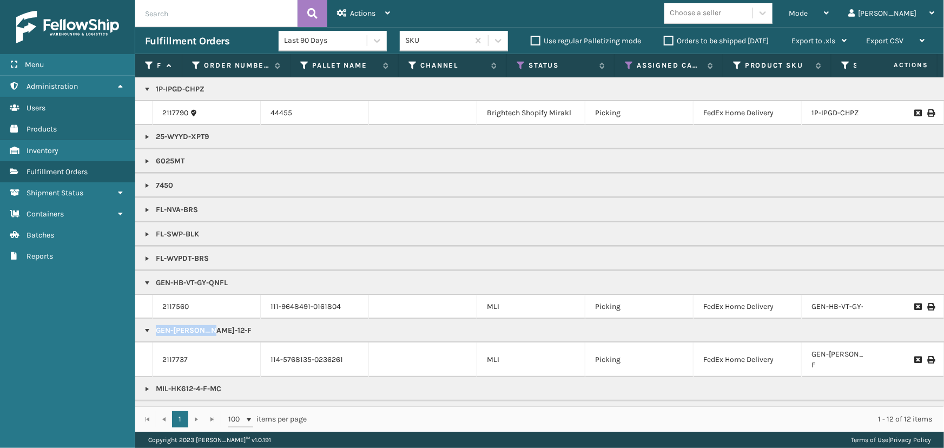
click at [150, 160] on link at bounding box center [147, 161] width 9 height 9
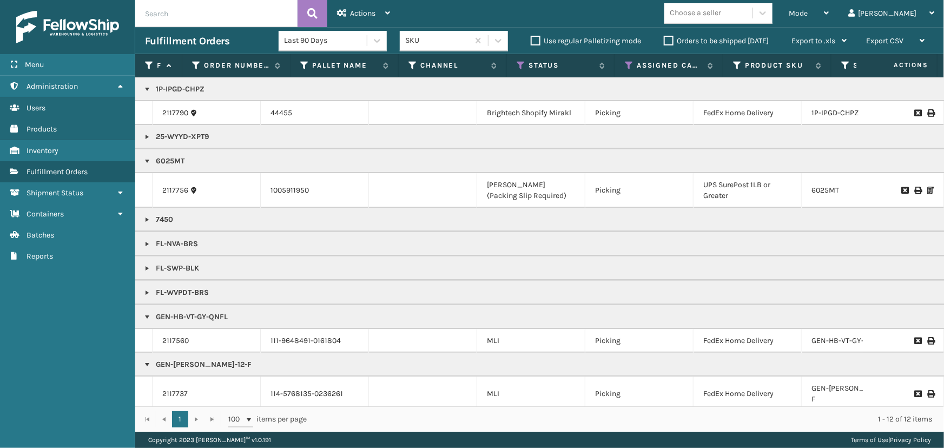
click at [144, 139] on link at bounding box center [147, 137] width 9 height 9
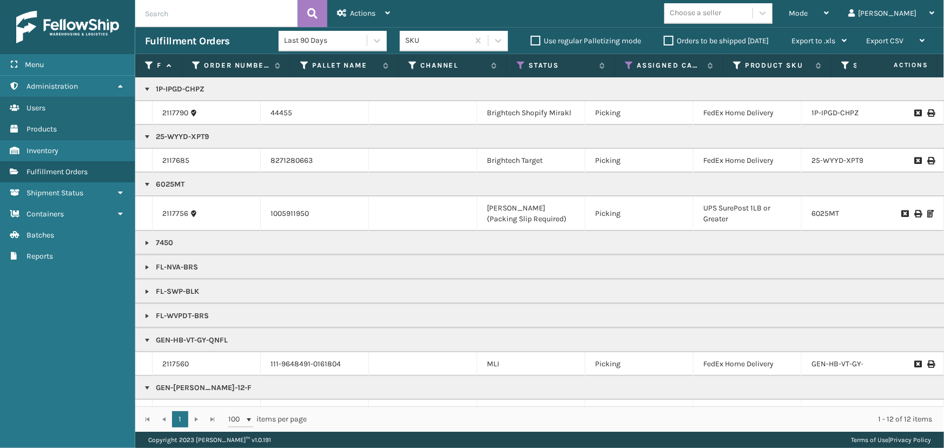
click at [182, 85] on p "1P-IPGD-CHPZ" at bounding box center [942, 89] width 1594 height 11
click at [518, 62] on icon at bounding box center [521, 66] width 9 height 10
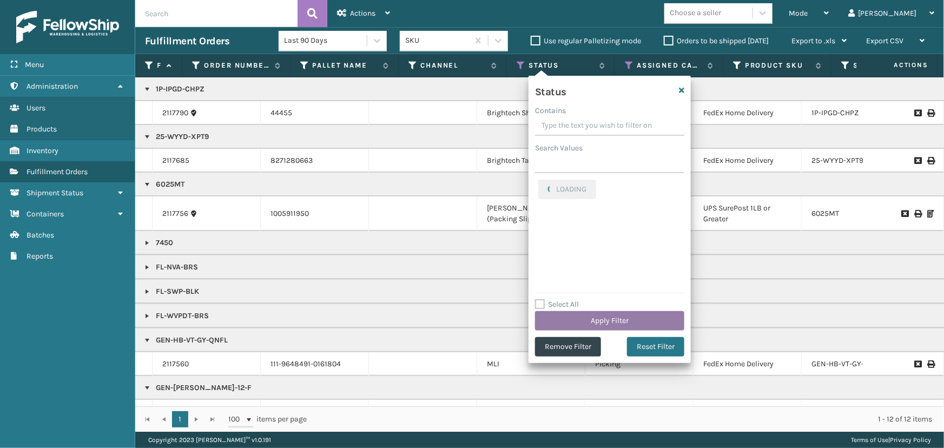
click at [576, 314] on button "Apply Filter" at bounding box center [609, 320] width 149 height 19
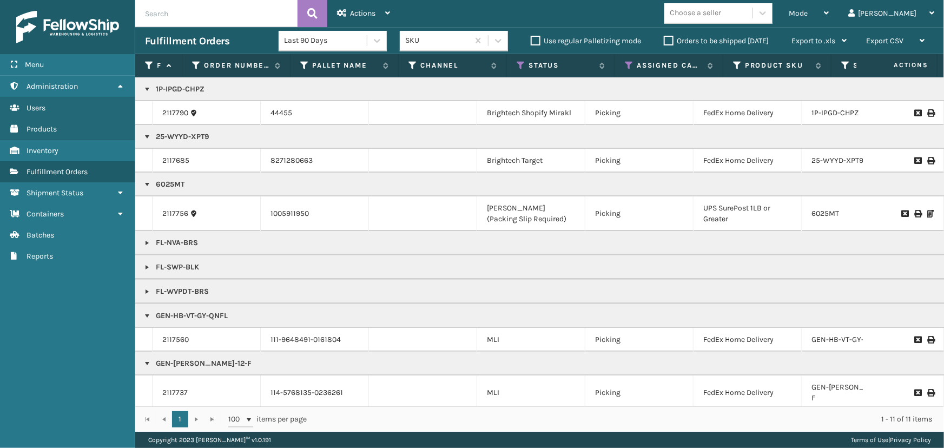
click at [519, 59] on th "Status" at bounding box center [561, 65] width 108 height 23
click at [518, 65] on icon at bounding box center [521, 66] width 9 height 10
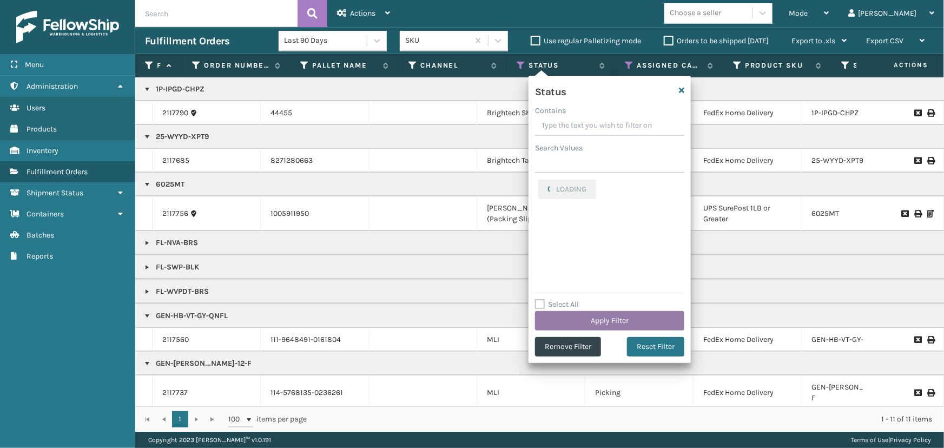
click at [610, 325] on button "Apply Filter" at bounding box center [609, 320] width 149 height 19
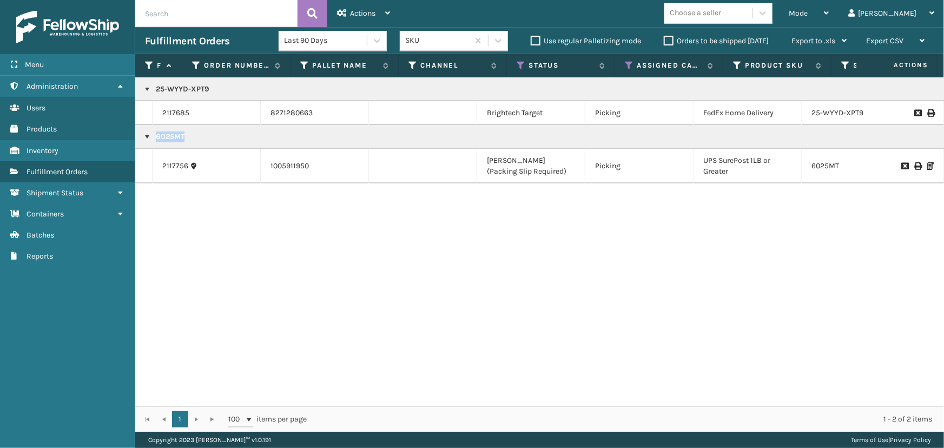
drag, startPoint x: 187, startPoint y: 138, endPoint x: 192, endPoint y: 148, distance: 10.9
click at [192, 148] on td "6025MT" at bounding box center [941, 137] width 1613 height 24
drag, startPoint x: 156, startPoint y: 164, endPoint x: 186, endPoint y: 163, distance: 29.8
click at [186, 163] on td "2117756" at bounding box center [207, 166] width 108 height 35
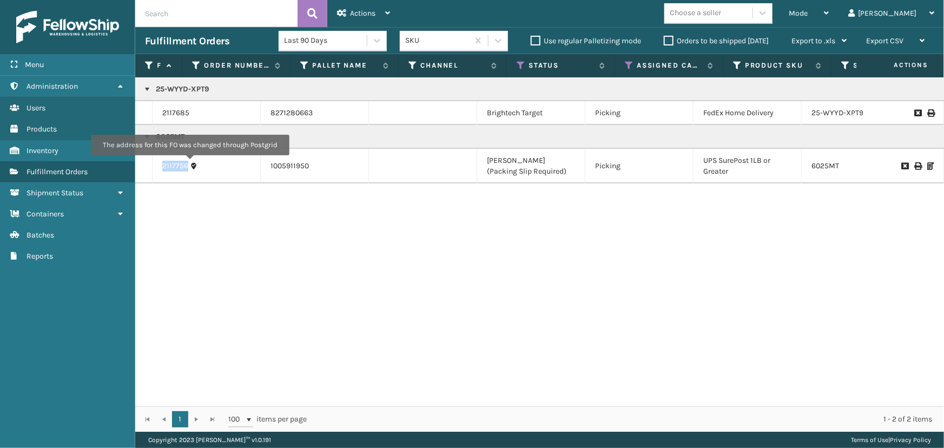
copy link "2117756"
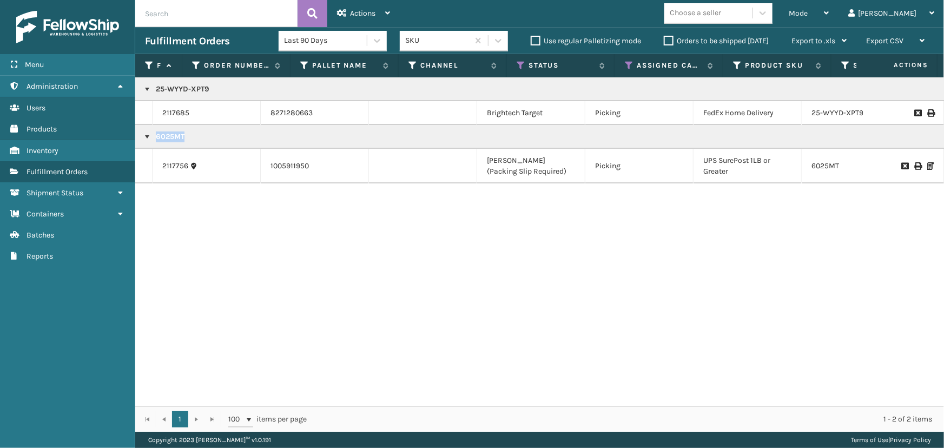
drag, startPoint x: 195, startPoint y: 131, endPoint x: 184, endPoint y: 141, distance: 14.9
click at [184, 141] on p "6025MT" at bounding box center [942, 136] width 1594 height 11
copy p "6025MT"
click at [206, 87] on p "25-WYYD-XPT9" at bounding box center [942, 89] width 1594 height 11
drag, startPoint x: 196, startPoint y: 113, endPoint x: 140, endPoint y: 114, distance: 56.8
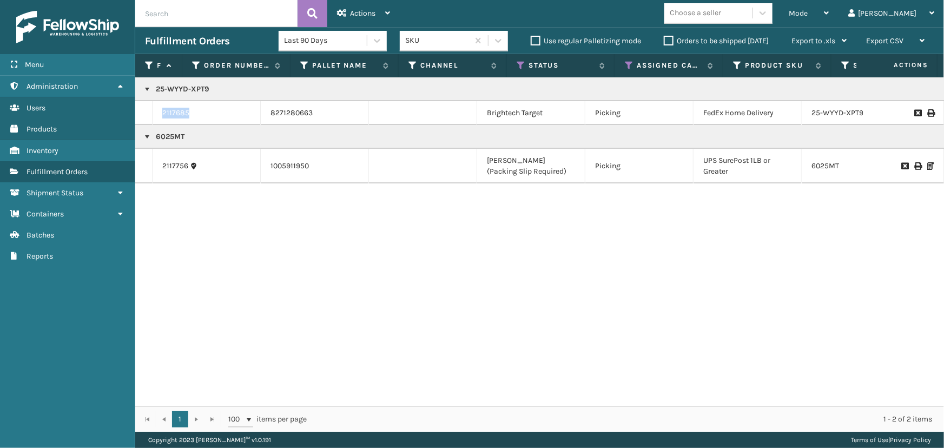
click at [141, 114] on tr "2117685 8271280663 Brightech Target Picking FedEx Home Delivery 25-WYYD-XPT9 [D…" at bounding box center [941, 113] width 1613 height 24
copy tr "2117685"
click at [520, 65] on icon at bounding box center [521, 66] width 9 height 10
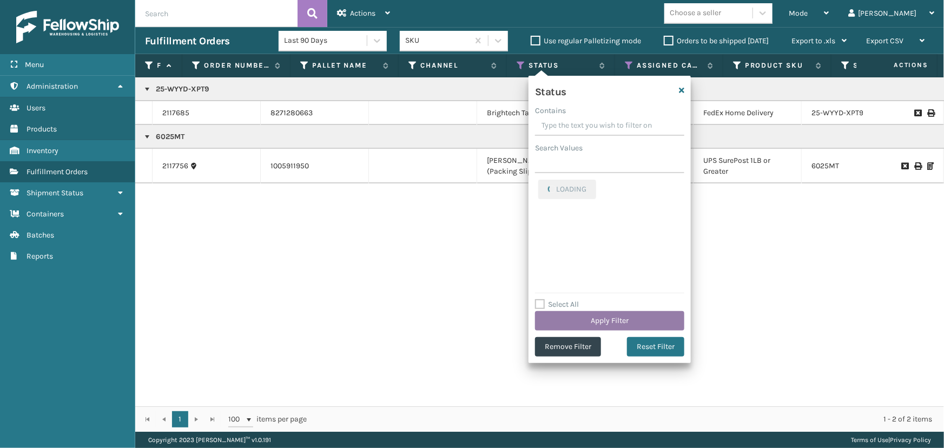
click at [592, 326] on button "Apply Filter" at bounding box center [609, 320] width 149 height 19
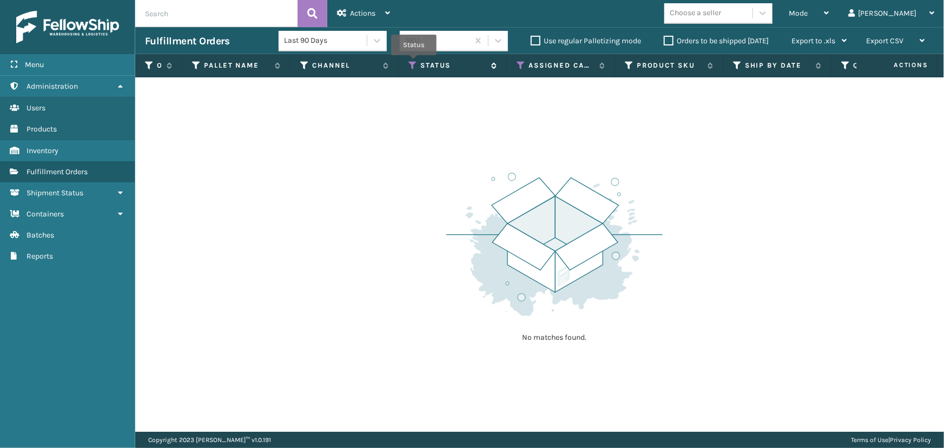
click at [414, 63] on icon at bounding box center [412, 66] width 9 height 10
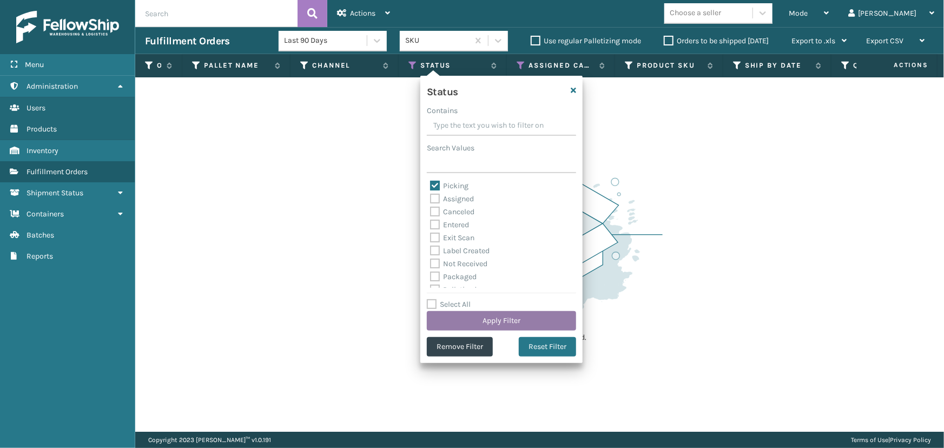
click at [494, 318] on button "Apply Filter" at bounding box center [501, 320] width 149 height 19
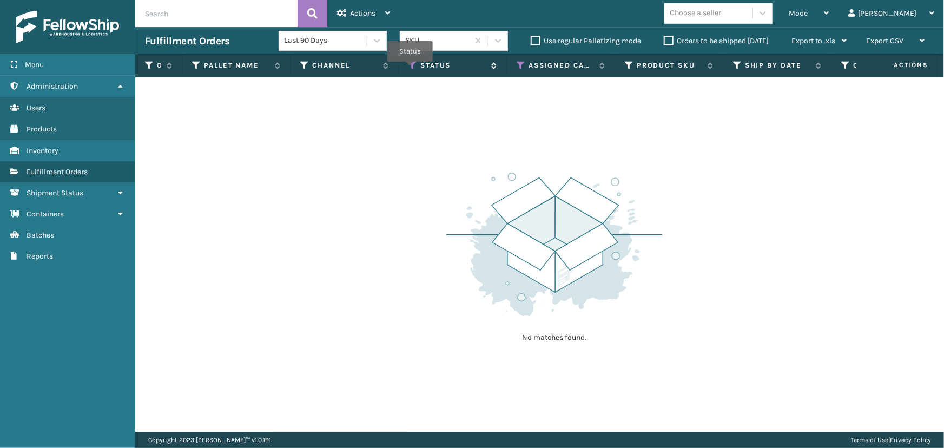
click at [410, 69] on icon at bounding box center [412, 66] width 9 height 10
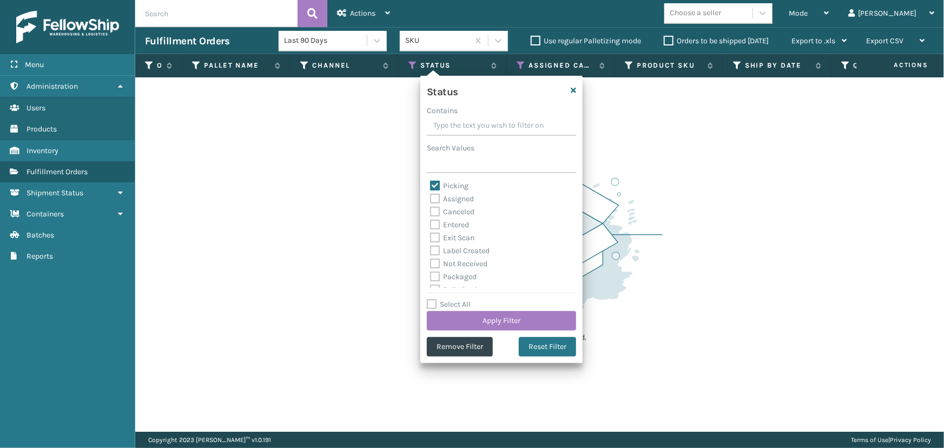
click at [459, 189] on label "Picking" at bounding box center [449, 185] width 38 height 9
click at [431, 187] on input "Picking" at bounding box center [430, 183] width 1 height 7
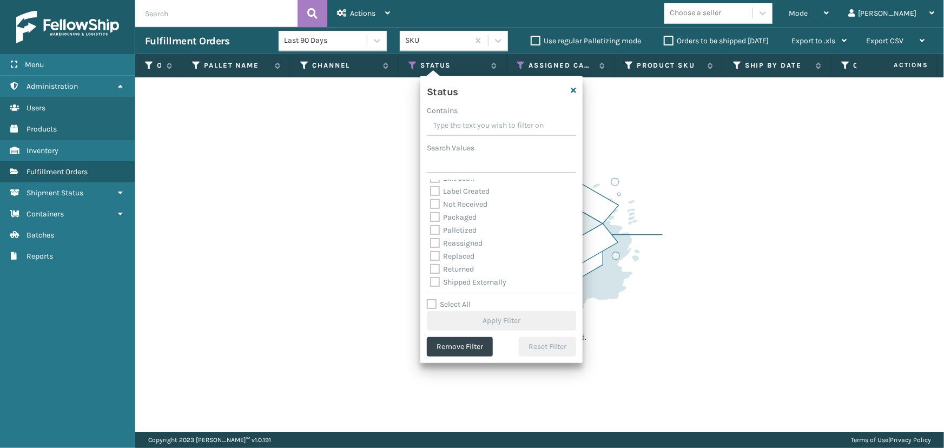
scroll to position [60, 0]
click at [468, 230] on label "Palletized" at bounding box center [453, 229] width 47 height 9
click at [431, 230] on input "Palletized" at bounding box center [430, 226] width 1 height 7
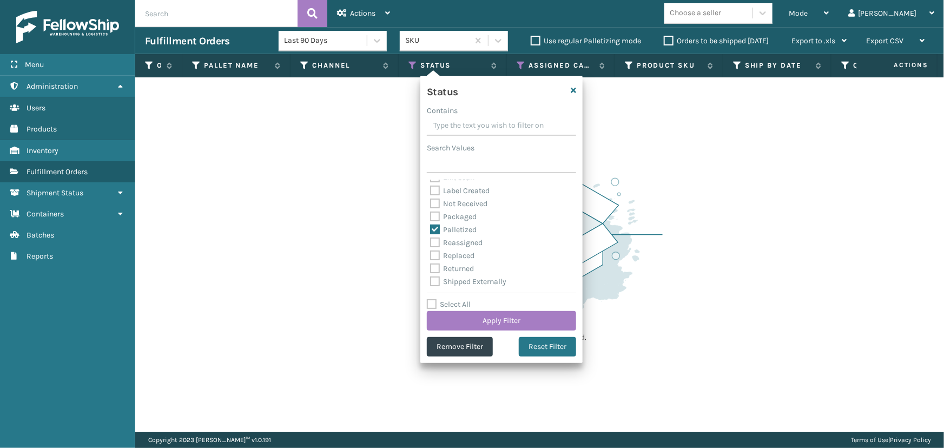
click at [467, 192] on label "Label Created" at bounding box center [460, 190] width 60 height 9
click at [431, 192] on input "Label Created" at bounding box center [430, 187] width 1 height 7
click at [459, 217] on label "Packaged" at bounding box center [453, 216] width 47 height 9
click at [431, 217] on input "Packaged" at bounding box center [430, 213] width 1 height 7
click at [490, 322] on button "Apply Filter" at bounding box center [501, 320] width 149 height 19
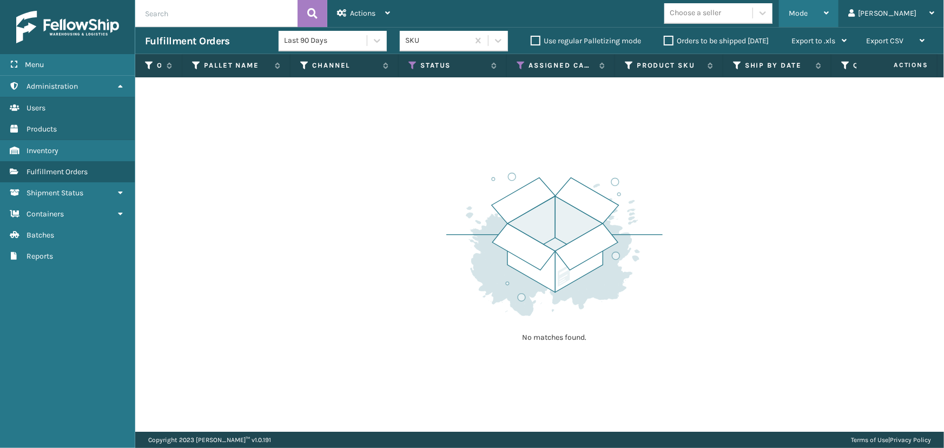
drag, startPoint x: 839, startPoint y: 5, endPoint x: 843, endPoint y: 33, distance: 28.5
click at [829, 7] on div "Mode" at bounding box center [809, 13] width 40 height 27
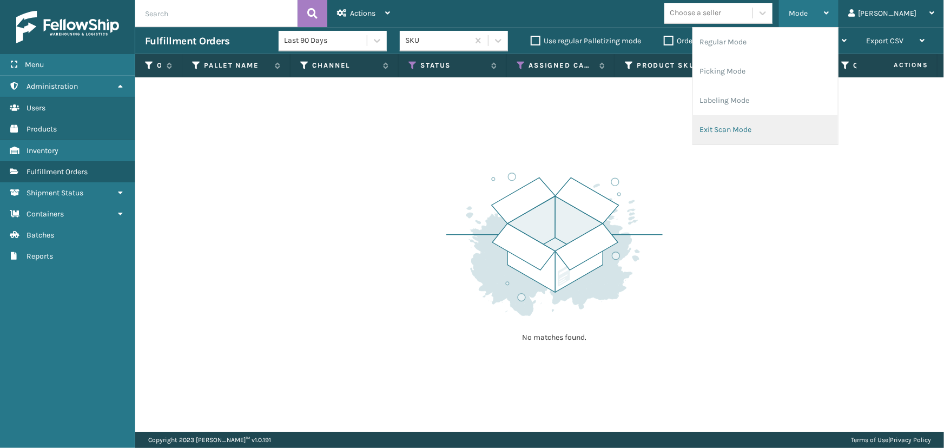
click at [776, 127] on li "Exit Scan Mode" at bounding box center [765, 129] width 145 height 29
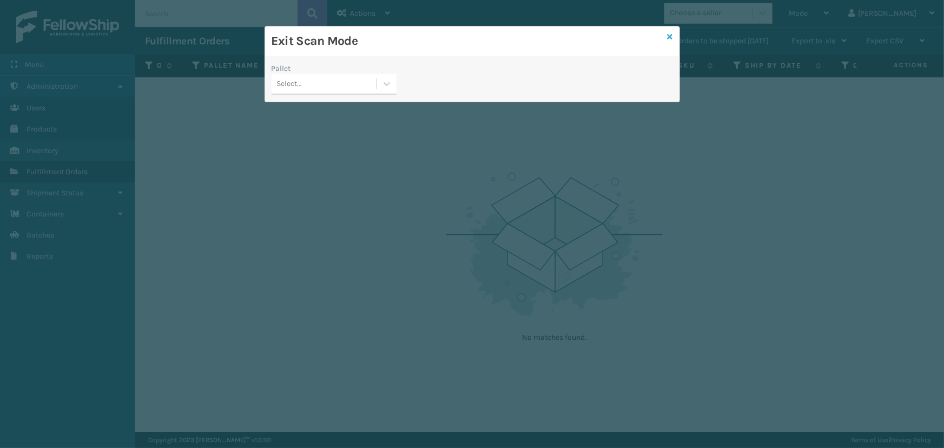
click at [670, 37] on icon at bounding box center [670, 37] width 5 height 8
